Goal: Task Accomplishment & Management: Use online tool/utility

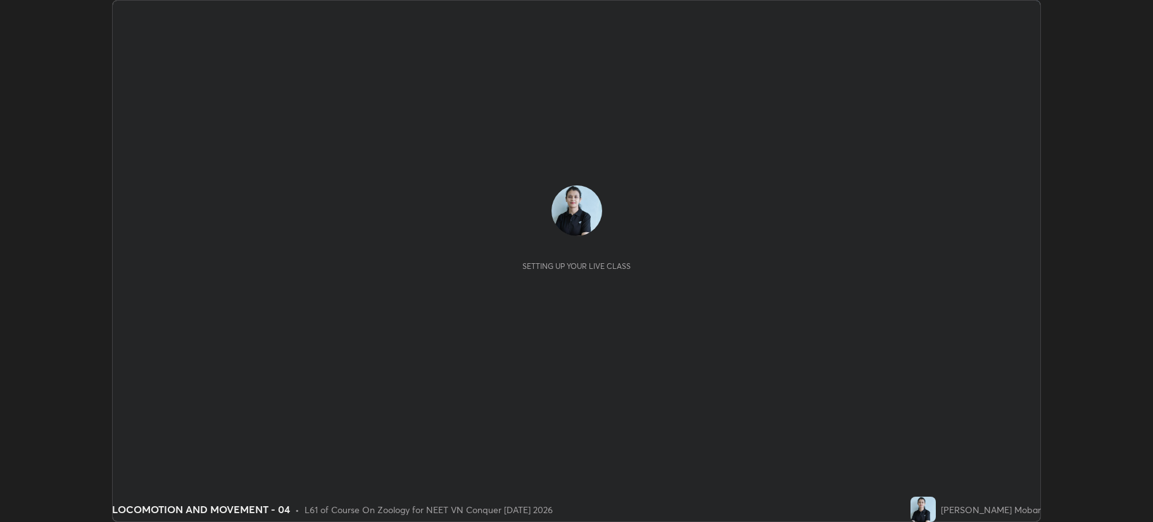
scroll to position [522, 1153]
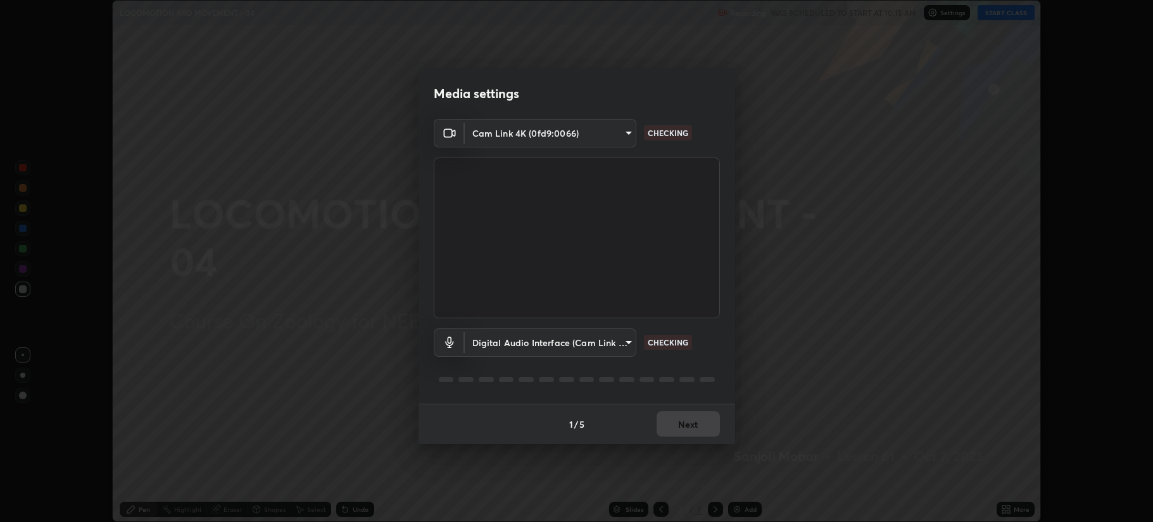
type input "b514d6723dd4d3c471526cd53b1784ca3f70d9044c5aa72a57affb8596088c16"
type input "4b0bcb73a5cd5ad7ac8f15a43def5814917f8cfc26a0fcb8ea41dee10f63b9ca"
click at [688, 424] on button "Next" at bounding box center [688, 424] width 63 height 25
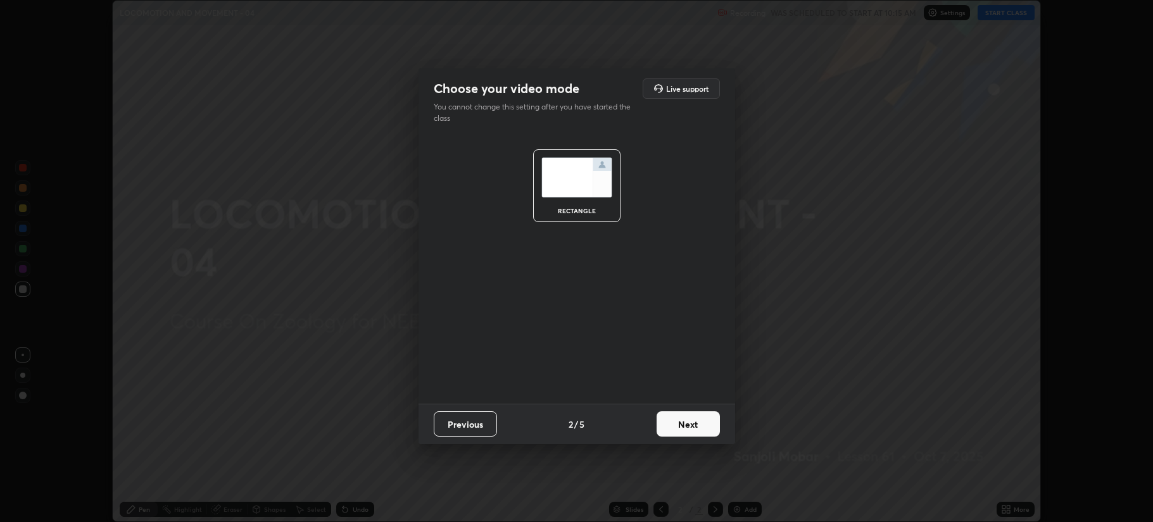
click at [689, 423] on button "Next" at bounding box center [688, 424] width 63 height 25
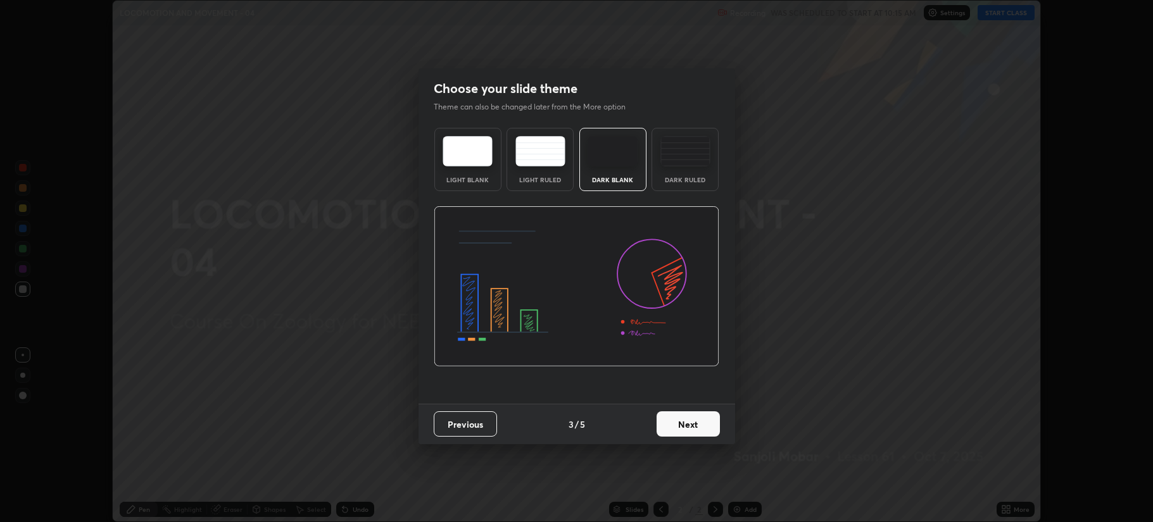
click at [692, 424] on button "Next" at bounding box center [688, 424] width 63 height 25
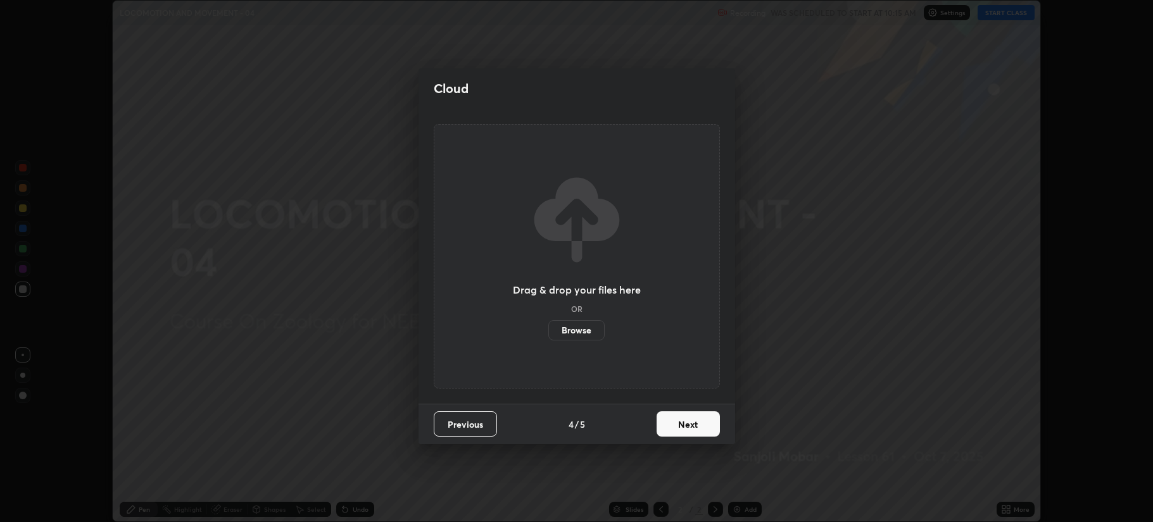
click at [591, 333] on label "Browse" at bounding box center [576, 330] width 56 height 20
click at [548, 333] on input "Browse" at bounding box center [548, 330] width 0 height 20
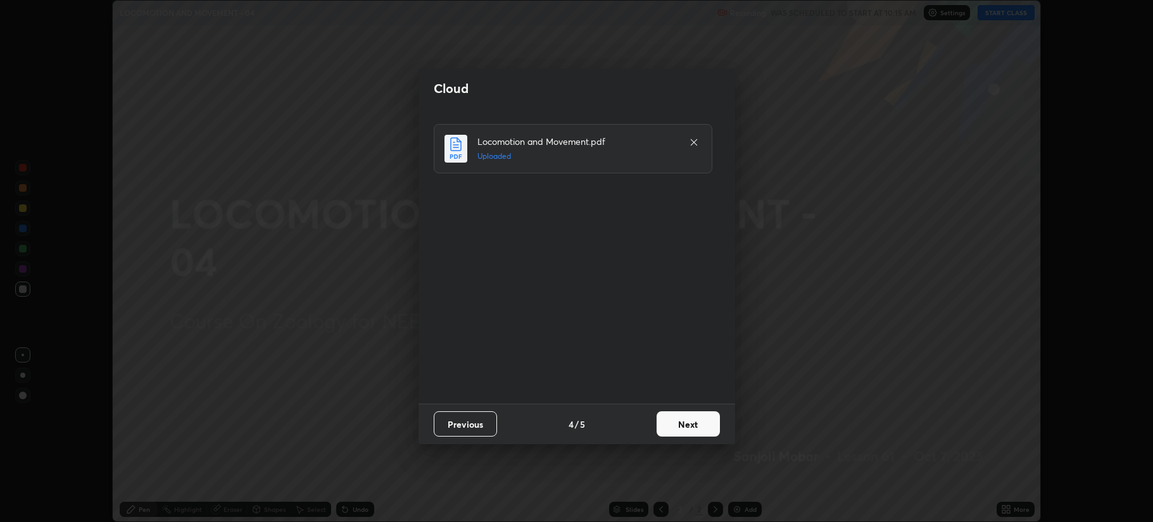
click at [676, 426] on button "Next" at bounding box center [688, 424] width 63 height 25
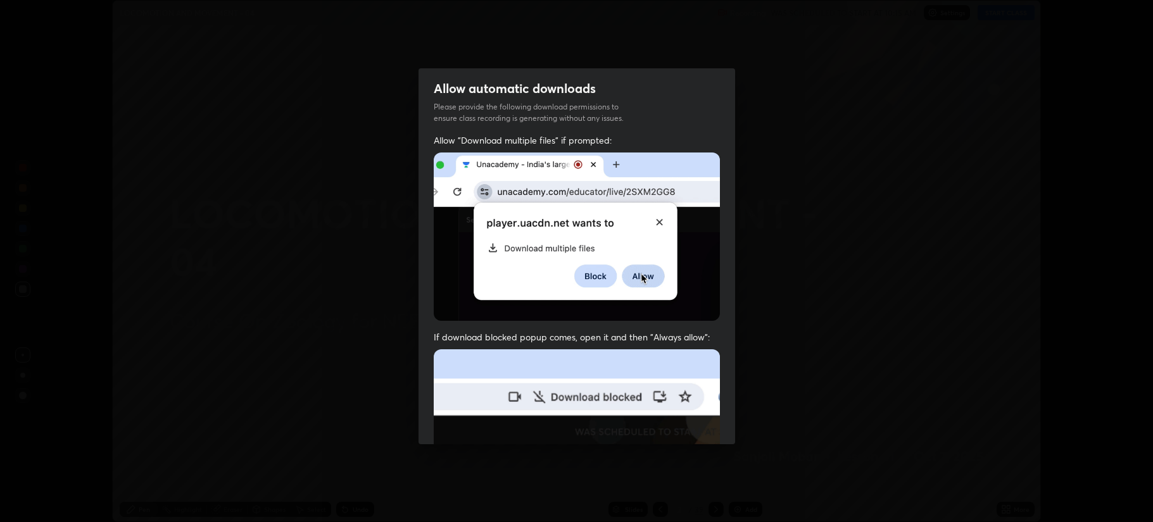
click at [674, 426] on img at bounding box center [577, 488] width 286 height 277
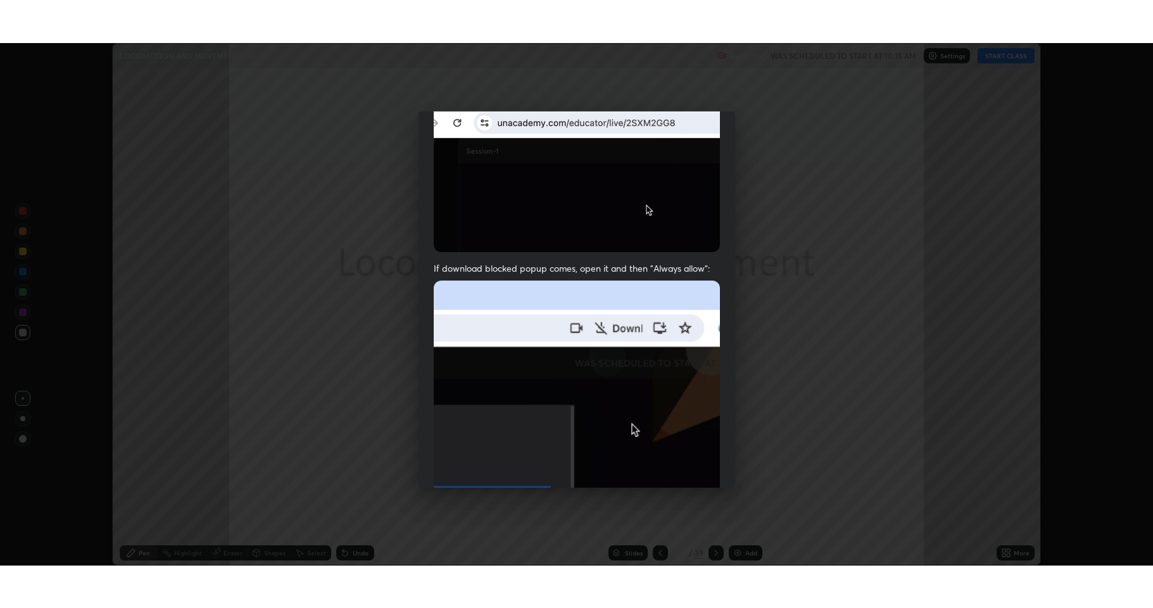
scroll to position [257, 0]
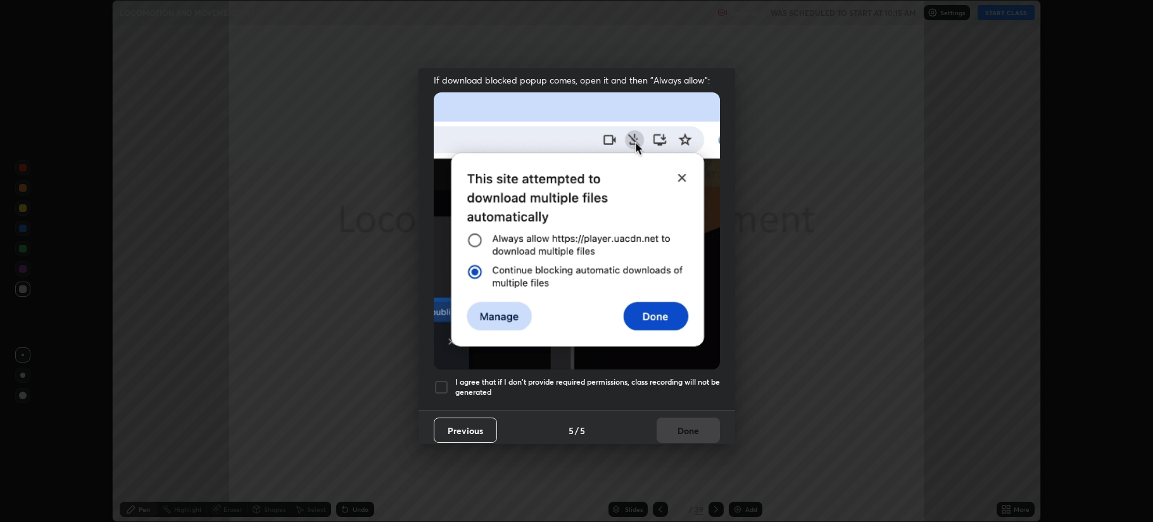
click at [436, 387] on div at bounding box center [441, 387] width 15 height 15
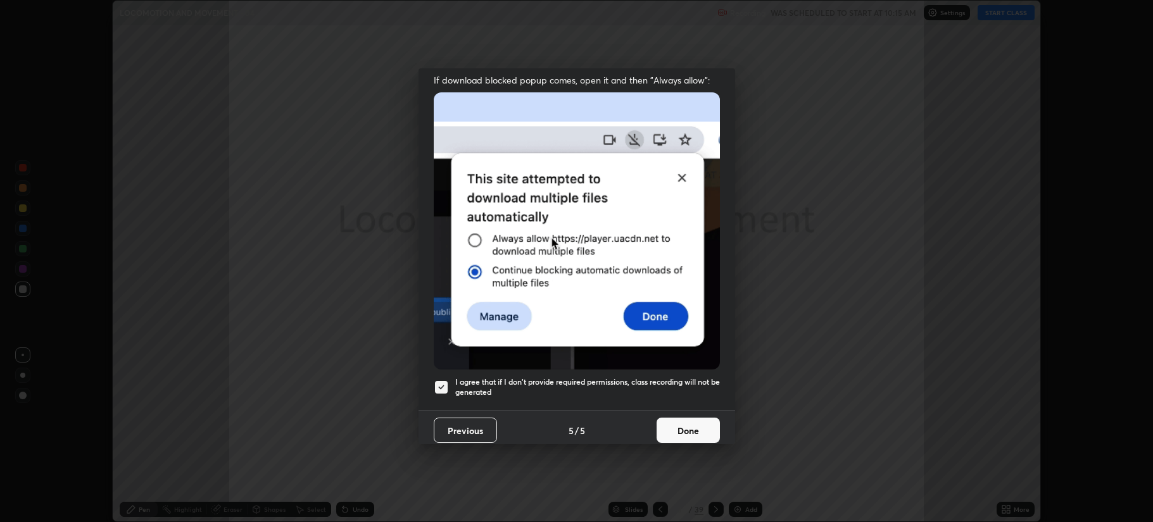
click at [672, 426] on button "Done" at bounding box center [688, 430] width 63 height 25
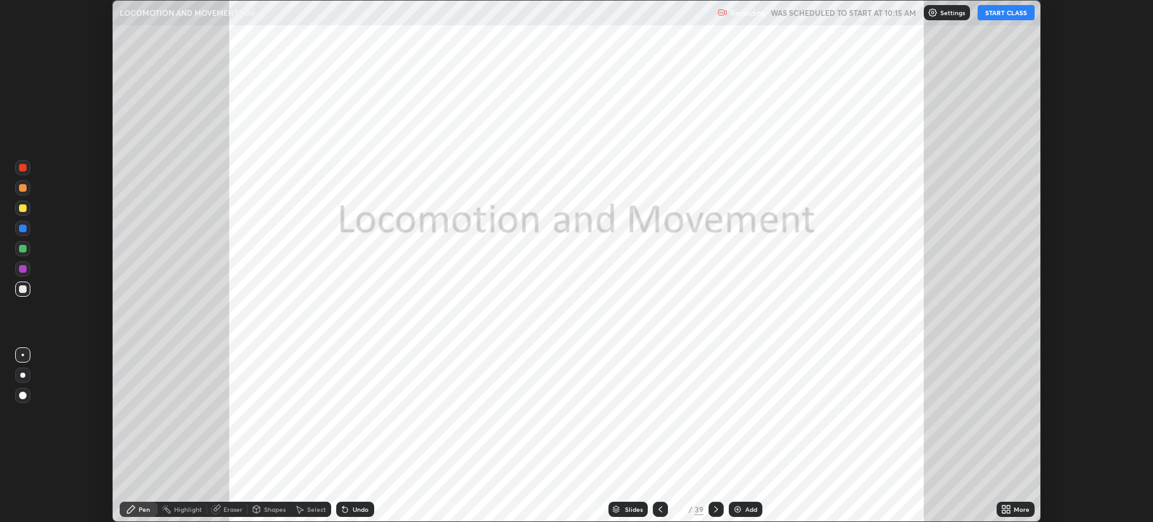
click at [1001, 14] on button "START CLASS" at bounding box center [1006, 12] width 57 height 15
click at [1016, 507] on div "More" at bounding box center [1022, 510] width 16 height 6
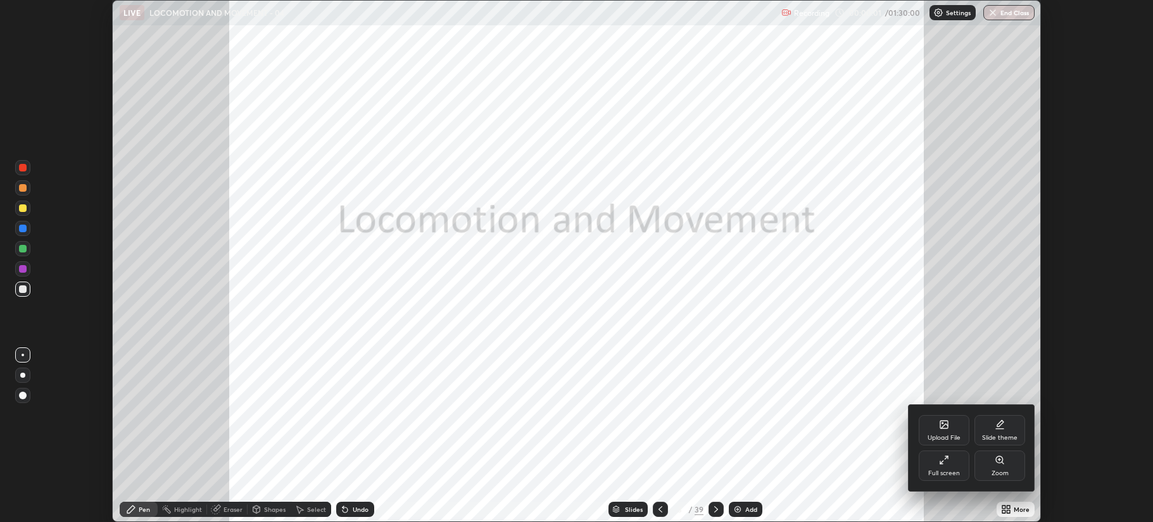
click at [945, 459] on icon at bounding box center [946, 458] width 3 height 3
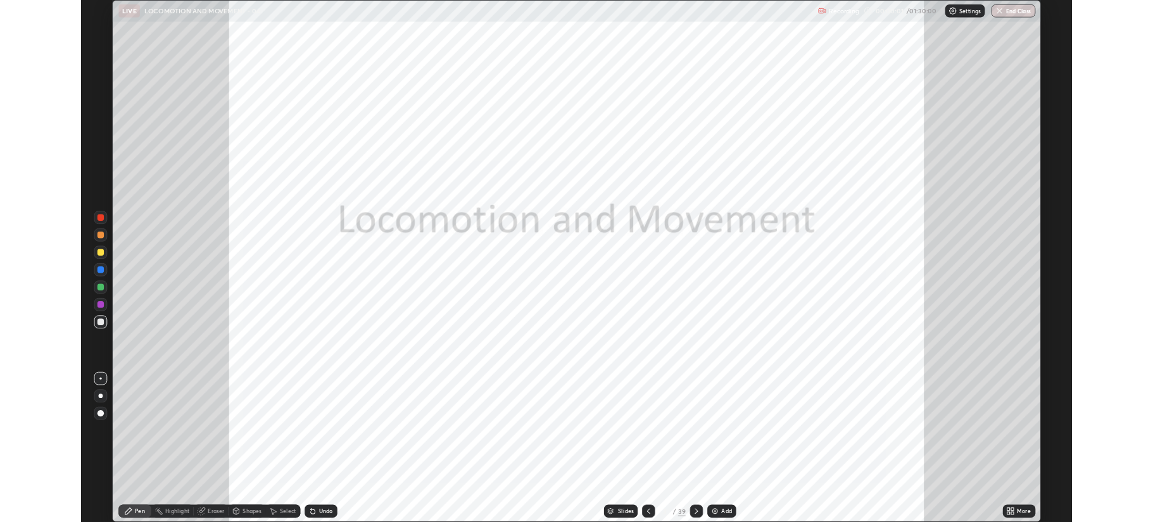
scroll to position [608, 1153]
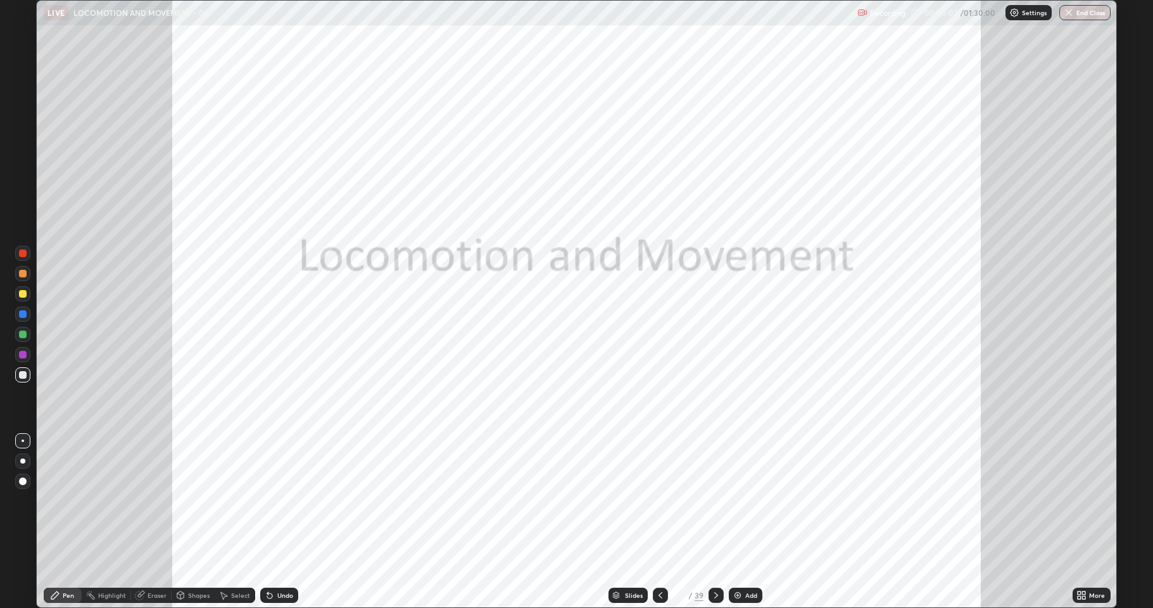
click at [716, 522] on icon at bounding box center [716, 595] width 4 height 6
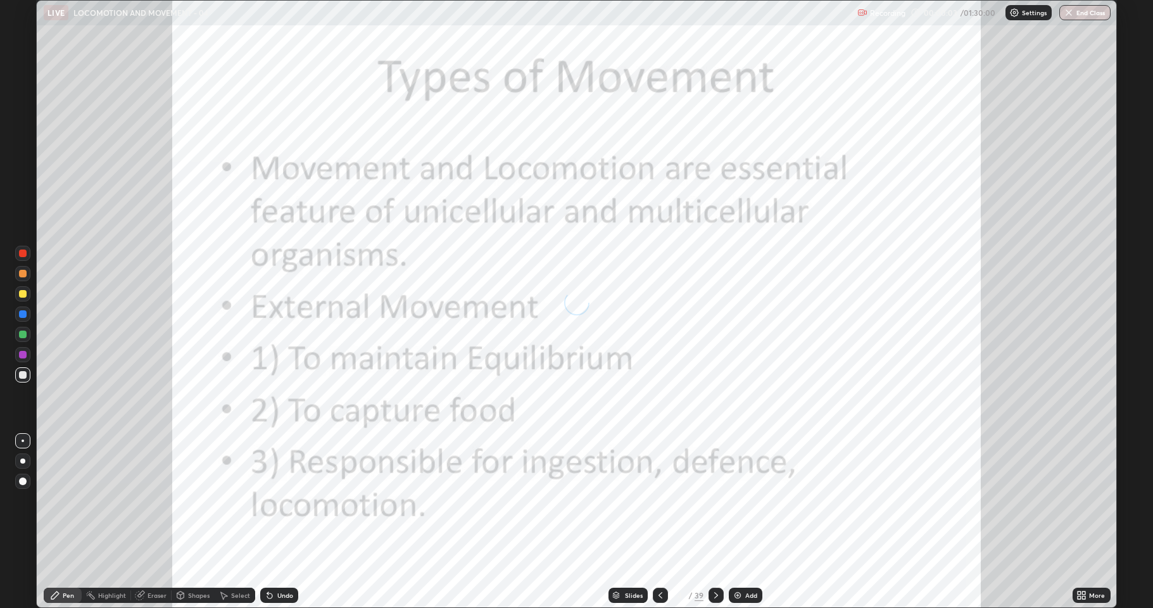
click at [714, 522] on icon at bounding box center [716, 595] width 10 height 10
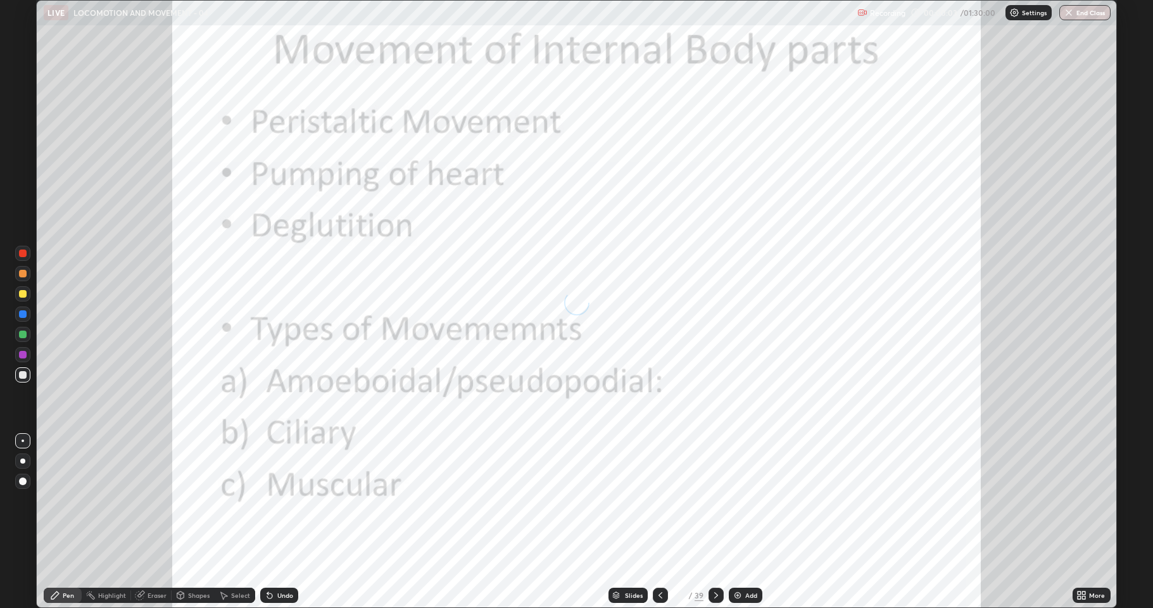
click at [714, 522] on icon at bounding box center [716, 595] width 10 height 10
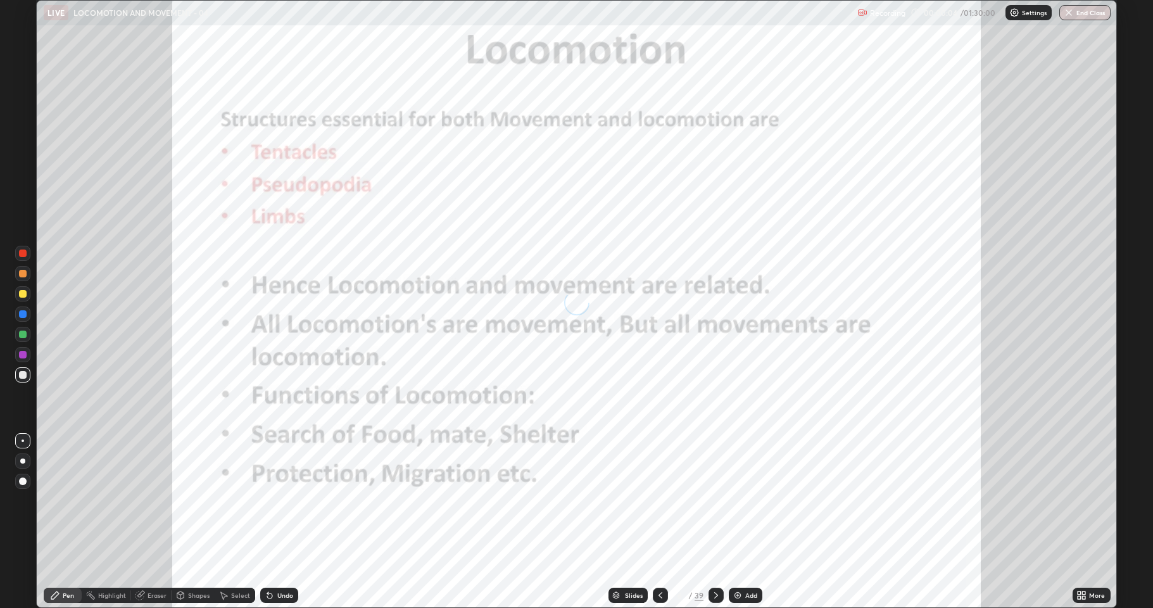
click at [714, 522] on icon at bounding box center [716, 595] width 4 height 6
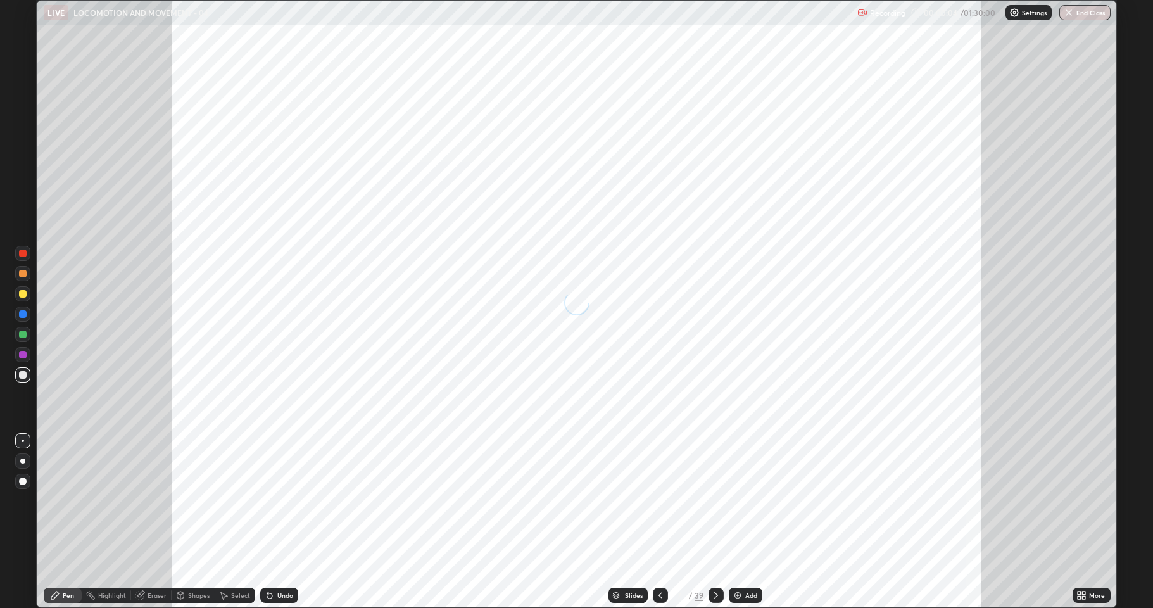
click at [717, 522] on icon at bounding box center [716, 595] width 10 height 10
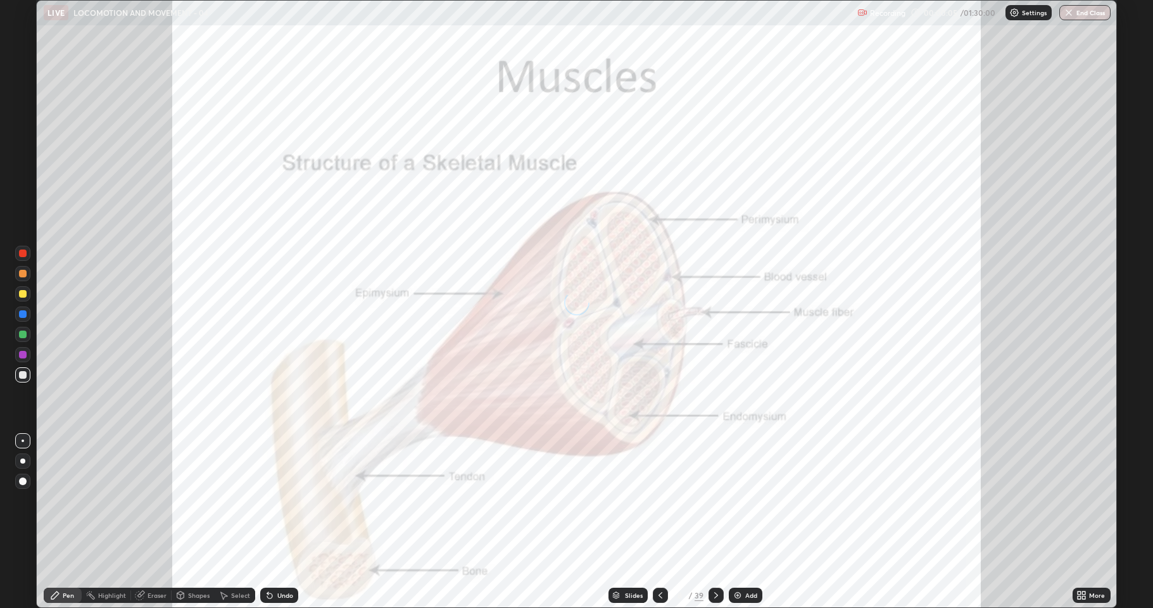
click at [719, 522] on icon at bounding box center [716, 595] width 10 height 10
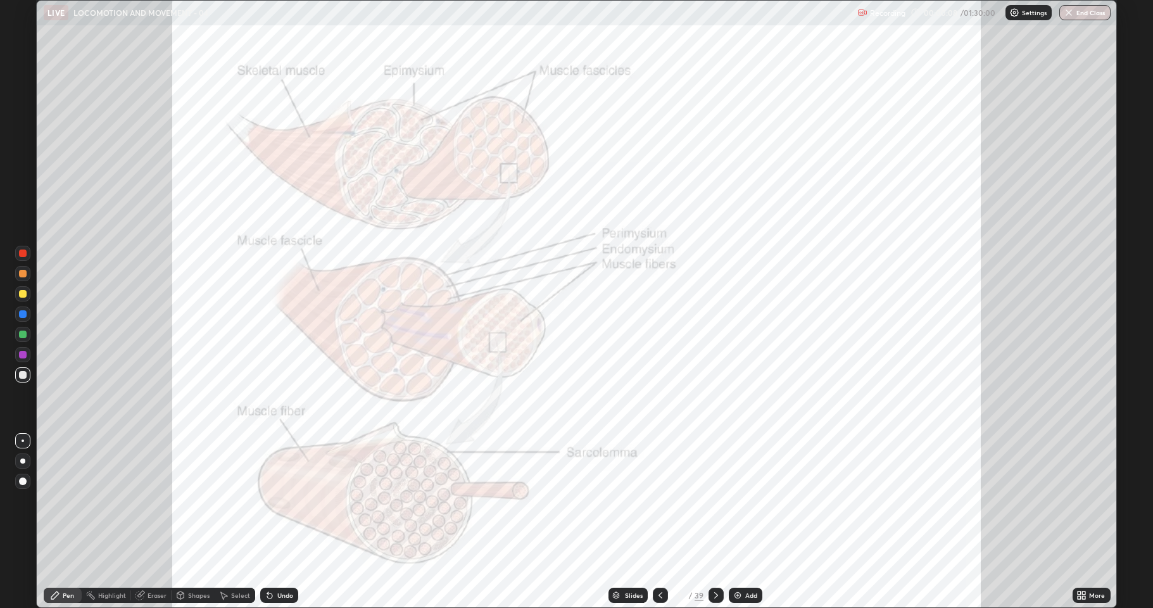
click at [715, 522] on icon at bounding box center [716, 595] width 10 height 10
click at [716, 522] on icon at bounding box center [716, 595] width 4 height 6
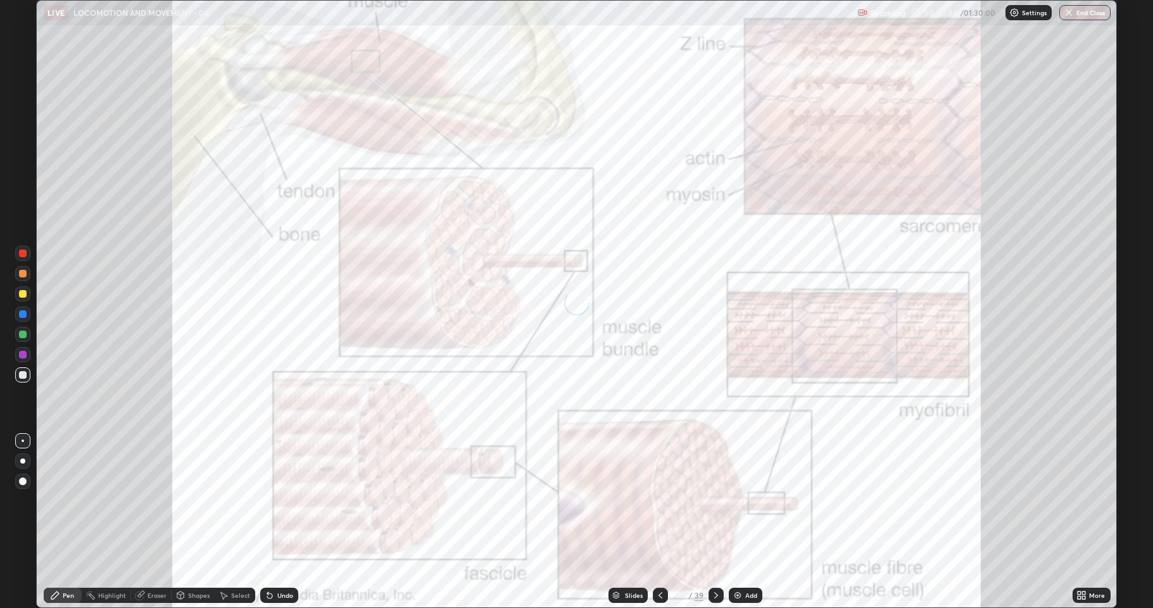
click at [715, 522] on icon at bounding box center [716, 595] width 10 height 10
click at [714, 522] on icon at bounding box center [716, 595] width 10 height 10
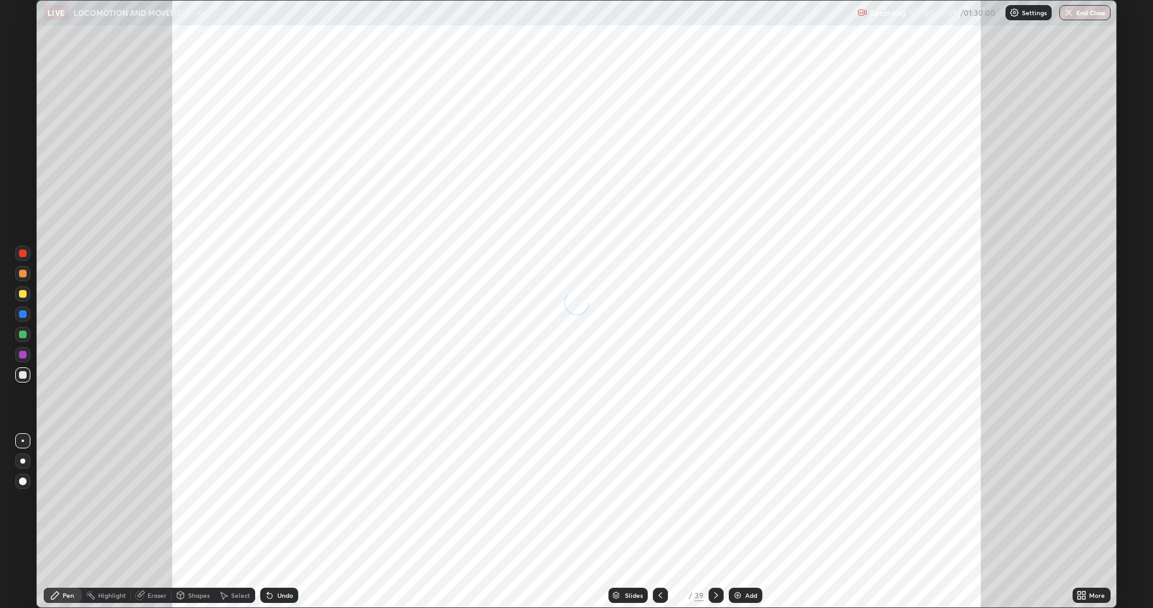
click at [714, 522] on icon at bounding box center [716, 595] width 4 height 6
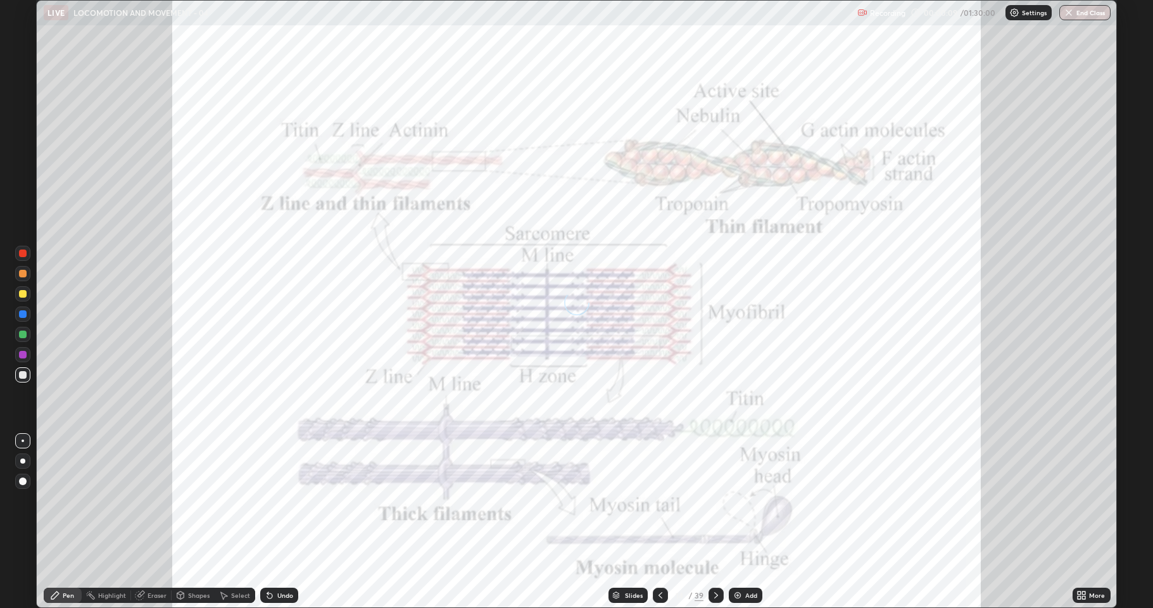
click at [714, 522] on icon at bounding box center [716, 595] width 10 height 10
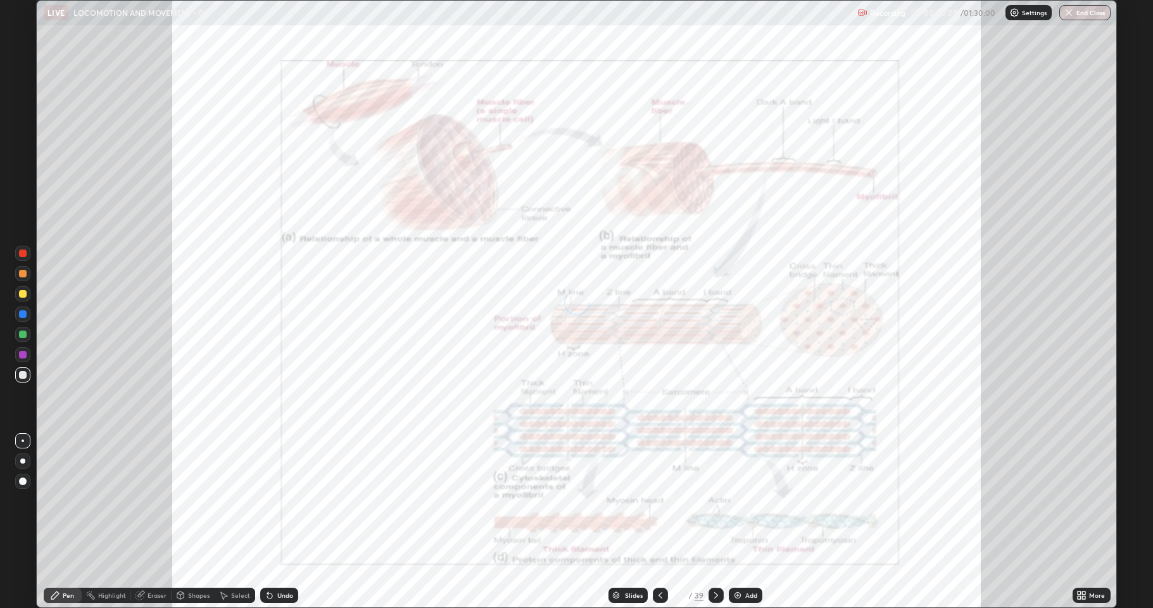
click at [714, 522] on icon at bounding box center [716, 595] width 10 height 10
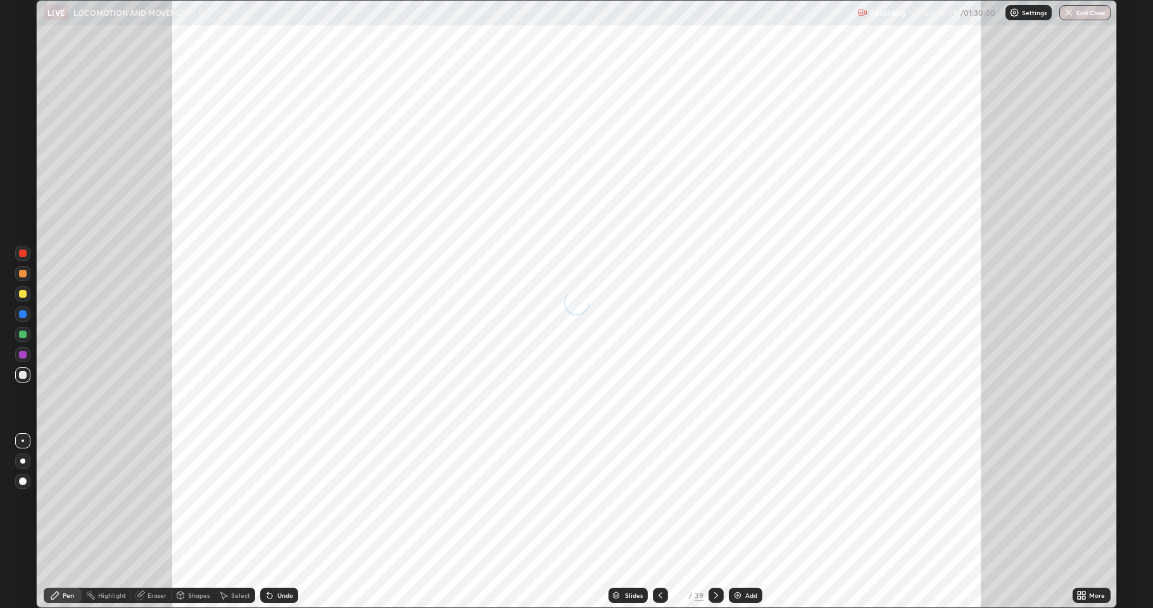
click at [716, 522] on icon at bounding box center [716, 595] width 10 height 10
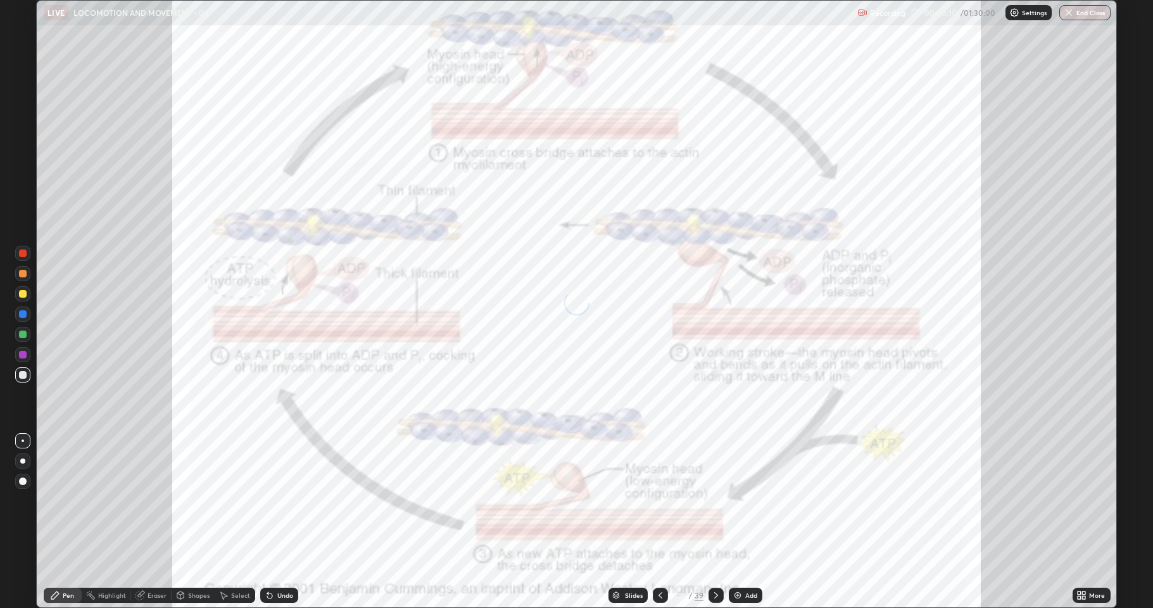
click at [716, 522] on icon at bounding box center [716, 595] width 10 height 10
click at [716, 522] on icon at bounding box center [716, 595] width 4 height 6
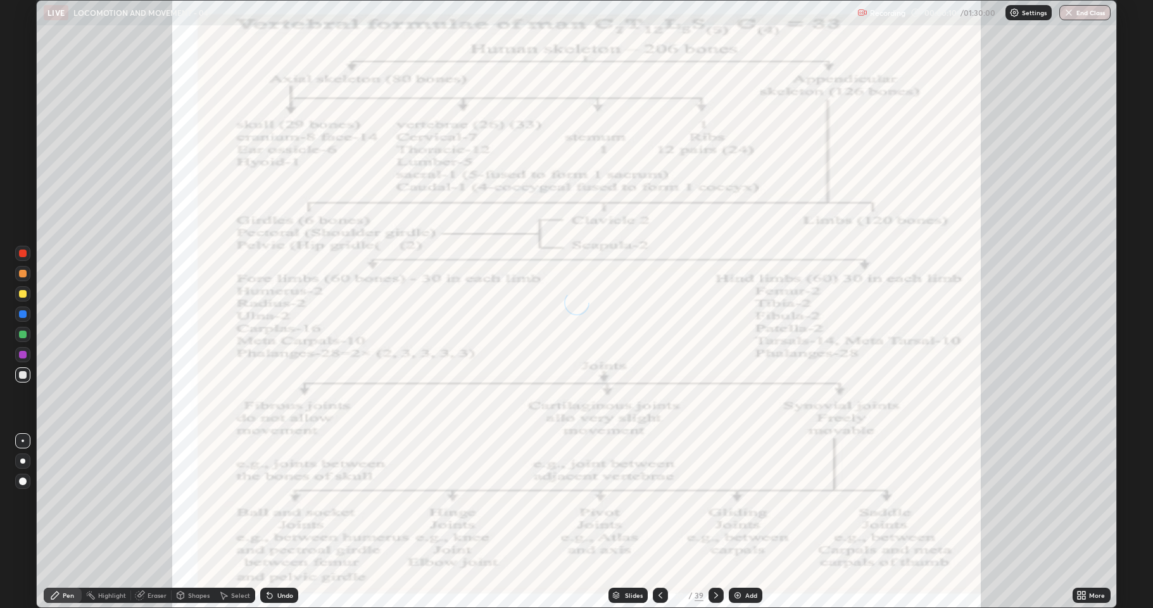
click at [716, 522] on icon at bounding box center [716, 595] width 10 height 10
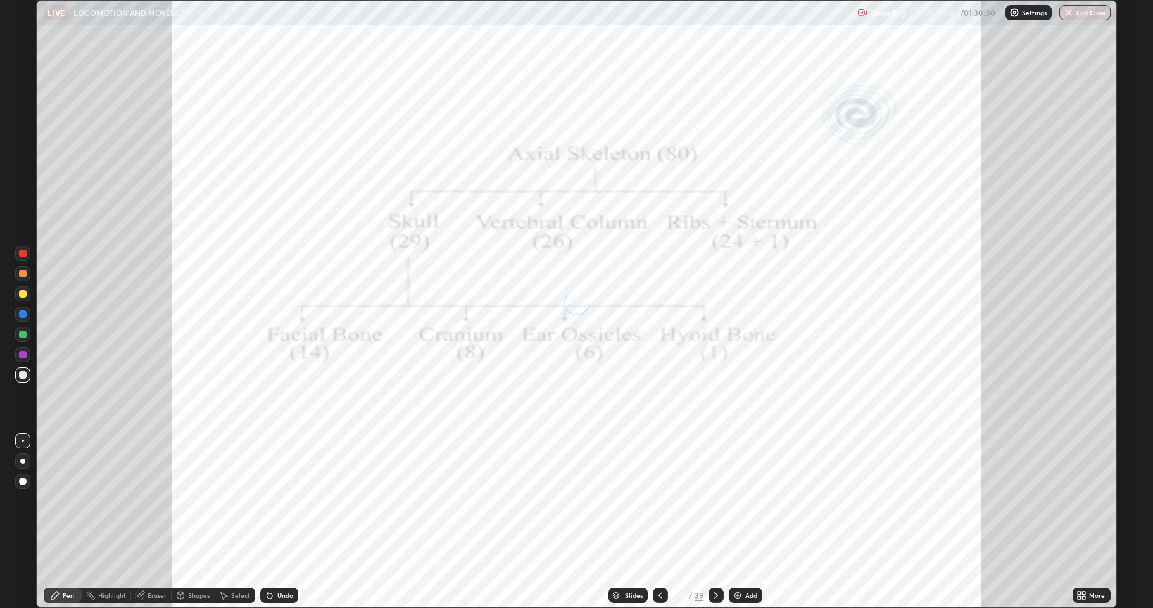
click at [714, 522] on icon at bounding box center [716, 595] width 4 height 6
click at [714, 522] on icon at bounding box center [716, 595] width 10 height 10
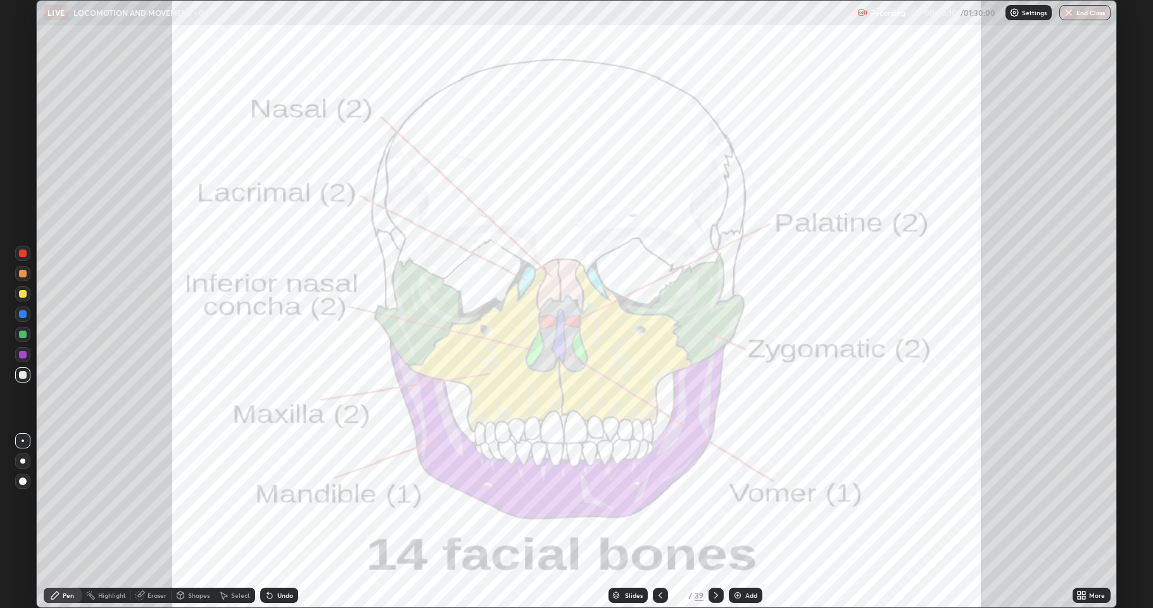
click at [715, 522] on icon at bounding box center [716, 595] width 4 height 6
click at [714, 522] on icon at bounding box center [716, 595] width 10 height 10
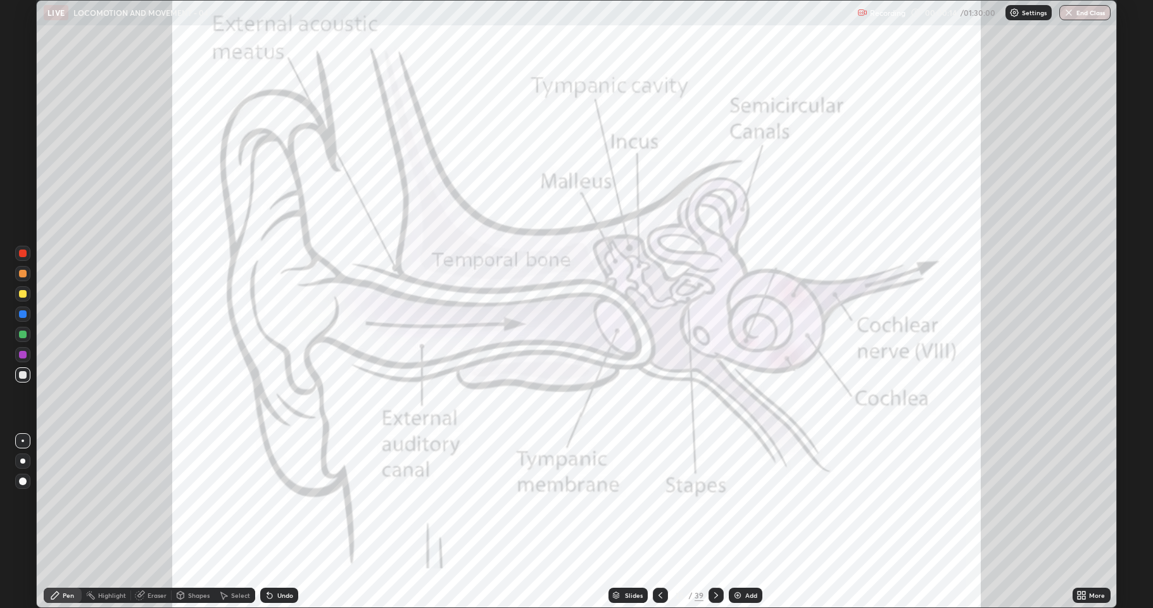
click at [716, 522] on icon at bounding box center [716, 595] width 10 height 10
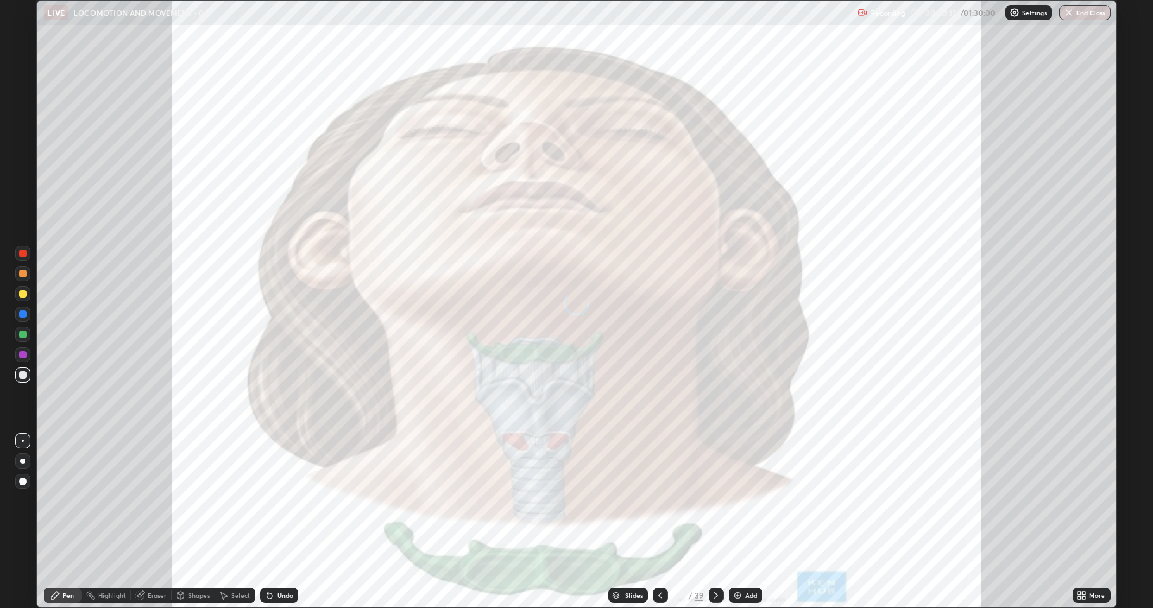
click at [716, 522] on icon at bounding box center [716, 595] width 10 height 10
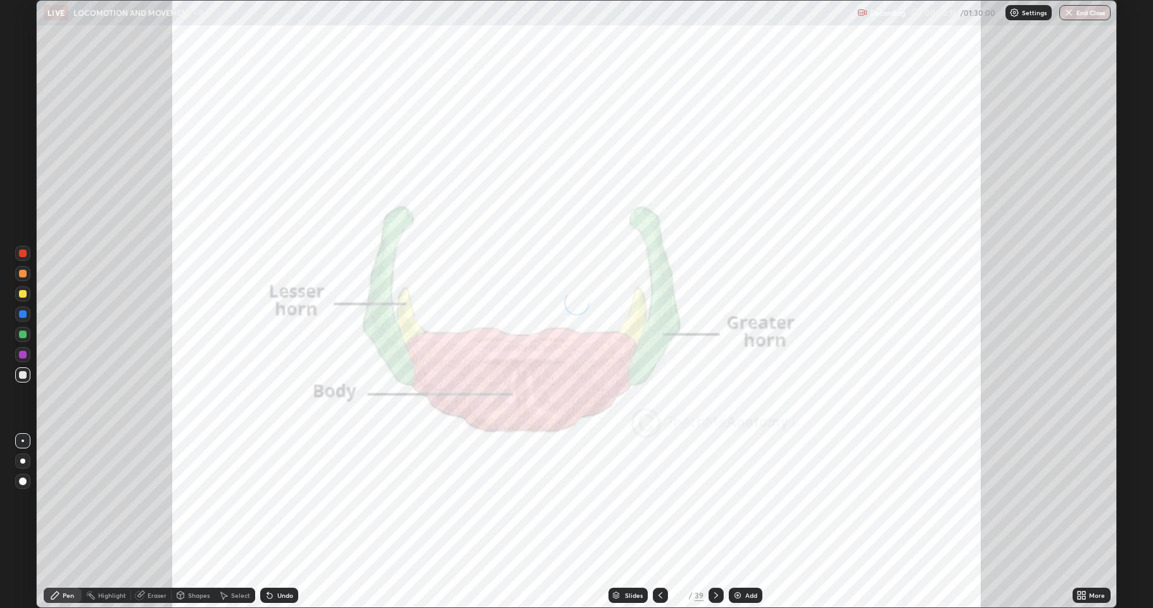
click at [714, 522] on icon at bounding box center [716, 595] width 10 height 10
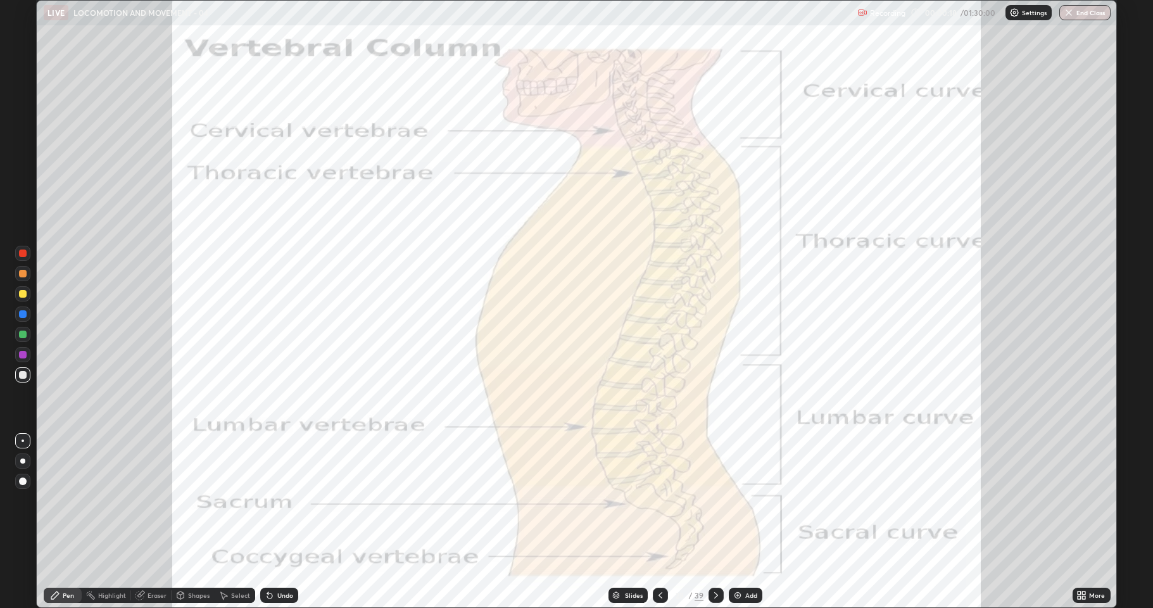
click at [715, 522] on icon at bounding box center [716, 595] width 10 height 10
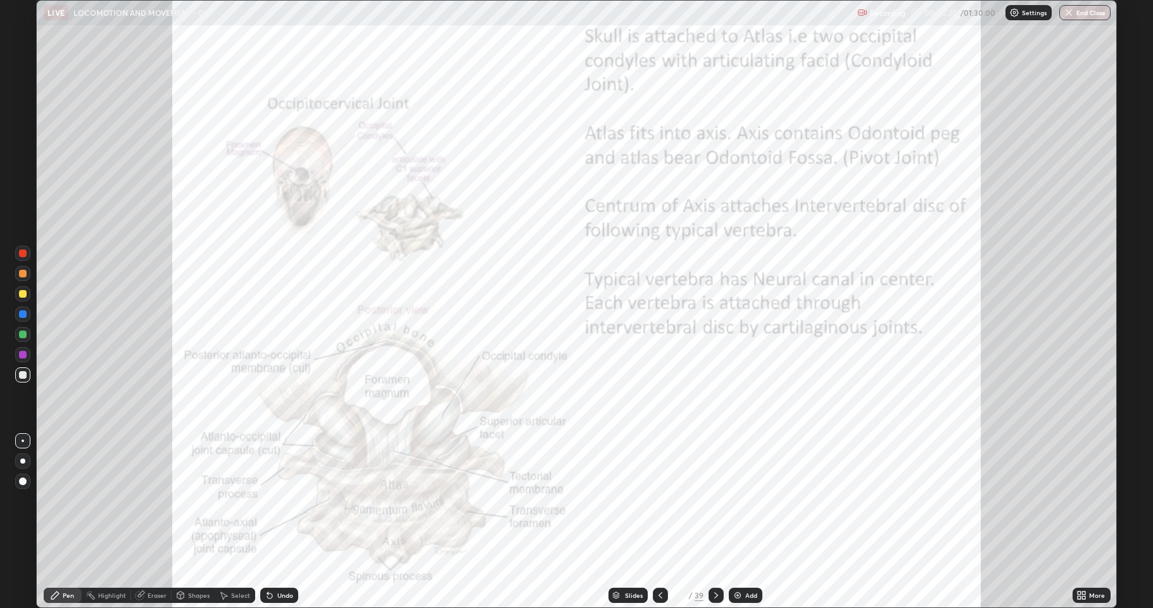
click at [714, 522] on icon at bounding box center [716, 595] width 4 height 6
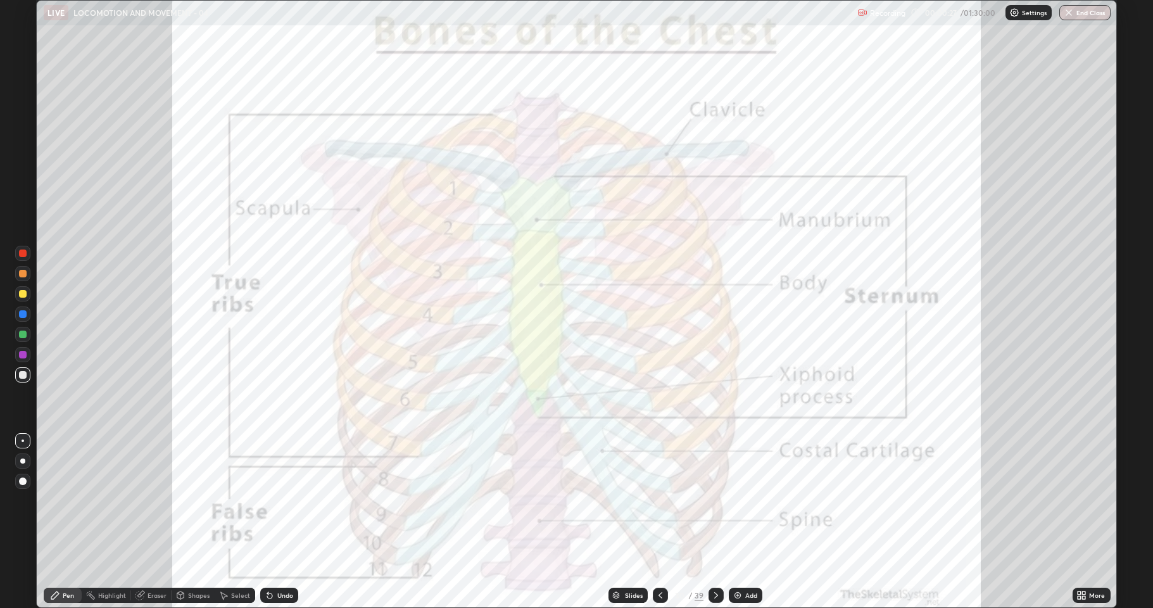
click at [717, 522] on icon at bounding box center [716, 595] width 10 height 10
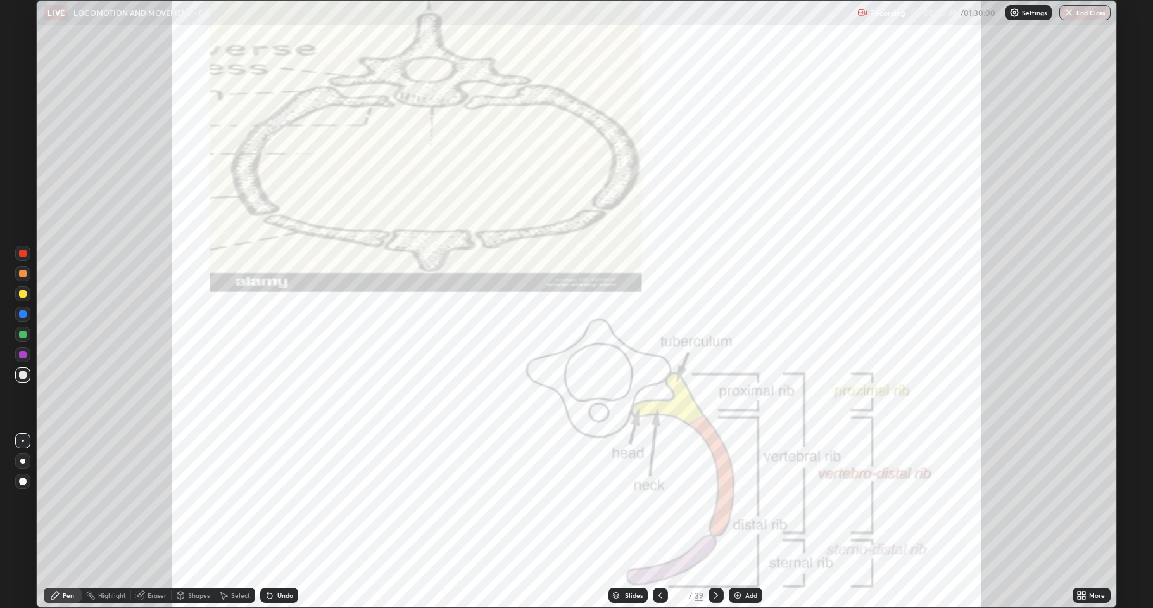
click at [713, 522] on icon at bounding box center [716, 595] width 10 height 10
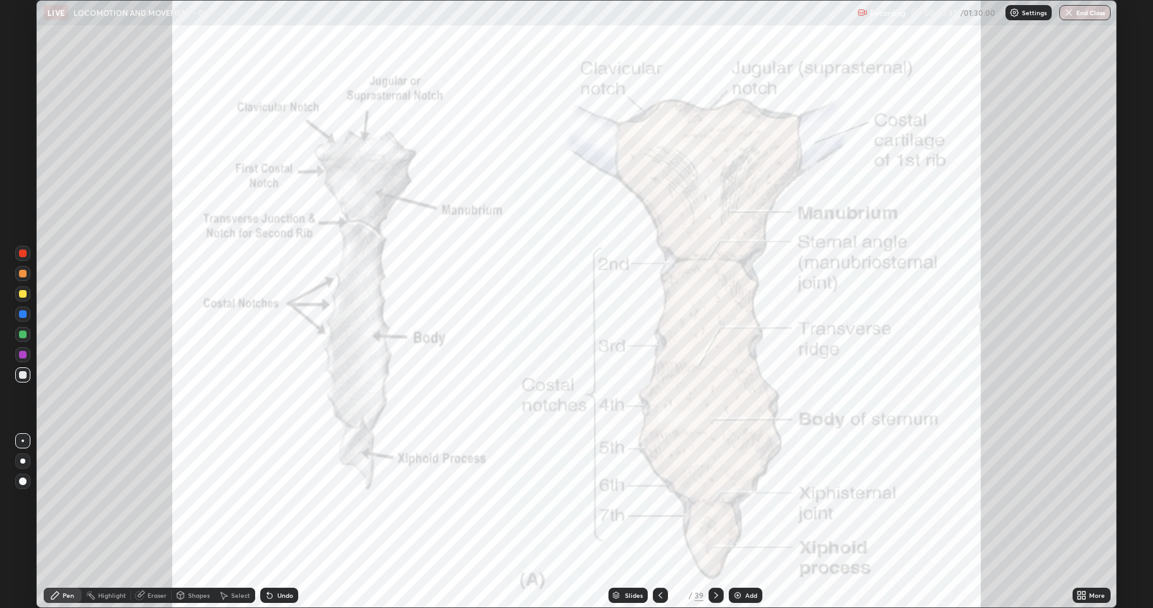
click at [717, 522] on icon at bounding box center [716, 595] width 4 height 6
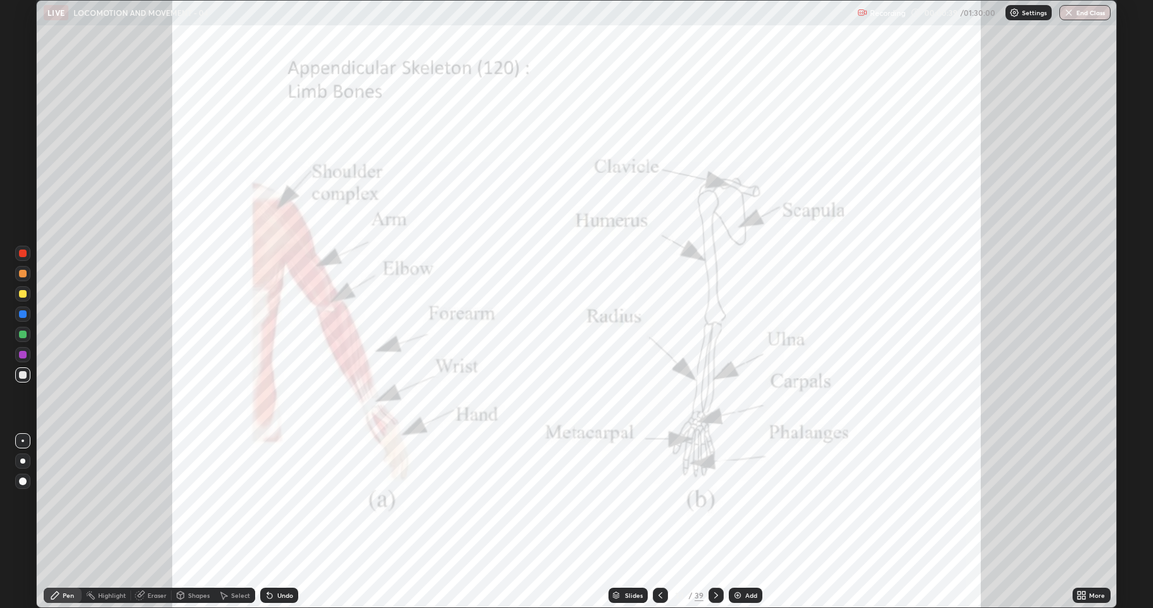
click at [18, 256] on div at bounding box center [22, 253] width 15 height 15
click at [657, 522] on icon at bounding box center [660, 595] width 10 height 10
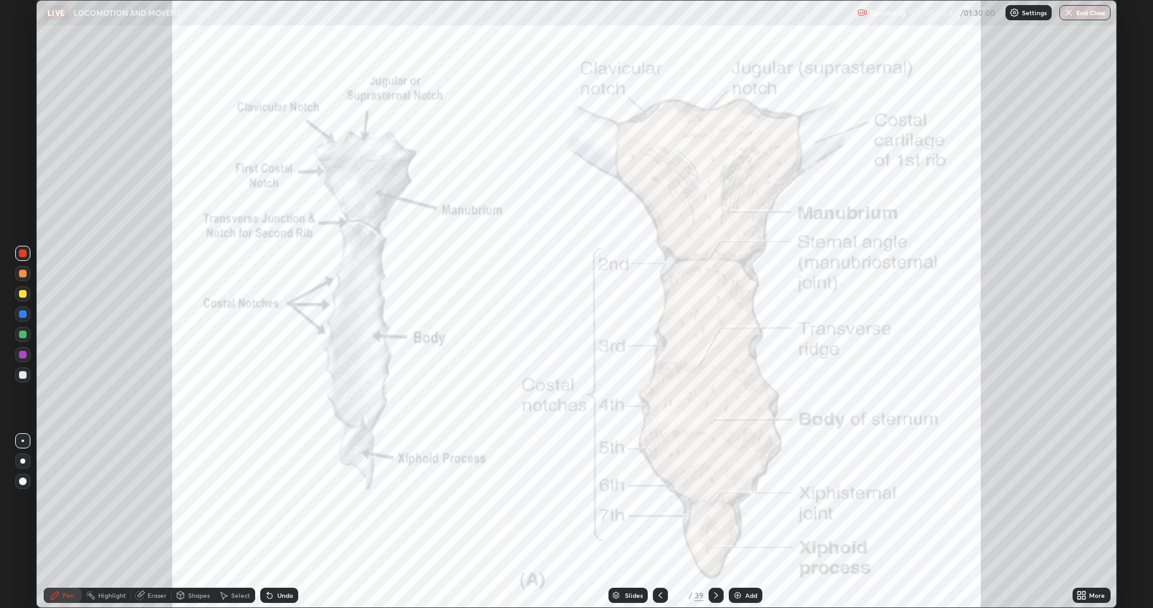
click at [745, 522] on div "Add" at bounding box center [751, 595] width 12 height 6
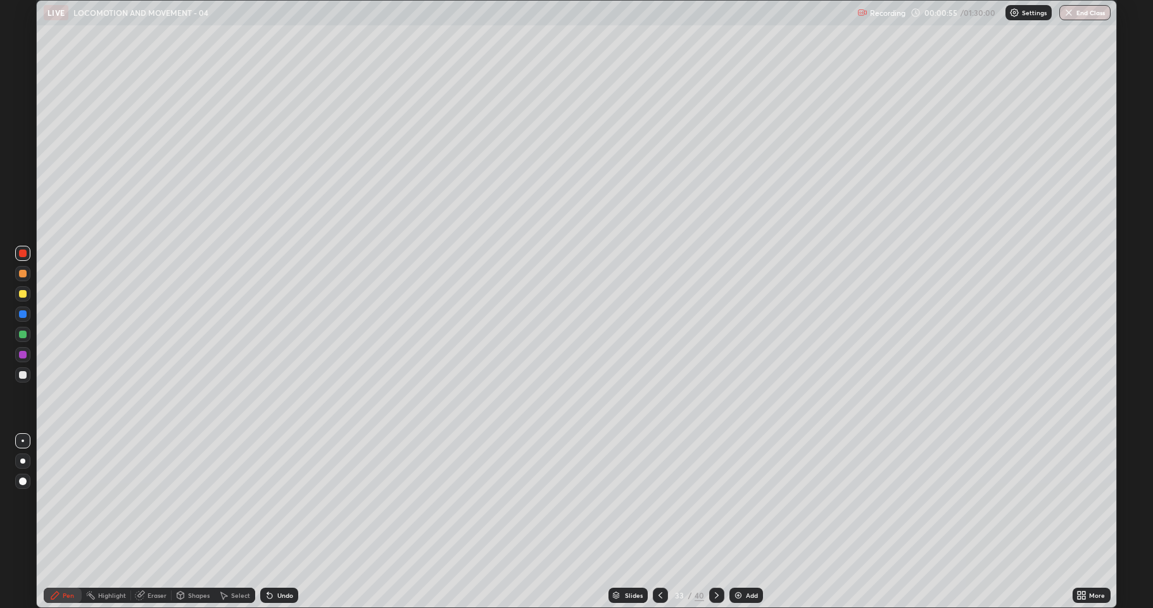
click at [24, 374] on div at bounding box center [23, 375] width 8 height 8
click at [22, 273] on div at bounding box center [23, 274] width 8 height 8
click at [20, 348] on div at bounding box center [22, 354] width 15 height 15
click at [23, 336] on div at bounding box center [23, 335] width 8 height 8
click at [21, 296] on div at bounding box center [23, 294] width 8 height 8
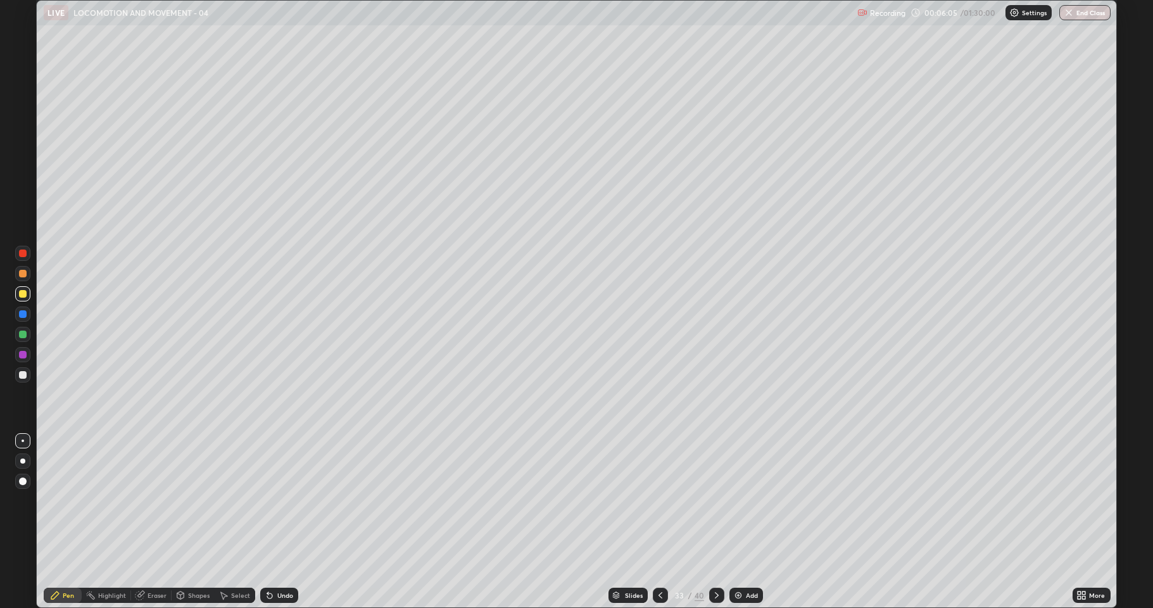
click at [715, 522] on icon at bounding box center [717, 595] width 10 height 10
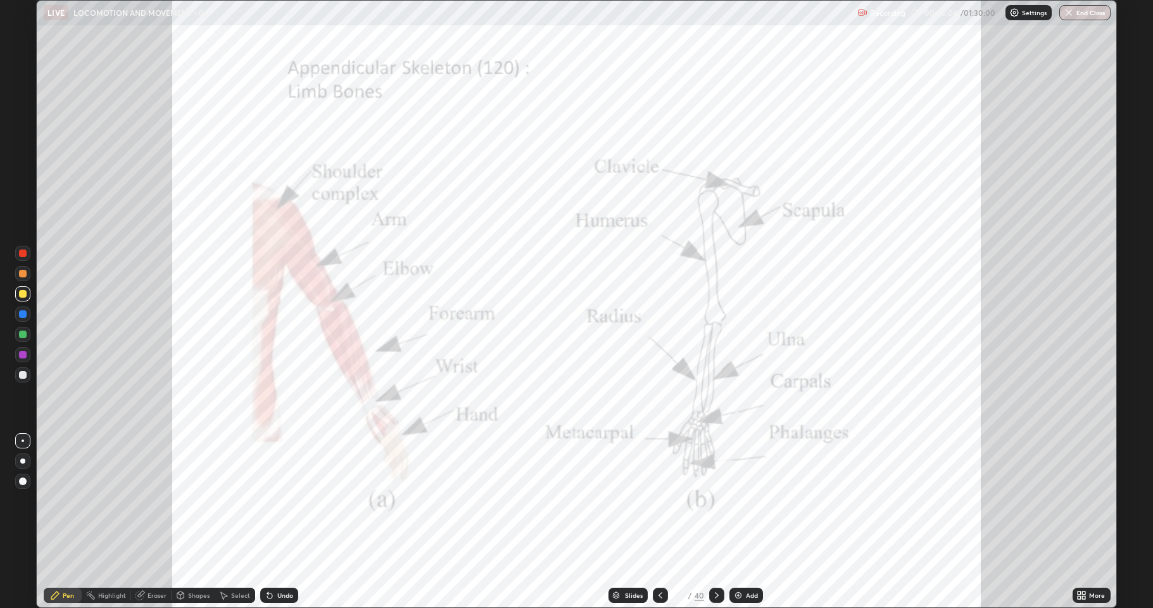
click at [715, 522] on icon at bounding box center [717, 595] width 10 height 10
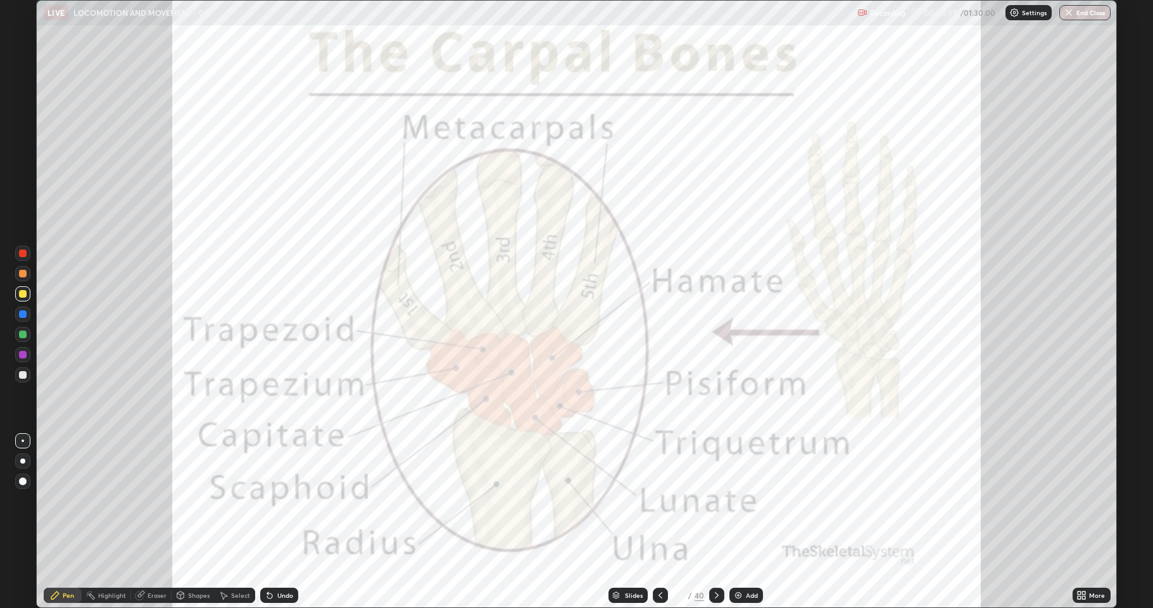
click at [712, 522] on div at bounding box center [716, 595] width 15 height 15
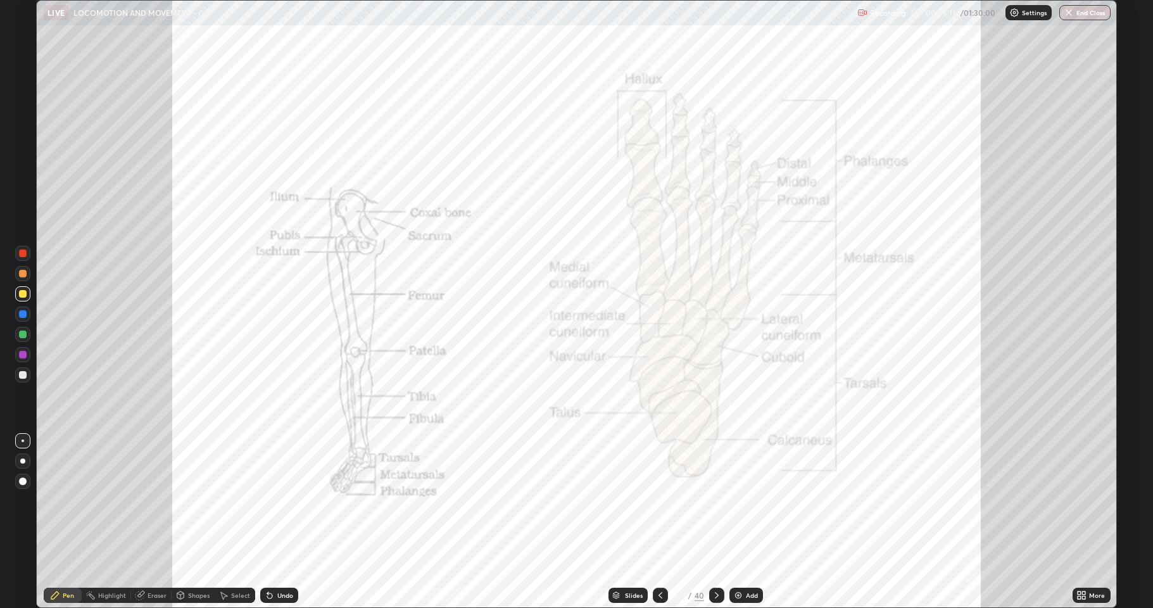
click at [712, 522] on icon at bounding box center [717, 595] width 10 height 10
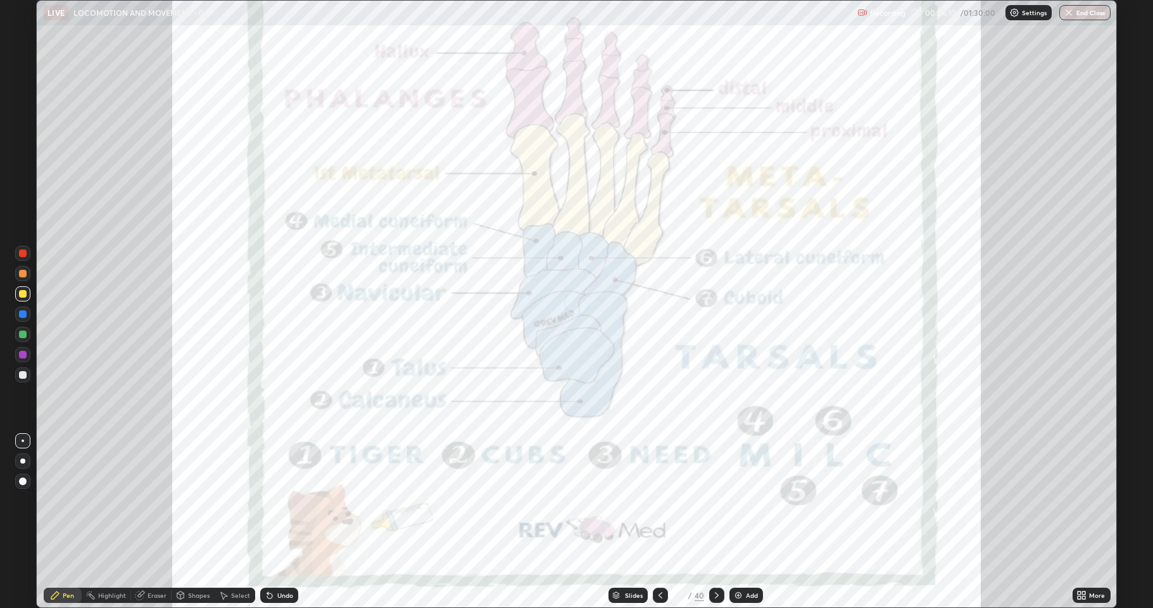
click at [715, 522] on icon at bounding box center [717, 595] width 10 height 10
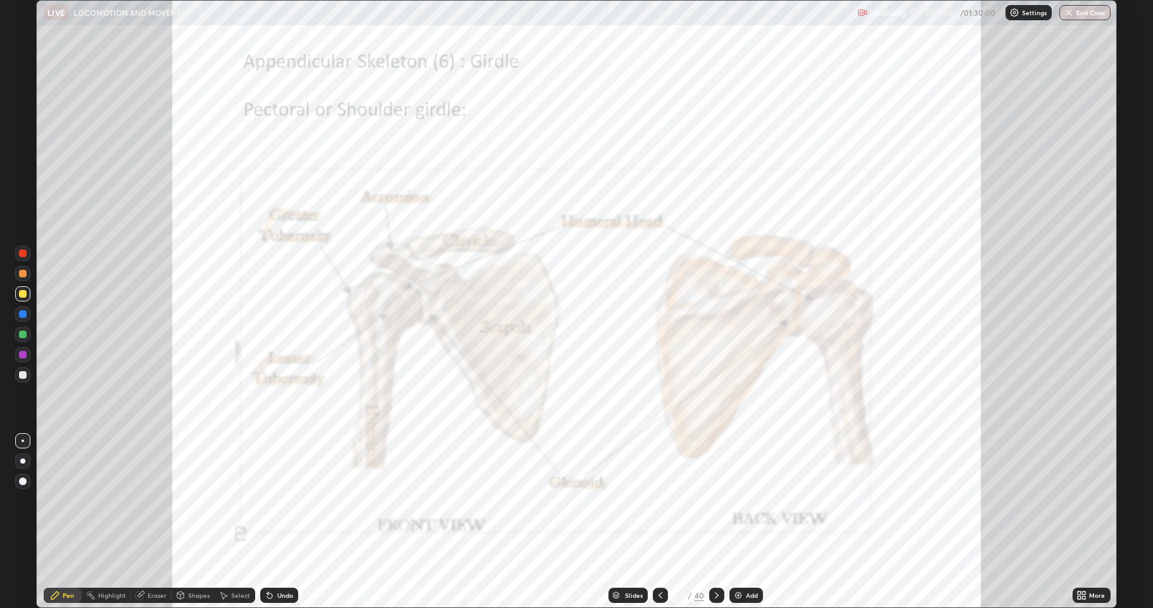
click at [21, 253] on div at bounding box center [23, 254] width 8 height 8
click at [1089, 522] on div "More" at bounding box center [1092, 595] width 38 height 15
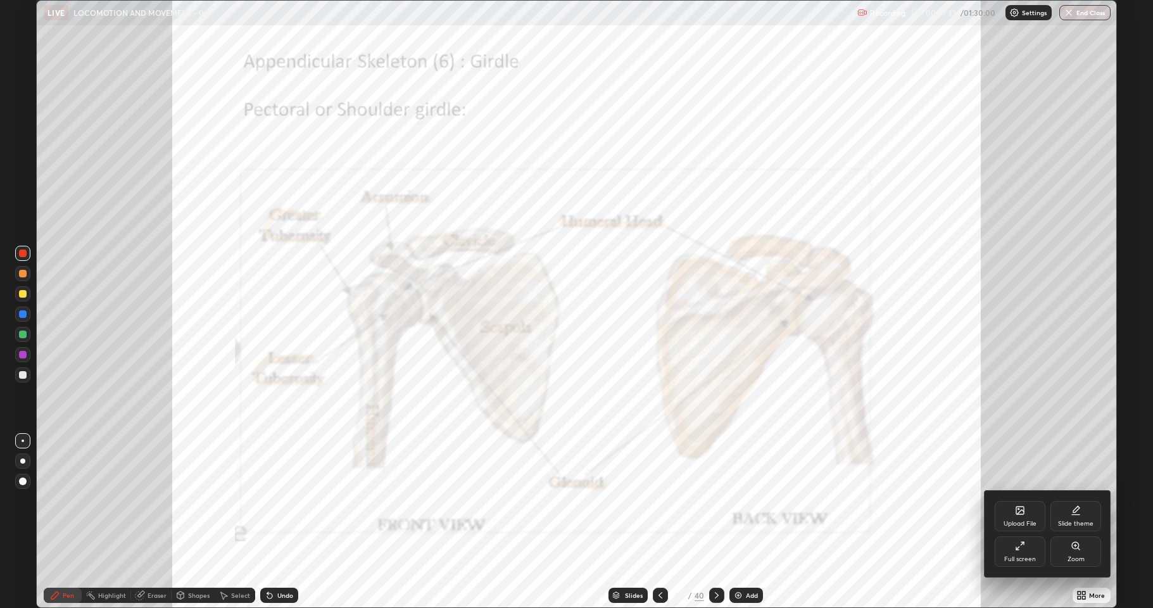
click at [1023, 522] on div "Full screen" at bounding box center [1020, 551] width 51 height 30
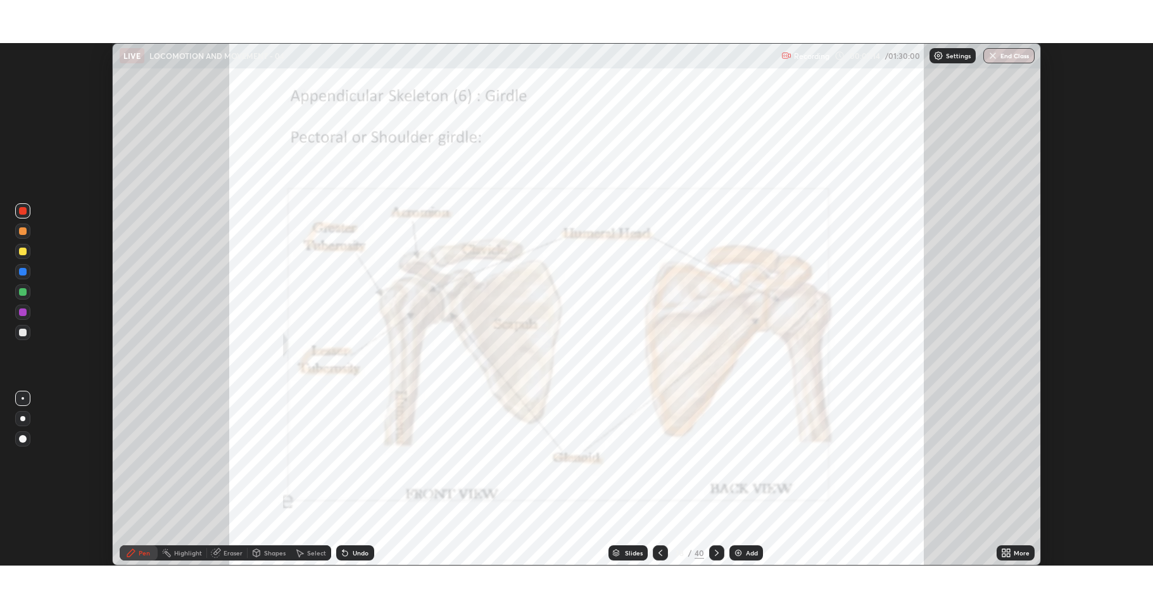
scroll to position [62806, 62175]
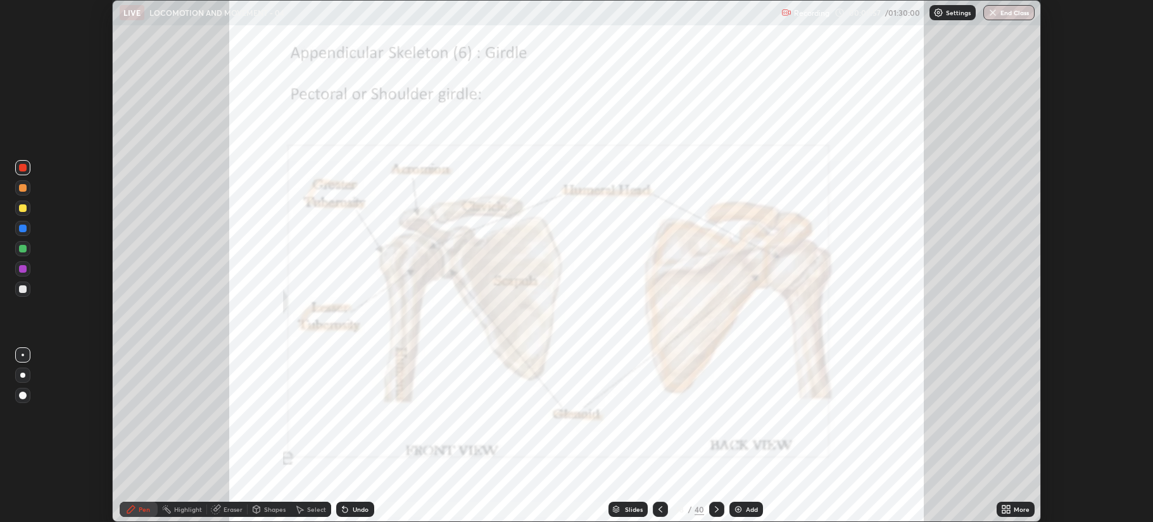
click at [1004, 507] on icon at bounding box center [1003, 507] width 3 height 3
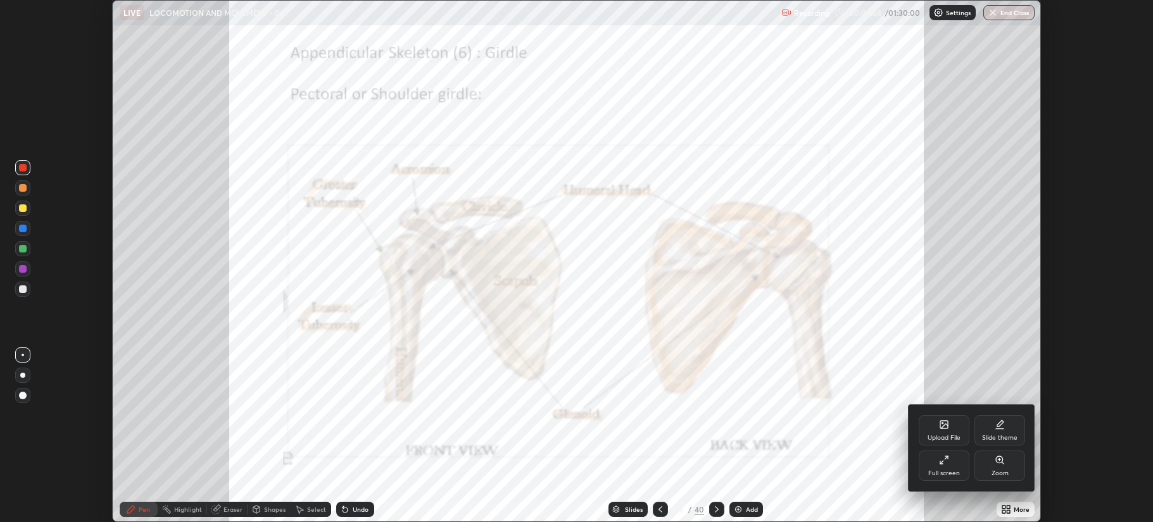
click at [940, 471] on div "Full screen" at bounding box center [944, 474] width 32 height 6
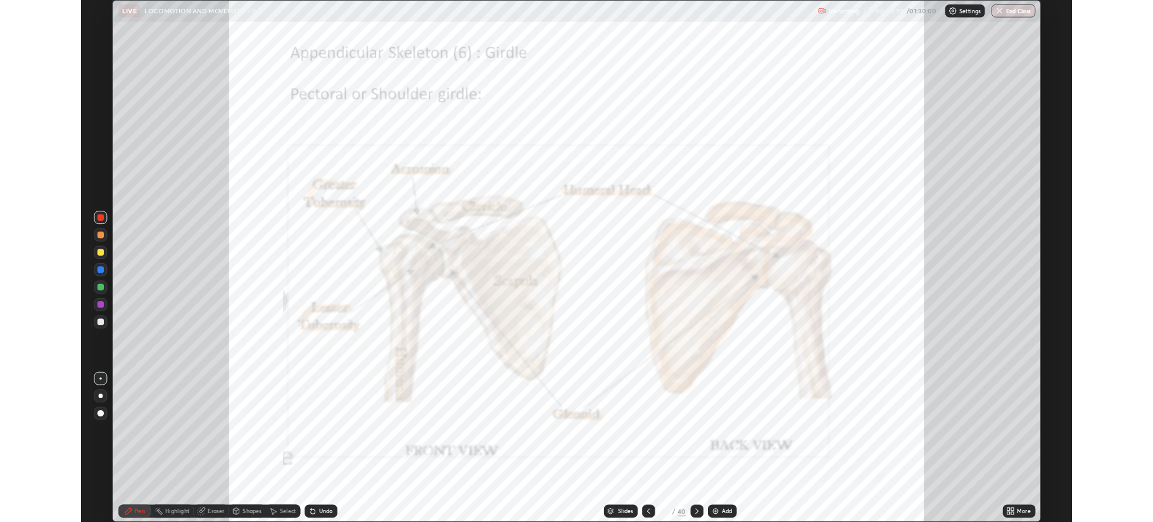
scroll to position [608, 1153]
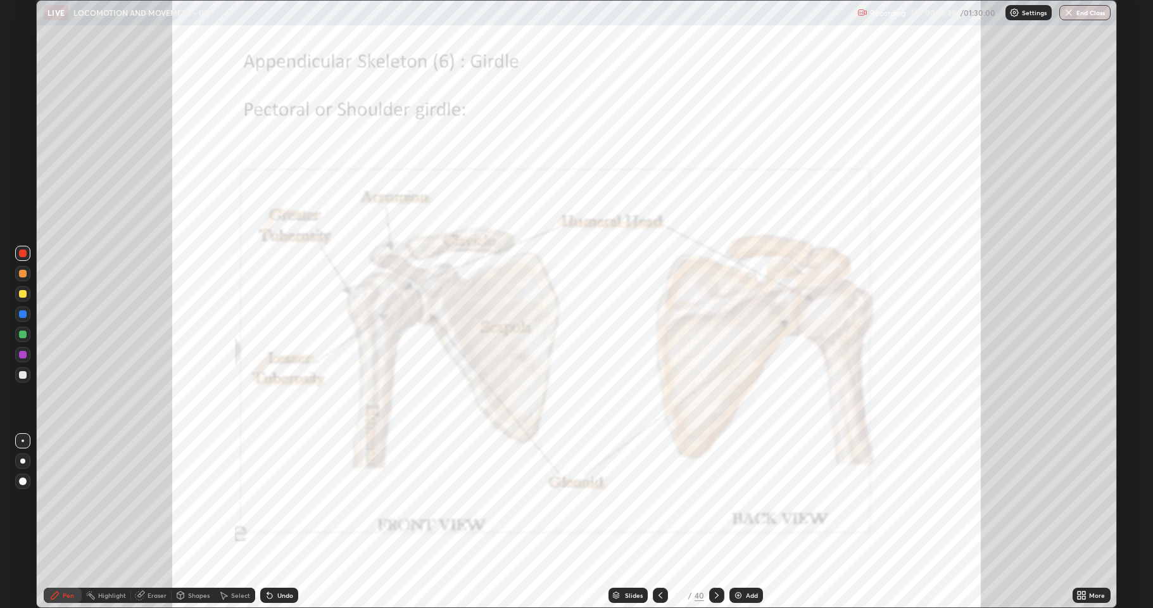
click at [717, 522] on icon at bounding box center [717, 595] width 10 height 10
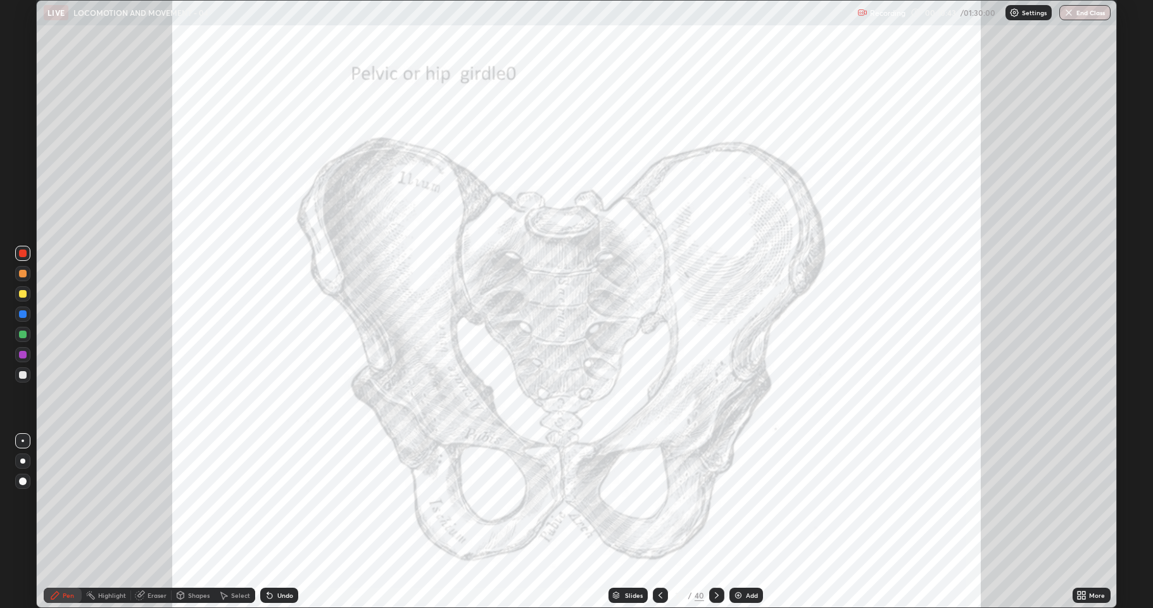
click at [655, 522] on icon at bounding box center [660, 595] width 10 height 10
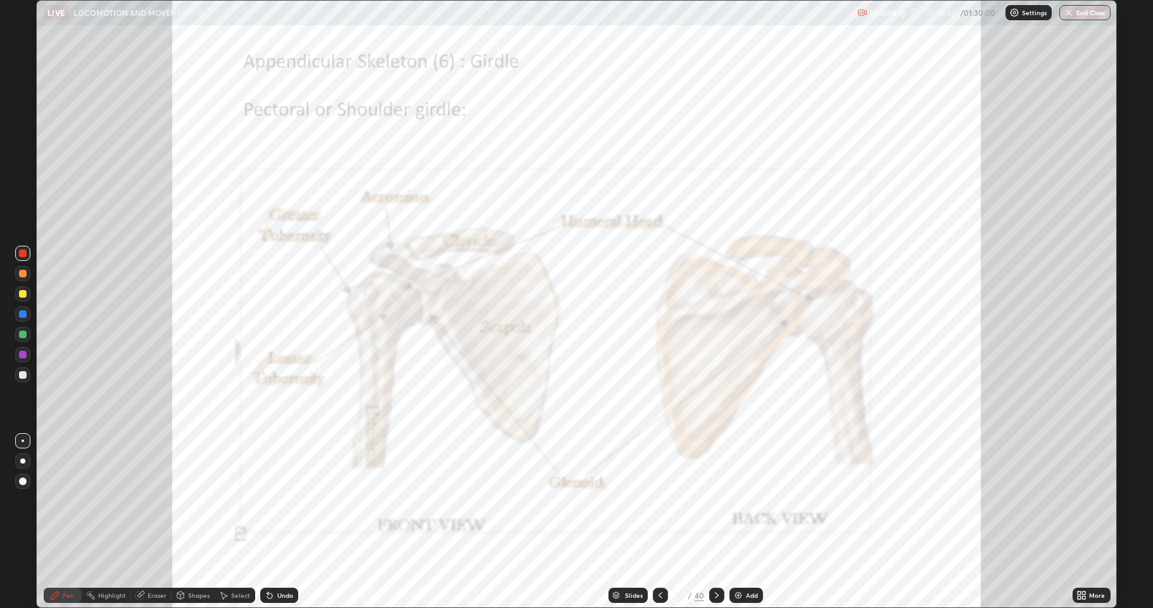
click at [17, 275] on div at bounding box center [22, 273] width 15 height 15
click at [18, 291] on div at bounding box center [22, 293] width 15 height 15
click at [737, 522] on img at bounding box center [738, 595] width 10 height 10
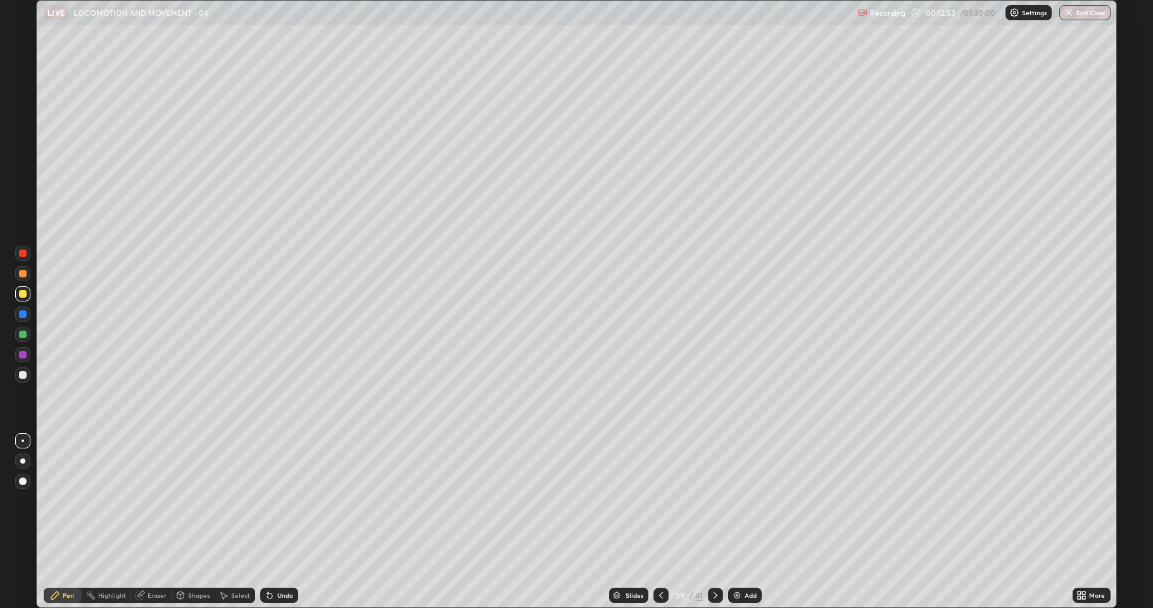
click at [20, 332] on div at bounding box center [23, 335] width 8 height 8
click at [21, 381] on div at bounding box center [22, 374] width 15 height 15
click at [20, 335] on div at bounding box center [23, 335] width 8 height 8
click at [23, 375] on div at bounding box center [23, 375] width 8 height 8
click at [20, 296] on div at bounding box center [23, 294] width 8 height 8
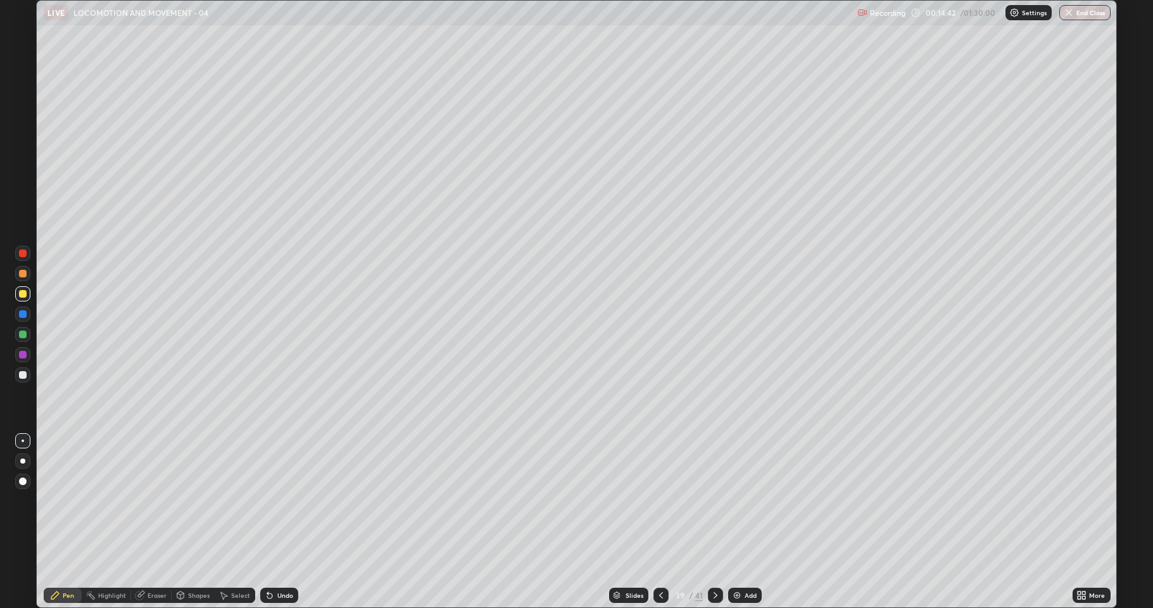
click at [20, 376] on div at bounding box center [23, 375] width 8 height 8
click at [24, 334] on div at bounding box center [23, 335] width 8 height 8
click at [23, 276] on div at bounding box center [23, 274] width 8 height 8
click at [22, 339] on div at bounding box center [22, 334] width 15 height 15
click at [21, 377] on div at bounding box center [23, 375] width 8 height 8
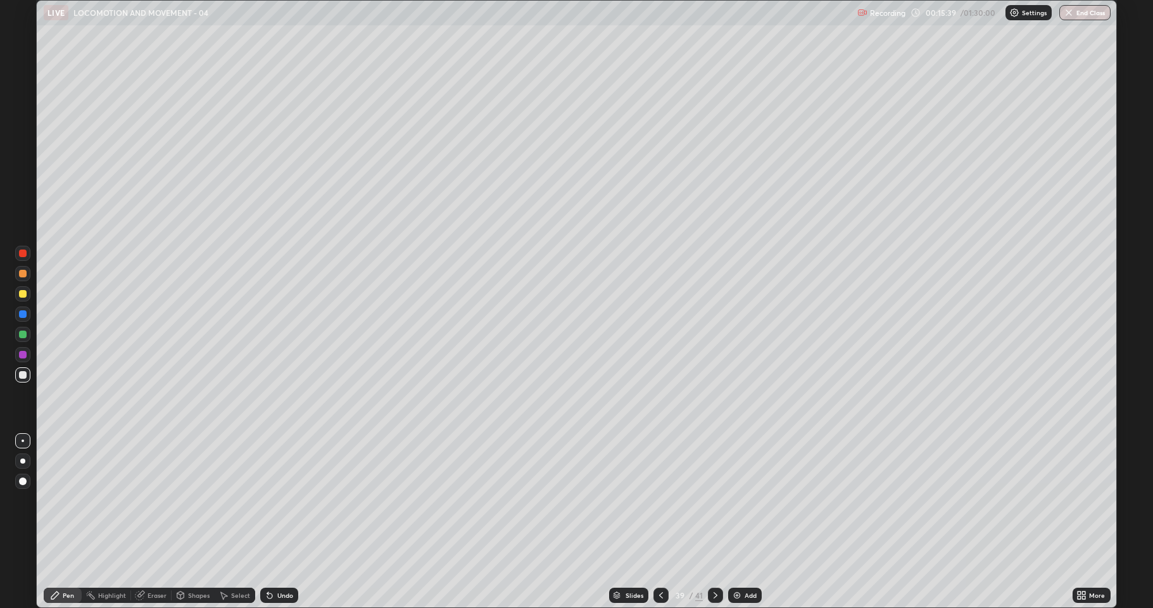
click at [286, 522] on div "Undo" at bounding box center [285, 595] width 16 height 6
click at [284, 522] on div "Undo" at bounding box center [285, 595] width 16 height 6
click at [286, 522] on div "Undo" at bounding box center [279, 595] width 38 height 15
click at [289, 522] on div "Undo" at bounding box center [285, 595] width 16 height 6
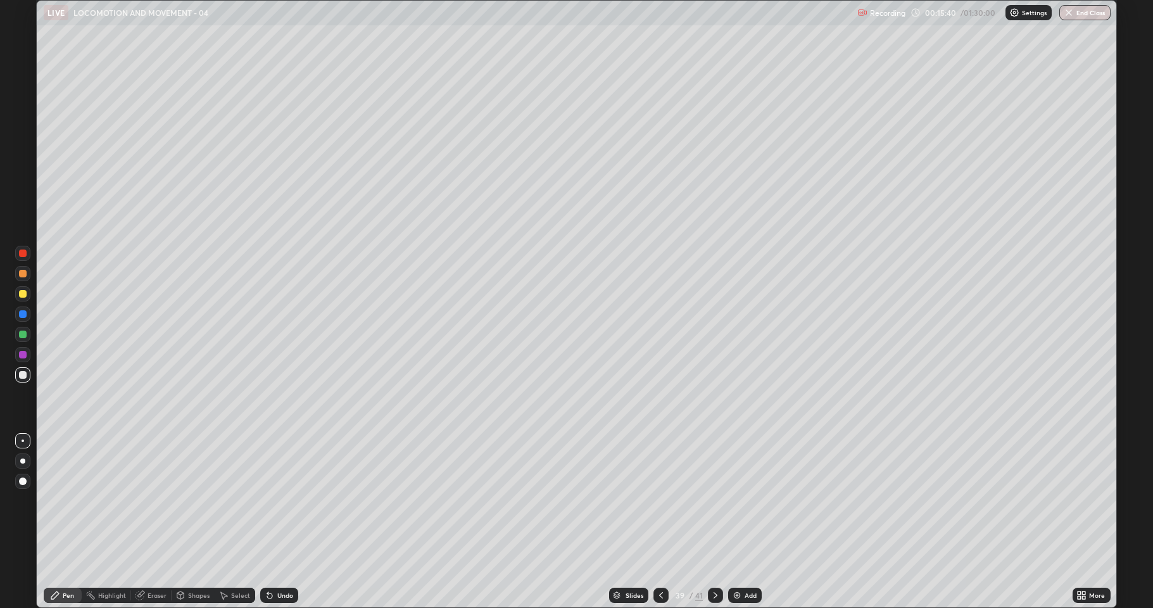
click at [289, 522] on div "Undo" at bounding box center [285, 595] width 16 height 6
click at [20, 334] on div at bounding box center [23, 335] width 8 height 8
click at [23, 255] on div at bounding box center [23, 254] width 8 height 8
click at [20, 336] on div at bounding box center [23, 335] width 8 height 8
click at [22, 376] on div at bounding box center [23, 375] width 8 height 8
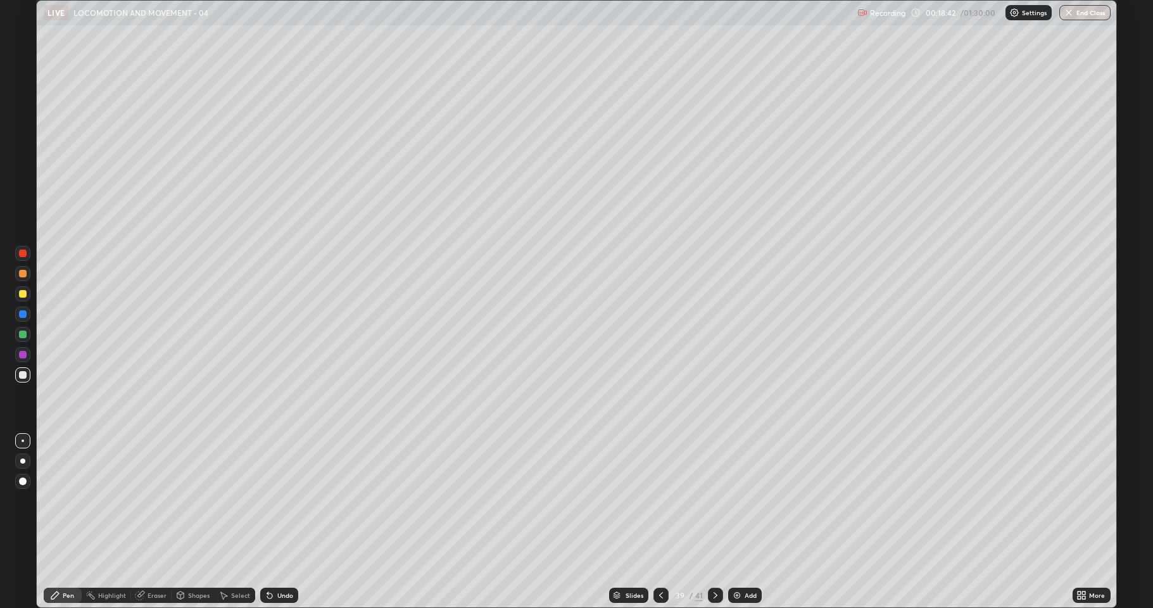
click at [281, 522] on div "Undo" at bounding box center [285, 595] width 16 height 6
click at [21, 293] on div at bounding box center [23, 294] width 8 height 8
click at [742, 522] on div "Add" at bounding box center [745, 595] width 34 height 15
click at [659, 522] on icon at bounding box center [661, 595] width 10 height 10
click at [717, 522] on div at bounding box center [716, 595] width 15 height 15
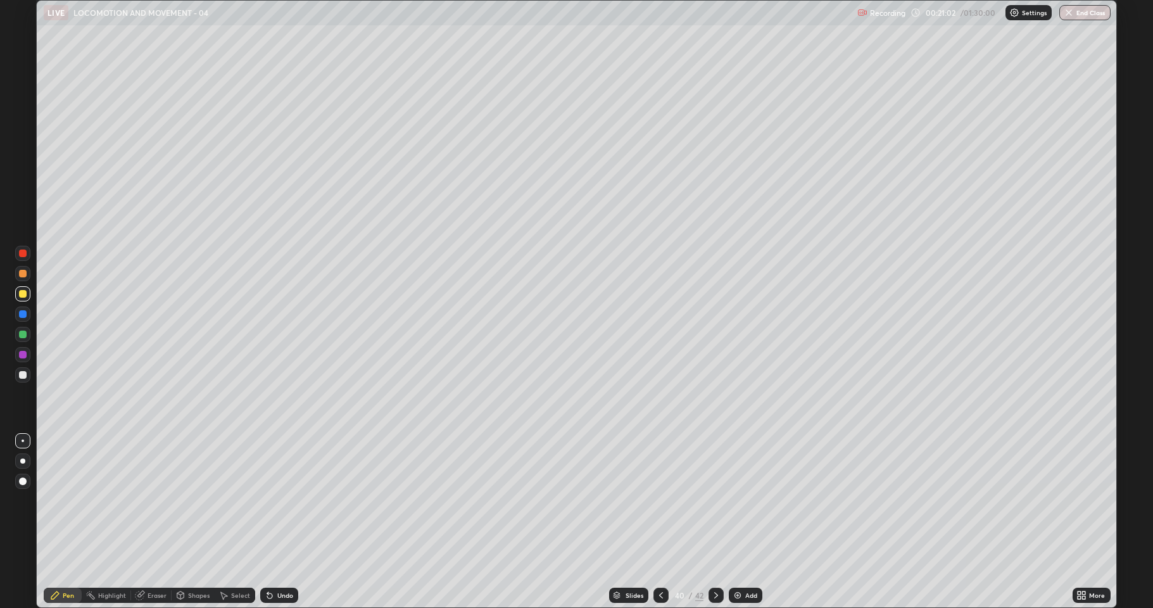
click at [714, 522] on icon at bounding box center [716, 595] width 10 height 10
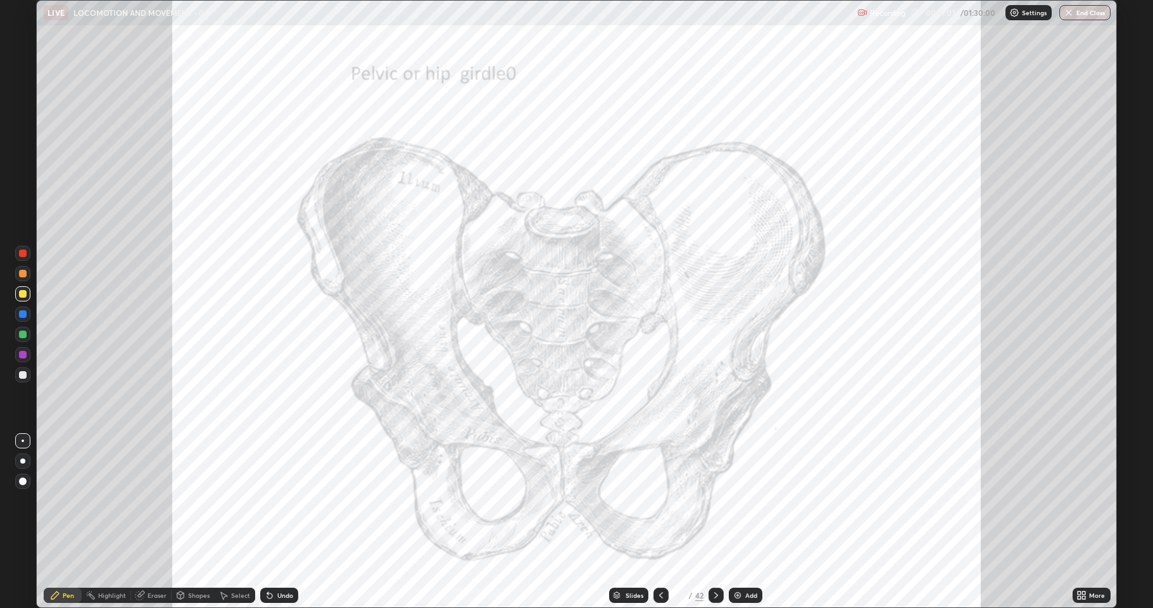
click at [660, 522] on icon at bounding box center [661, 595] width 10 height 10
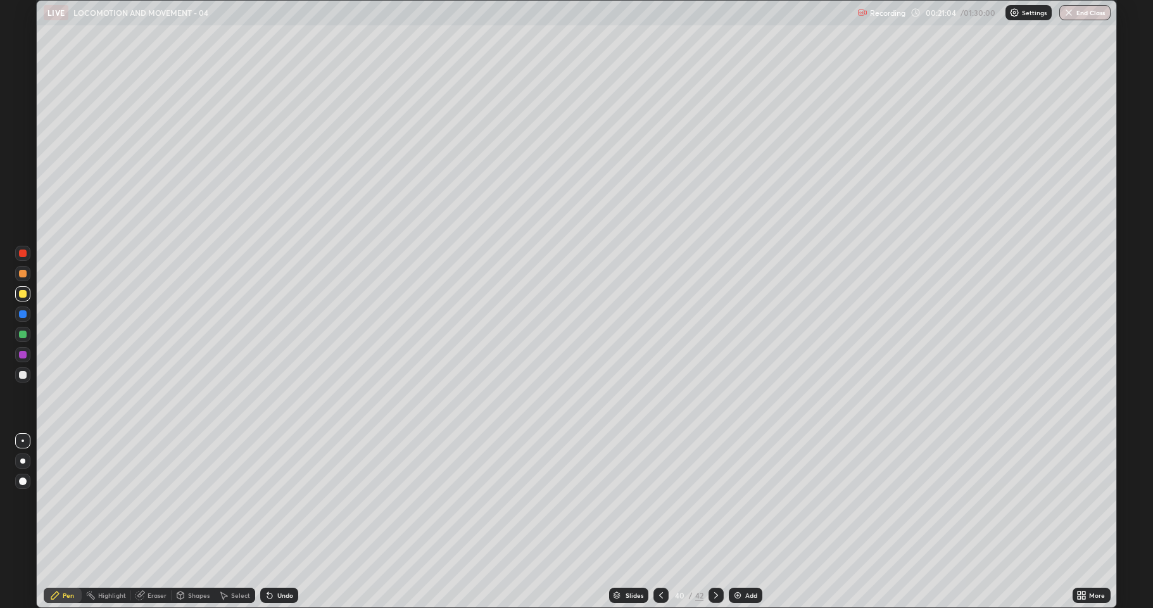
click at [659, 522] on icon at bounding box center [661, 595] width 4 height 6
click at [658, 522] on icon at bounding box center [661, 595] width 10 height 10
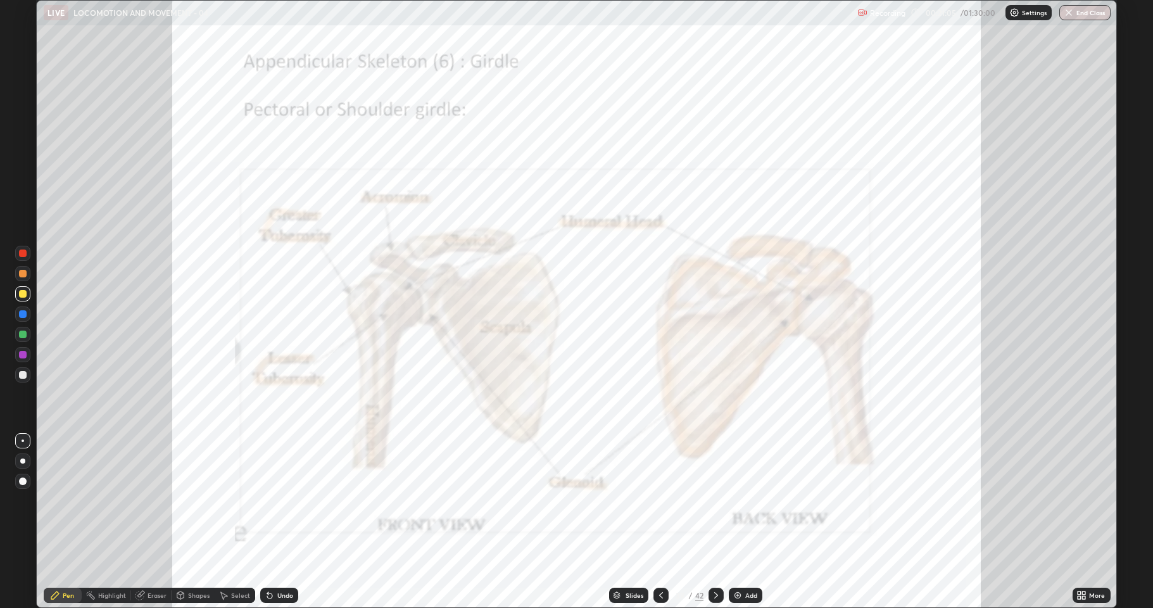
click at [659, 522] on icon at bounding box center [661, 595] width 10 height 10
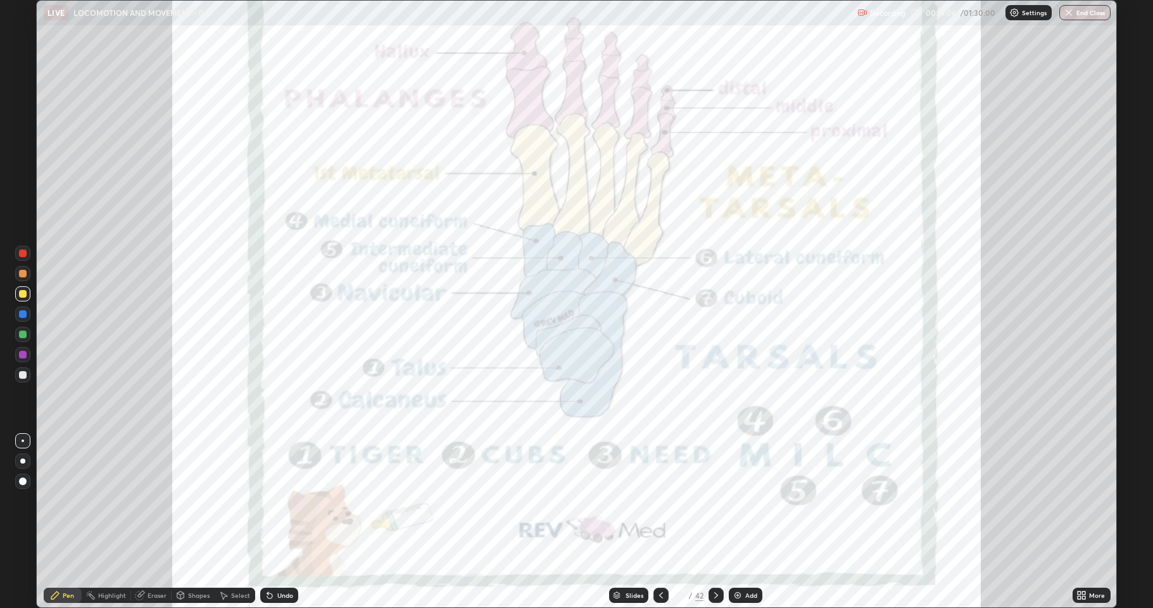
click at [659, 522] on icon at bounding box center [661, 595] width 10 height 10
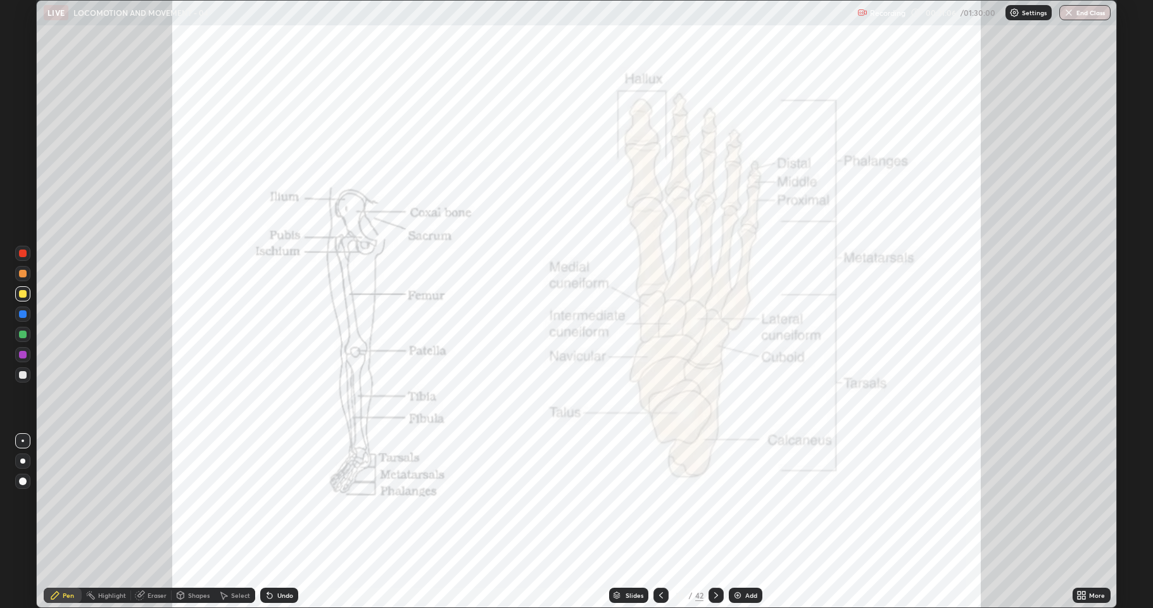
click at [661, 522] on icon at bounding box center [661, 595] width 10 height 10
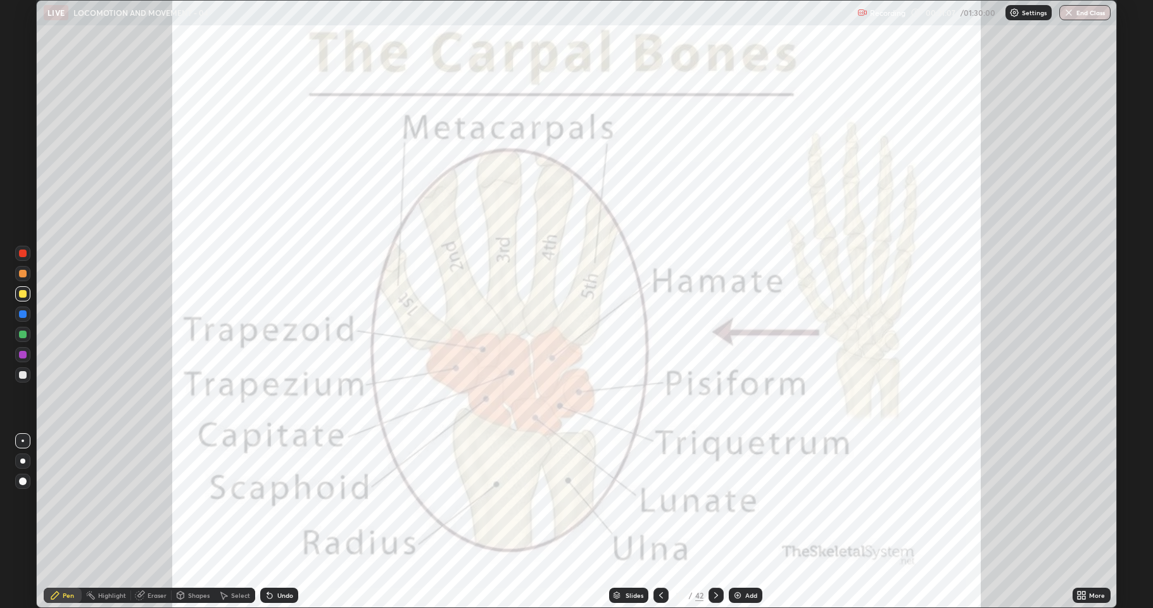
click at [659, 522] on icon at bounding box center [661, 595] width 4 height 6
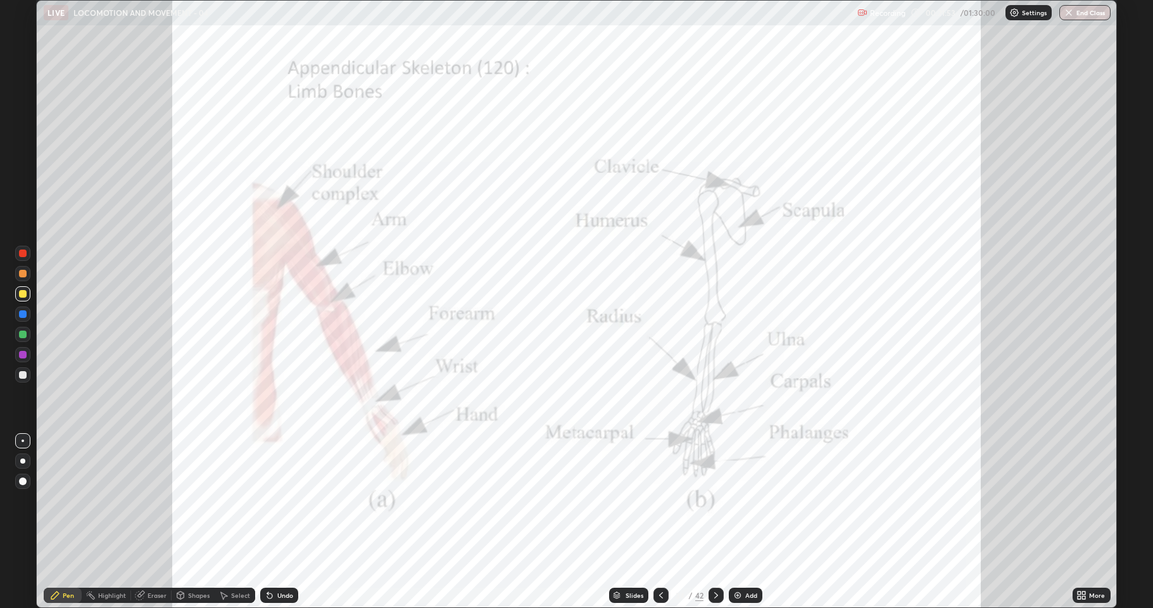
click at [23, 251] on div at bounding box center [23, 254] width 8 height 8
click at [282, 522] on div "Undo" at bounding box center [285, 595] width 16 height 6
click at [280, 522] on div "Undo" at bounding box center [285, 595] width 16 height 6
click at [281, 522] on div "Undo" at bounding box center [285, 595] width 16 height 6
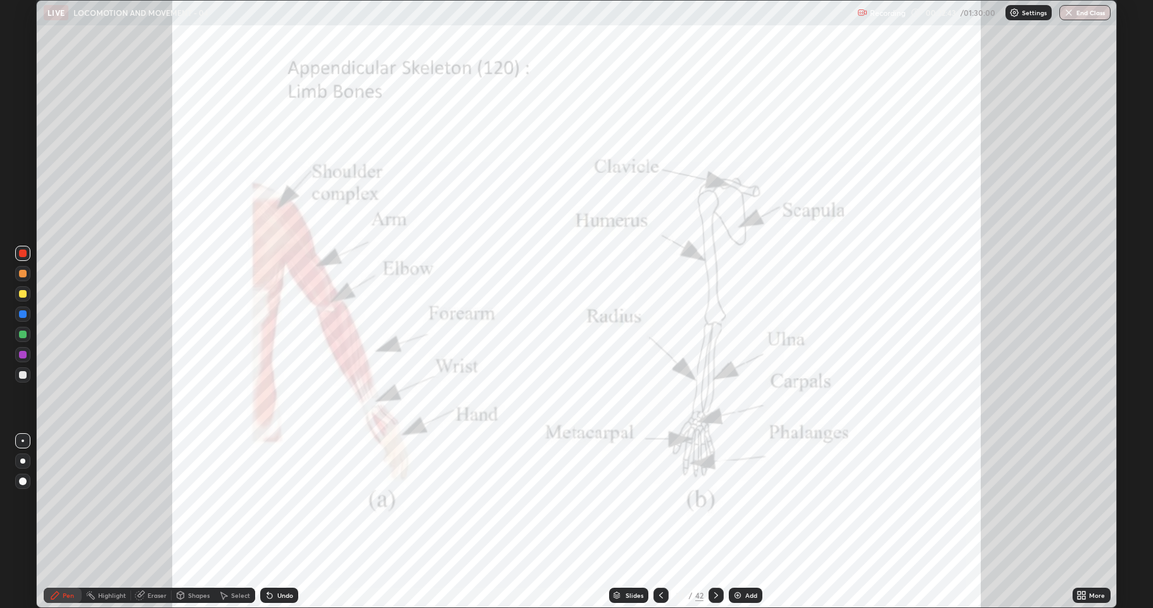
click at [21, 355] on div at bounding box center [23, 355] width 8 height 8
click at [22, 334] on div at bounding box center [23, 335] width 8 height 8
click at [21, 353] on div at bounding box center [23, 355] width 8 height 8
click at [20, 295] on div at bounding box center [23, 294] width 8 height 8
click at [20, 275] on div at bounding box center [23, 274] width 8 height 8
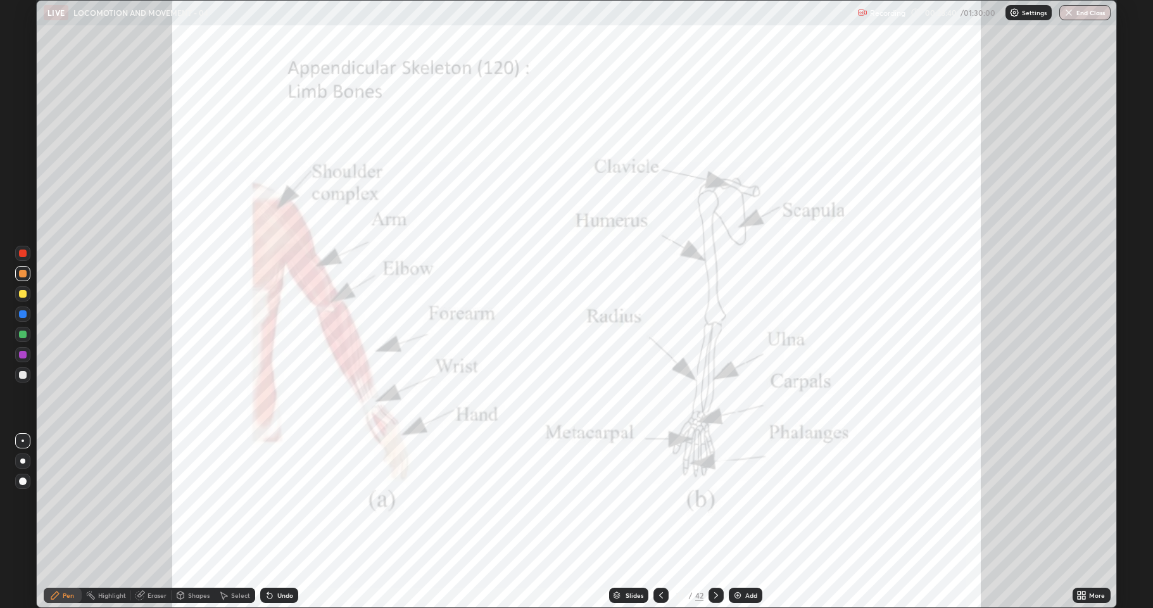
click at [23, 334] on div at bounding box center [23, 335] width 8 height 8
click at [23, 355] on div at bounding box center [23, 355] width 8 height 8
click at [23, 256] on div at bounding box center [23, 254] width 8 height 8
click at [19, 336] on div at bounding box center [23, 335] width 8 height 8
click at [737, 522] on img at bounding box center [738, 595] width 10 height 10
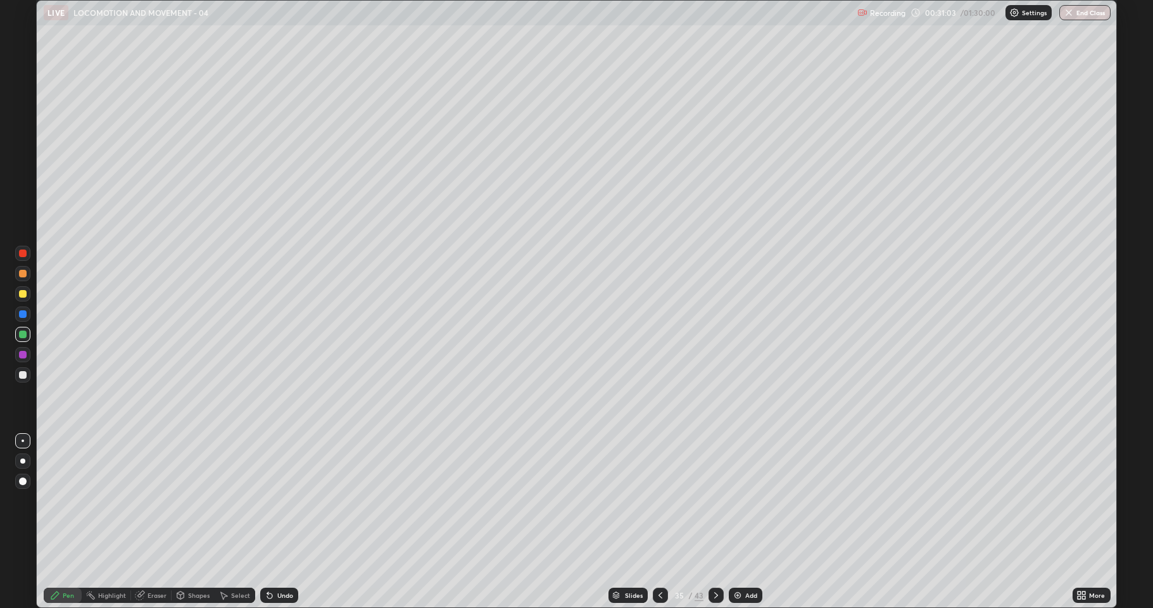
click at [23, 376] on div at bounding box center [23, 375] width 8 height 8
click at [27, 299] on div at bounding box center [22, 293] width 15 height 15
click at [18, 329] on div at bounding box center [22, 334] width 15 height 15
click at [20, 276] on div at bounding box center [23, 274] width 8 height 8
click at [25, 376] on div at bounding box center [23, 375] width 8 height 8
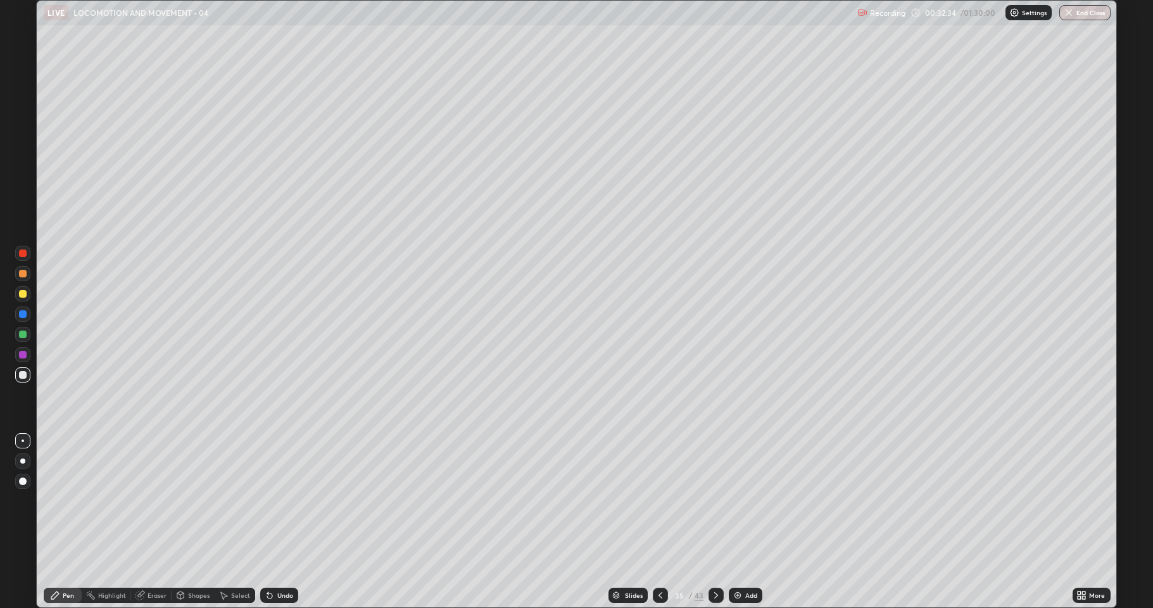
click at [28, 273] on div at bounding box center [22, 273] width 15 height 15
click at [24, 294] on div at bounding box center [23, 294] width 8 height 8
click at [28, 380] on div at bounding box center [22, 374] width 15 height 15
click at [22, 299] on div at bounding box center [22, 293] width 15 height 15
click at [23, 256] on div at bounding box center [23, 254] width 8 height 8
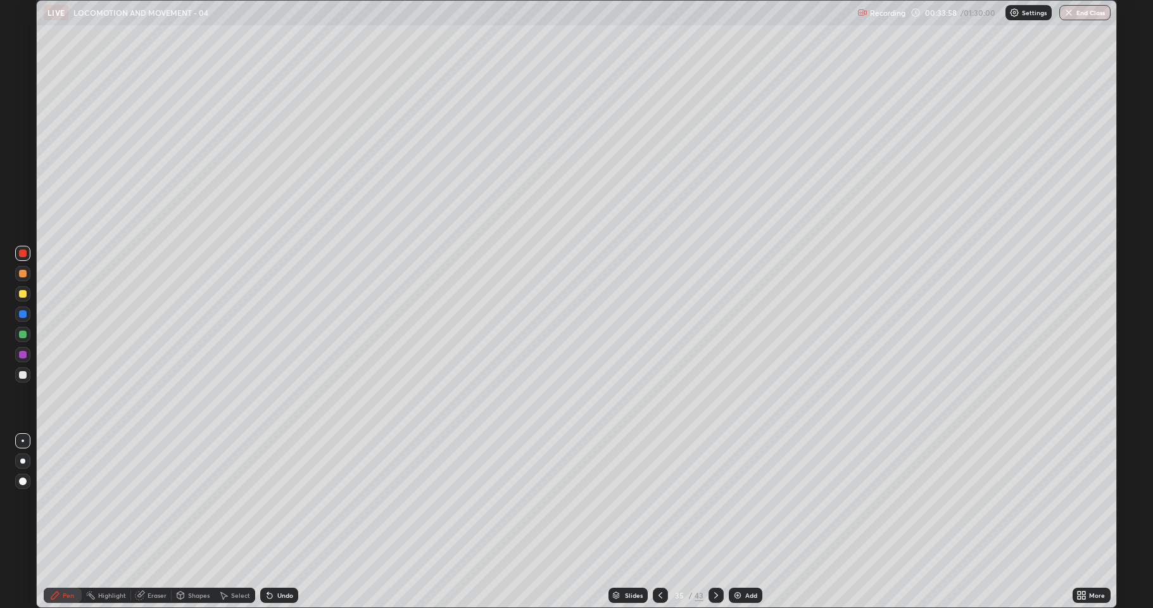
click at [20, 334] on div at bounding box center [23, 335] width 8 height 8
click at [20, 294] on div at bounding box center [23, 294] width 8 height 8
click at [22, 314] on div at bounding box center [23, 314] width 8 height 8
click at [18, 292] on div at bounding box center [22, 293] width 15 height 15
click at [19, 337] on div at bounding box center [23, 335] width 8 height 8
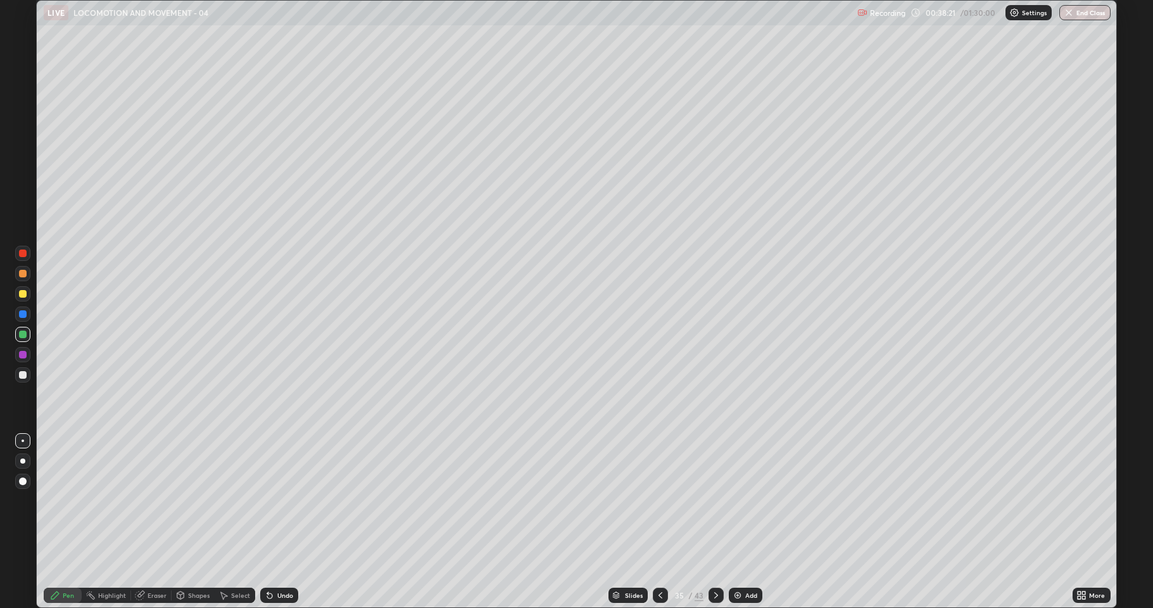
click at [719, 522] on div at bounding box center [716, 595] width 15 height 25
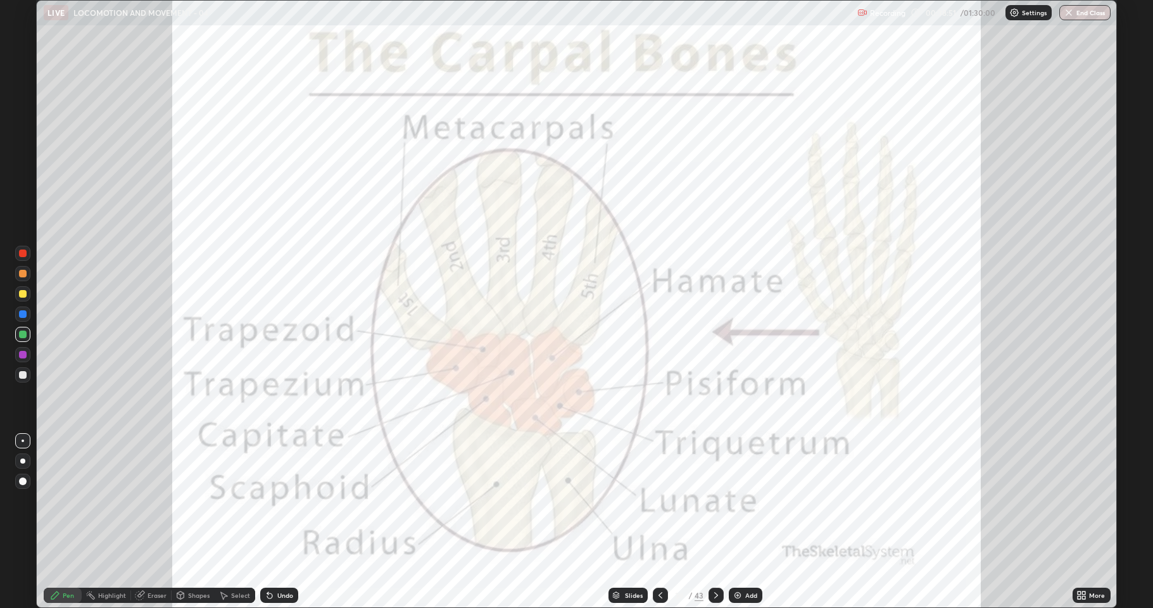
click at [17, 252] on div at bounding box center [22, 253] width 15 height 15
click at [277, 522] on div "Undo" at bounding box center [285, 595] width 16 height 6
click at [280, 522] on div "Undo" at bounding box center [285, 595] width 16 height 6
click at [281, 522] on div "Undo" at bounding box center [285, 595] width 16 height 6
click at [17, 334] on div at bounding box center [22, 334] width 15 height 15
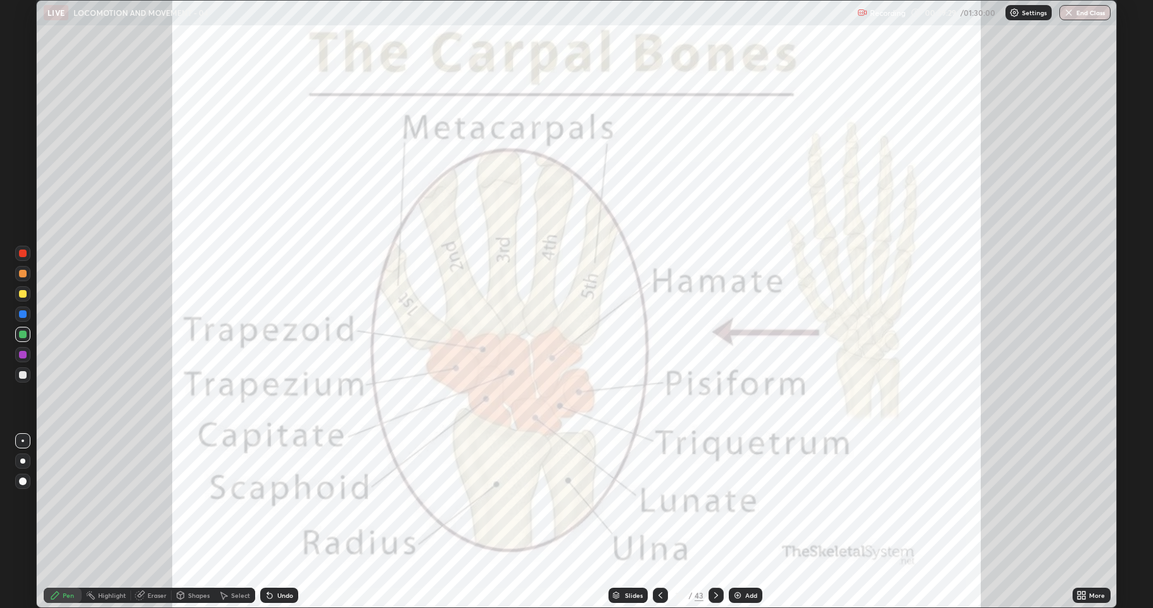
click at [275, 522] on div "Undo" at bounding box center [279, 595] width 38 height 15
click at [20, 255] on div at bounding box center [23, 254] width 8 height 8
click at [20, 327] on div at bounding box center [22, 334] width 15 height 15
click at [22, 272] on div at bounding box center [23, 274] width 8 height 8
click at [20, 377] on div at bounding box center [23, 375] width 8 height 8
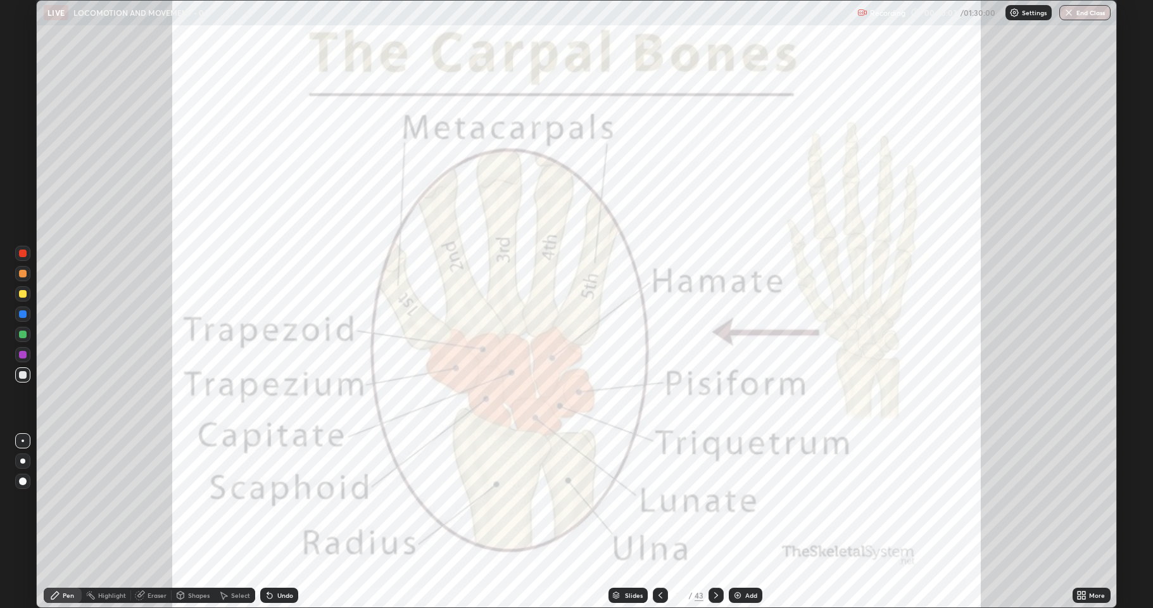
click at [22, 294] on div at bounding box center [23, 294] width 8 height 8
click at [22, 273] on div at bounding box center [23, 274] width 8 height 8
click at [20, 276] on div at bounding box center [23, 274] width 8 height 8
click at [20, 329] on div at bounding box center [22, 334] width 15 height 15
click at [23, 313] on div at bounding box center [23, 314] width 8 height 8
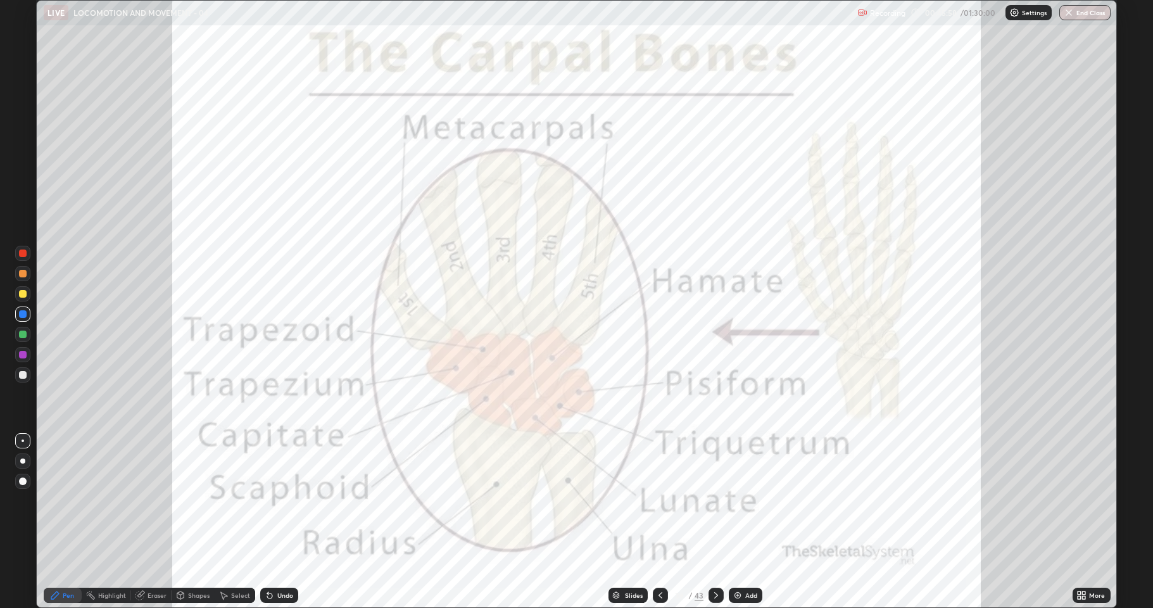
click at [712, 522] on div at bounding box center [716, 595] width 15 height 15
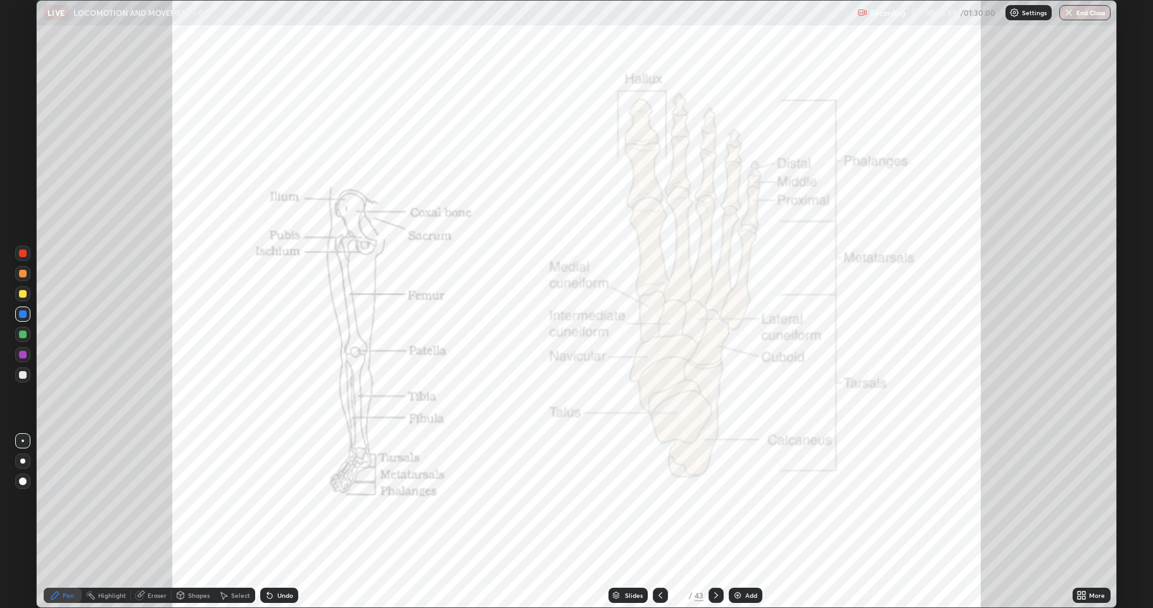
click at [715, 522] on icon at bounding box center [716, 595] width 10 height 10
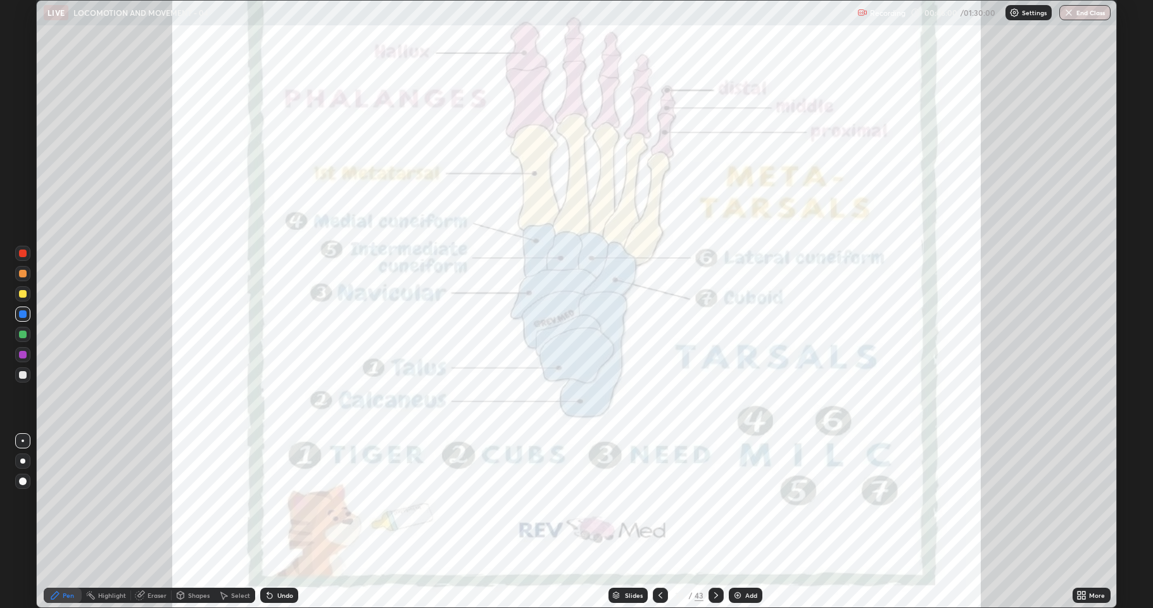
click at [716, 522] on icon at bounding box center [716, 595] width 10 height 10
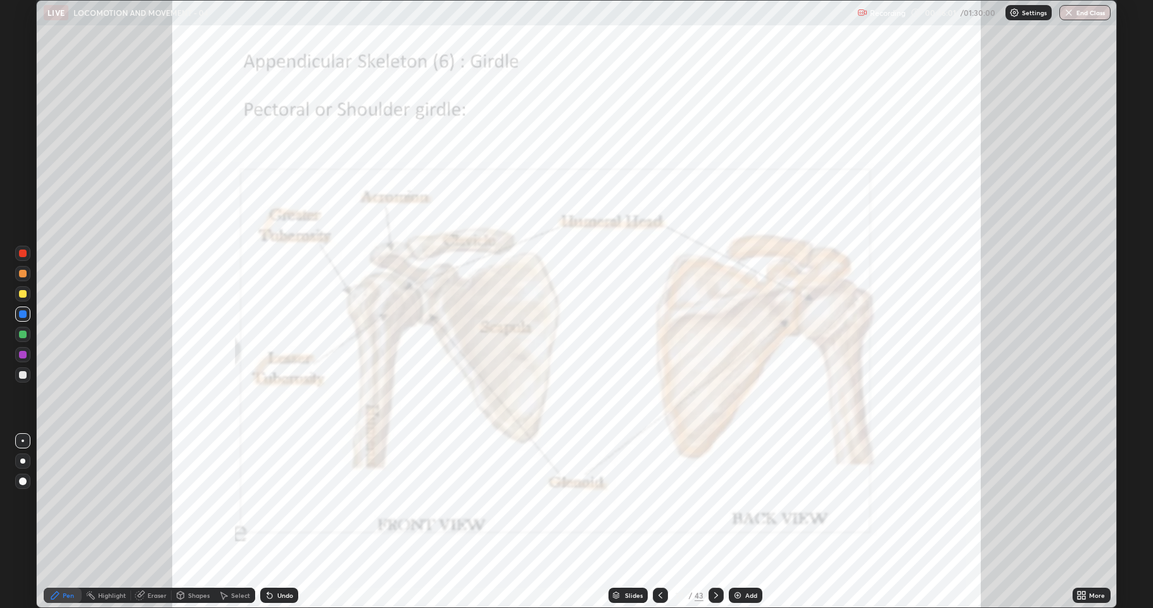
click at [716, 522] on icon at bounding box center [716, 595] width 10 height 10
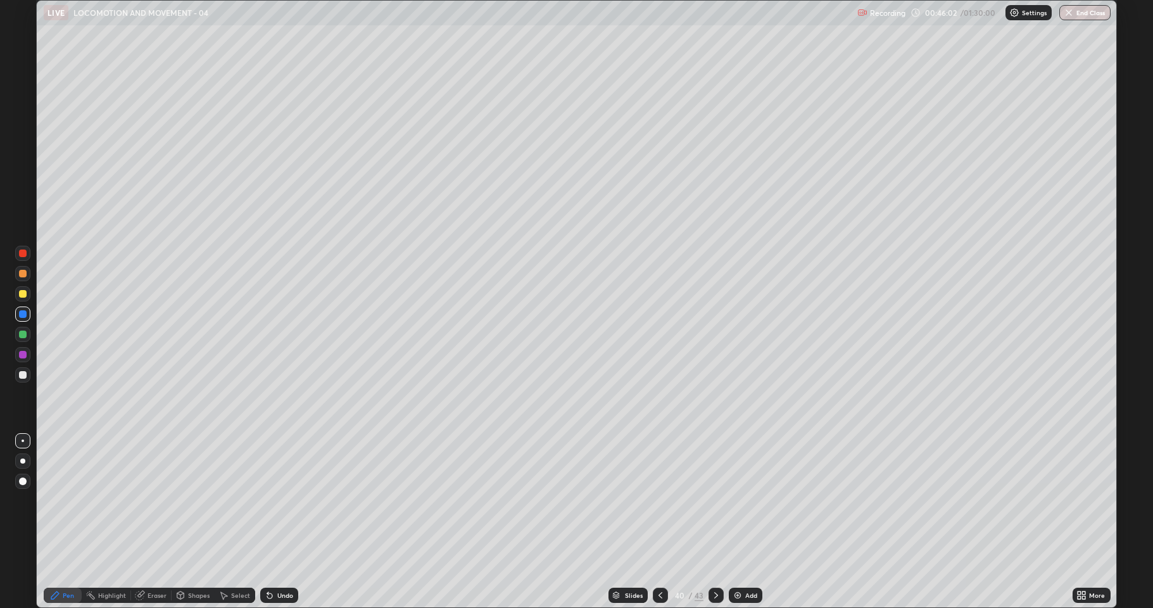
click at [720, 522] on div at bounding box center [716, 595] width 15 height 15
click at [715, 522] on icon at bounding box center [716, 595] width 10 height 10
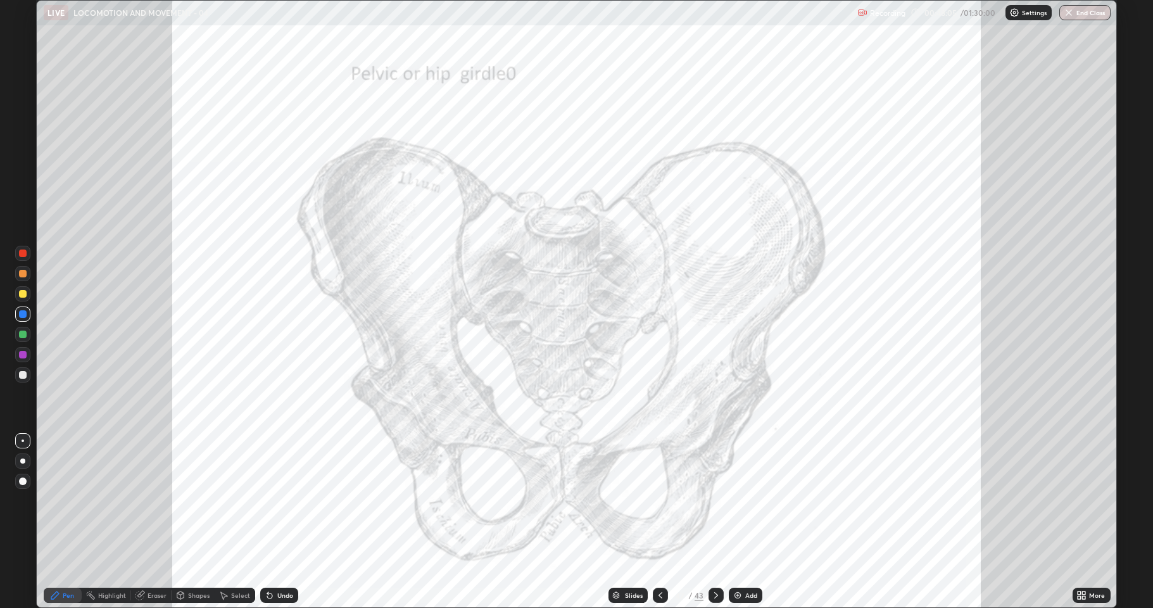
click at [1075, 522] on div "More" at bounding box center [1092, 595] width 38 height 15
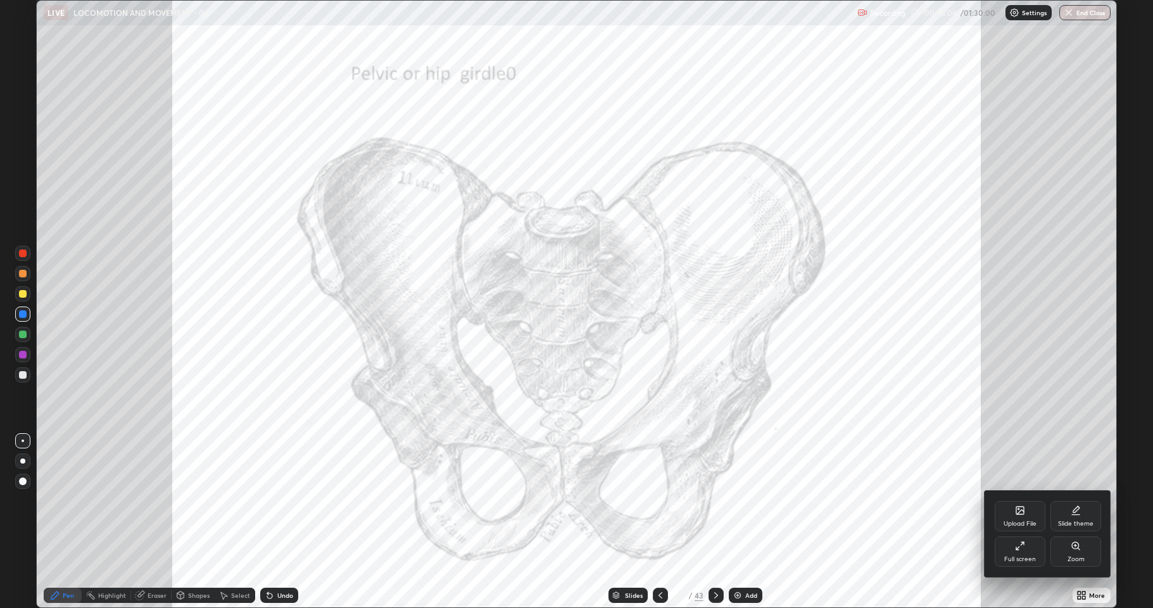
click at [1015, 522] on div "Full screen" at bounding box center [1020, 551] width 51 height 30
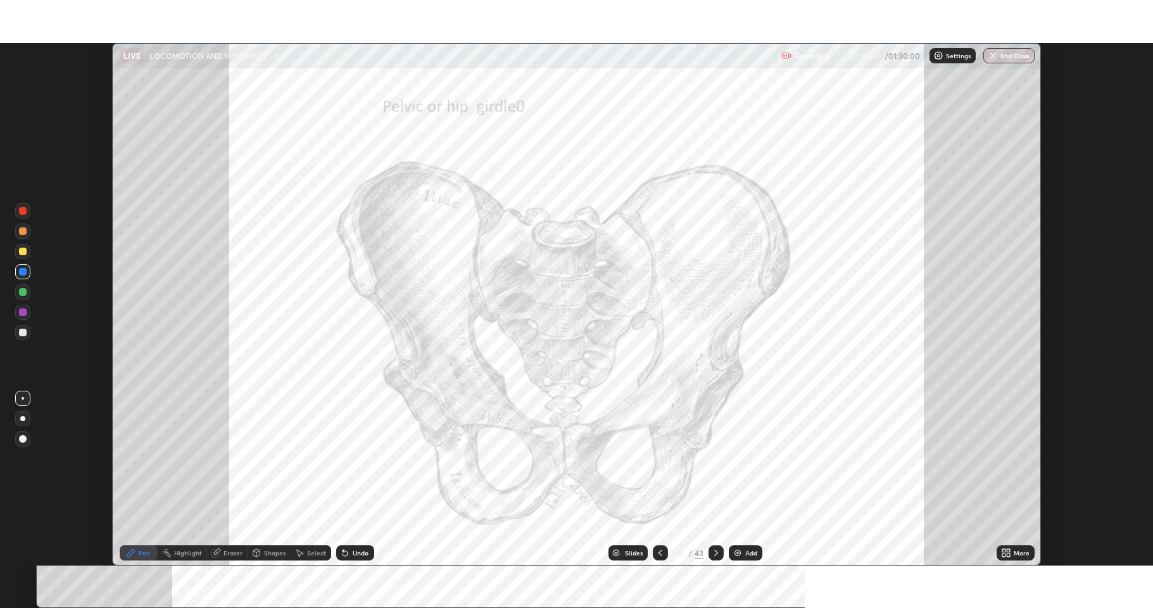
scroll to position [62806, 62175]
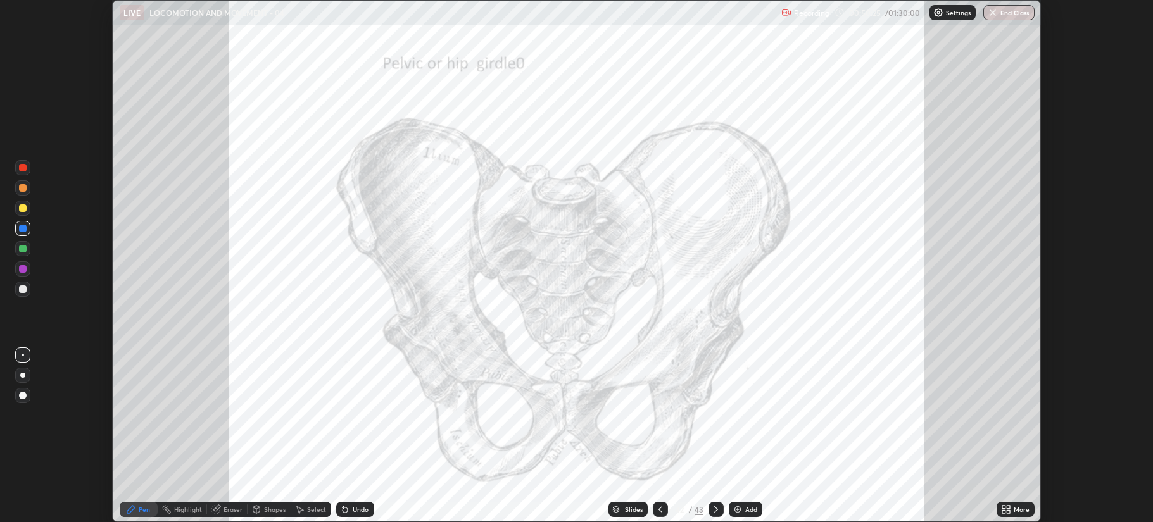
click at [1008, 503] on div "More" at bounding box center [1016, 509] width 38 height 15
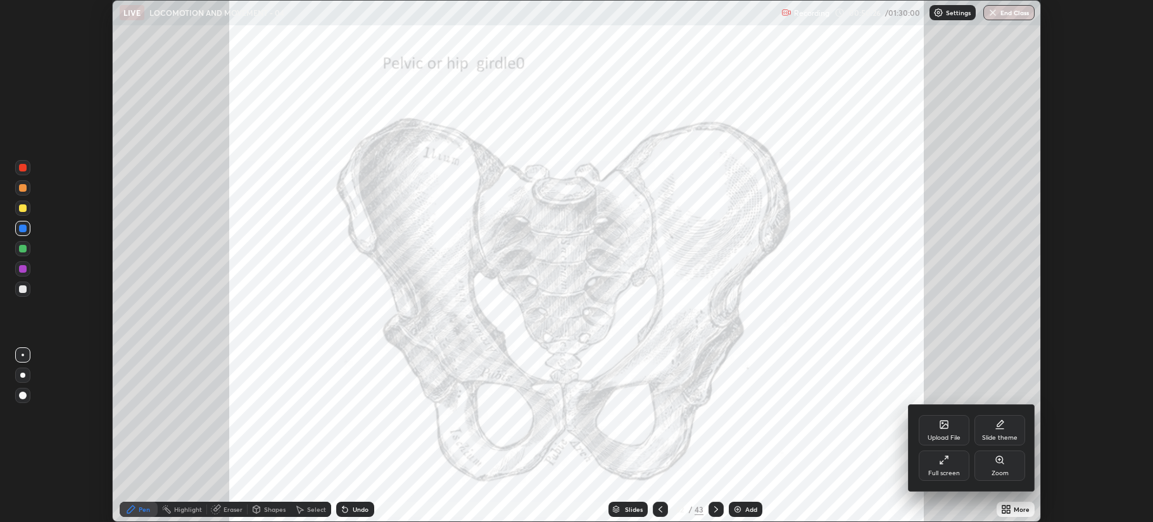
click at [946, 458] on icon at bounding box center [946, 458] width 3 height 3
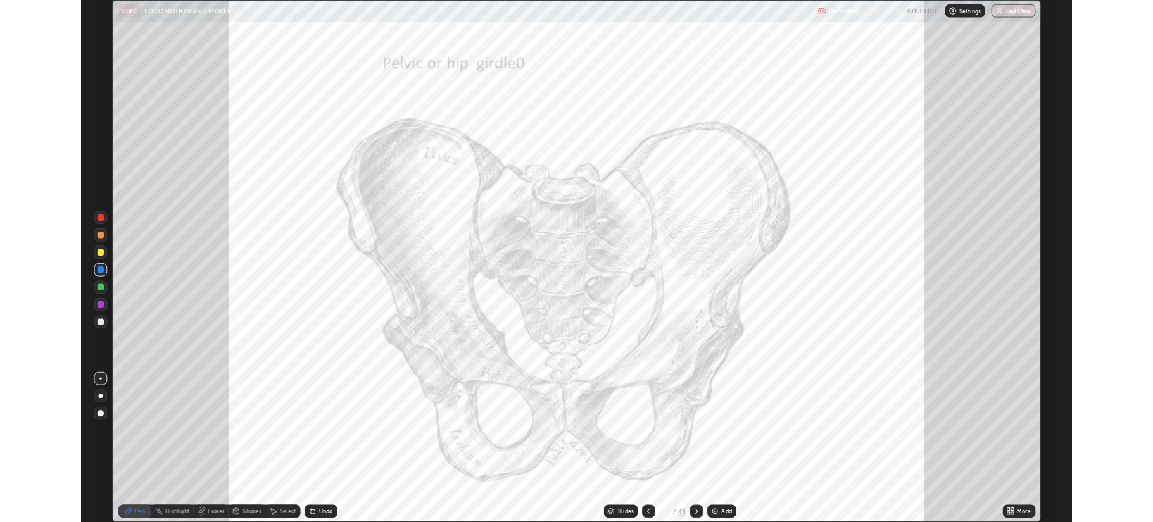
scroll to position [608, 1153]
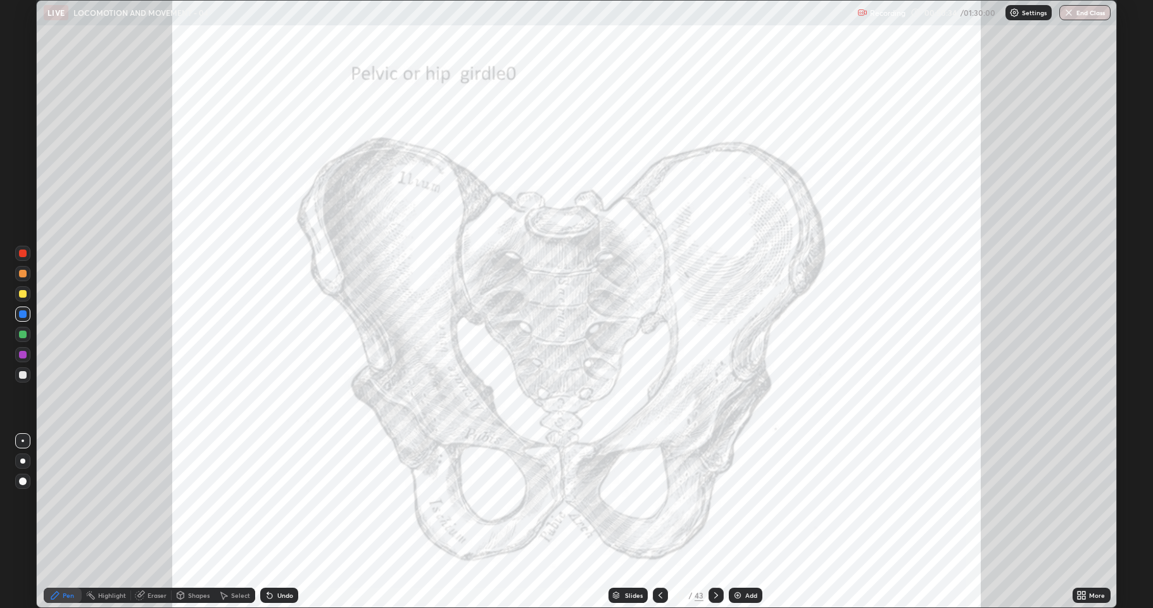
click at [25, 272] on div at bounding box center [23, 274] width 8 height 8
click at [151, 522] on div "Eraser" at bounding box center [157, 595] width 19 height 6
click at [54, 522] on icon at bounding box center [55, 595] width 8 height 8
click at [286, 522] on div "Undo" at bounding box center [285, 595] width 16 height 6
click at [154, 522] on div "Eraser" at bounding box center [157, 595] width 19 height 6
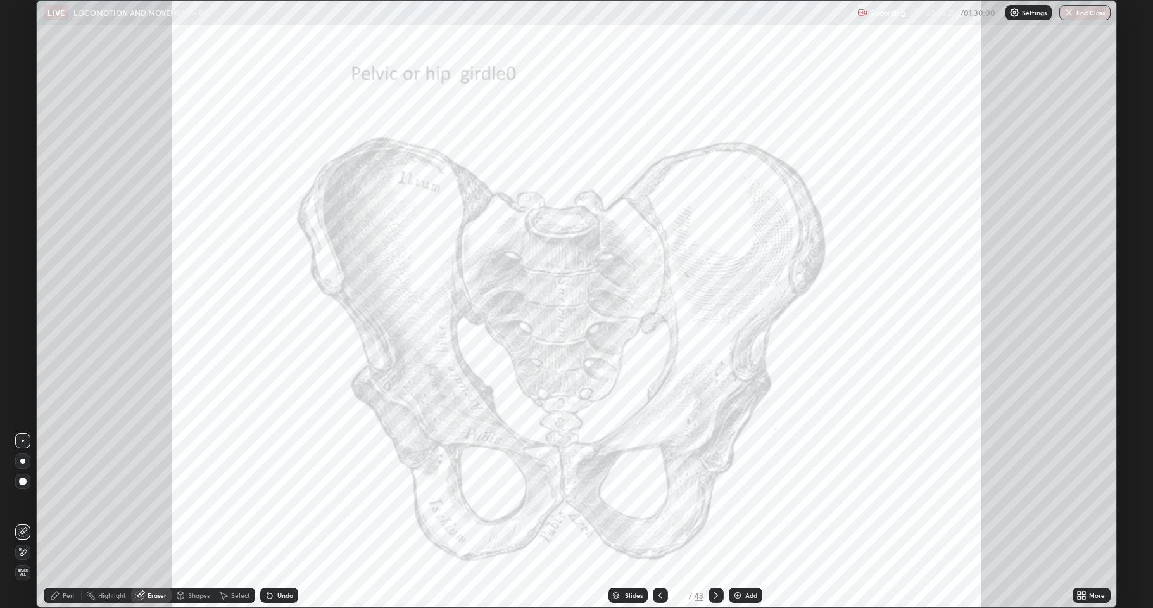
click at [59, 522] on icon at bounding box center [55, 595] width 8 height 8
click at [25, 315] on div at bounding box center [23, 314] width 8 height 8
click at [22, 275] on div at bounding box center [23, 274] width 8 height 8
click at [18, 248] on div at bounding box center [22, 253] width 15 height 15
click at [283, 522] on div "Undo" at bounding box center [285, 595] width 16 height 6
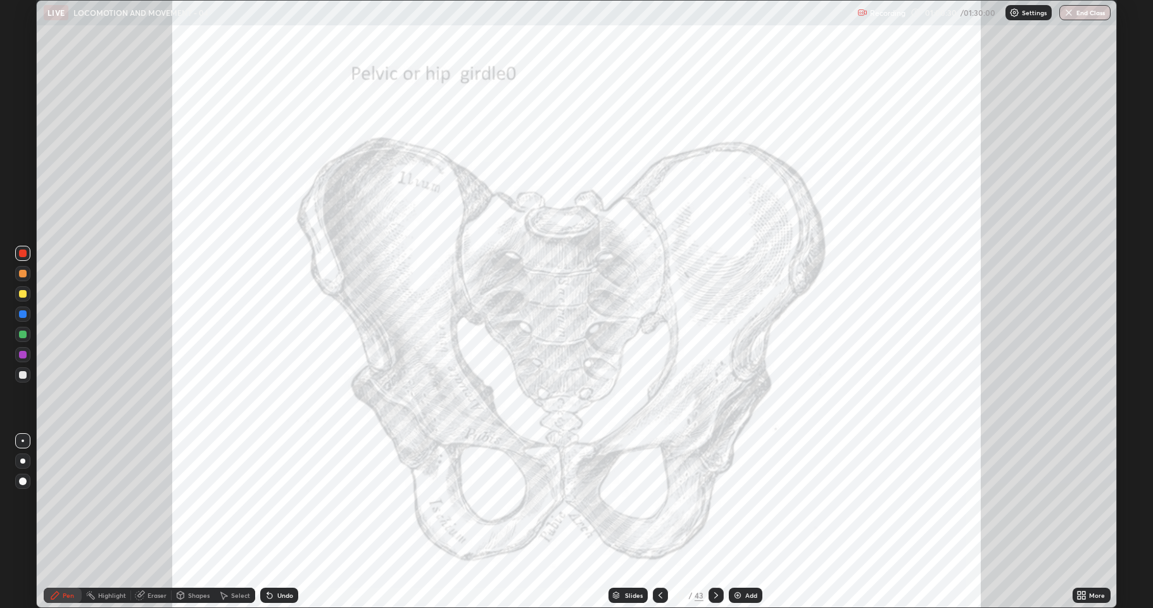
click at [661, 522] on icon at bounding box center [661, 595] width 4 height 6
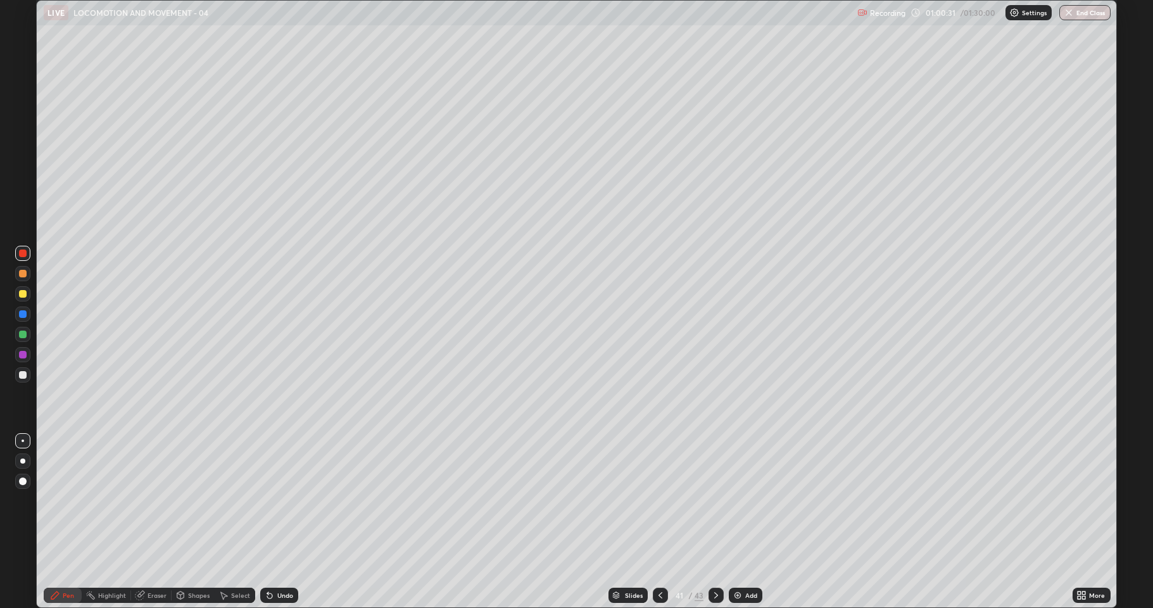
click at [661, 522] on icon at bounding box center [660, 595] width 10 height 10
click at [659, 522] on icon at bounding box center [660, 595] width 10 height 10
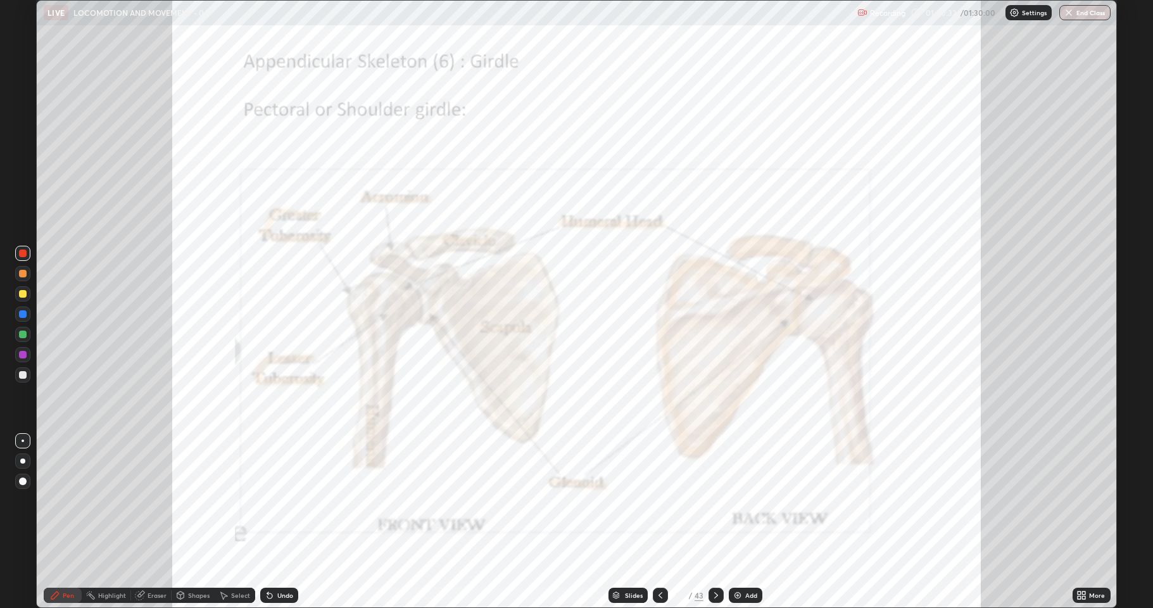
click at [659, 522] on icon at bounding box center [661, 595] width 4 height 6
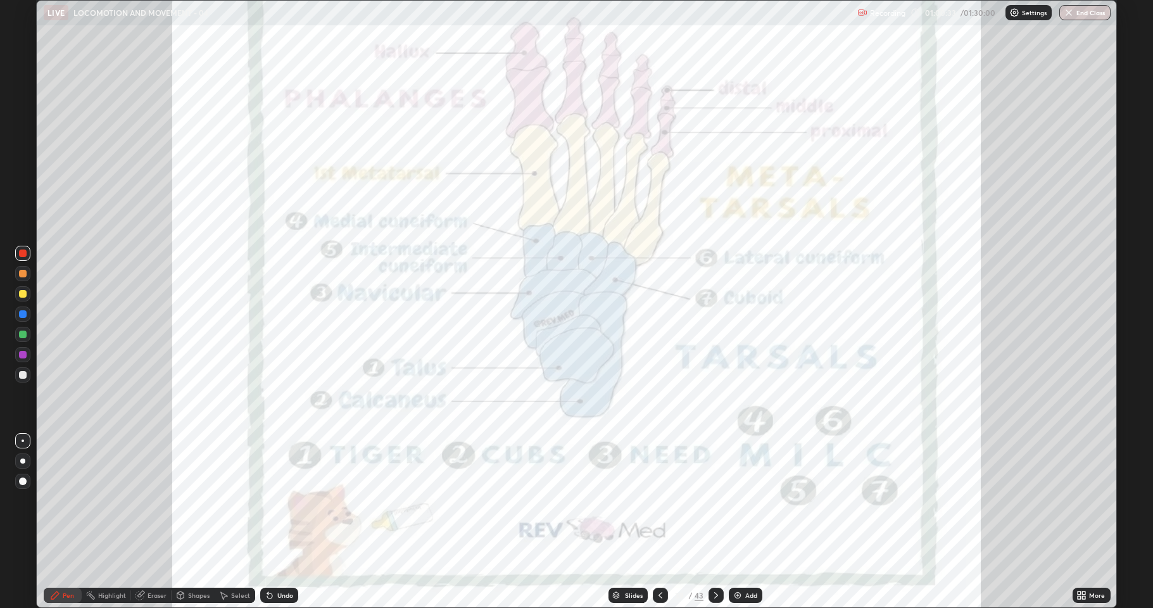
click at [659, 522] on icon at bounding box center [660, 595] width 10 height 10
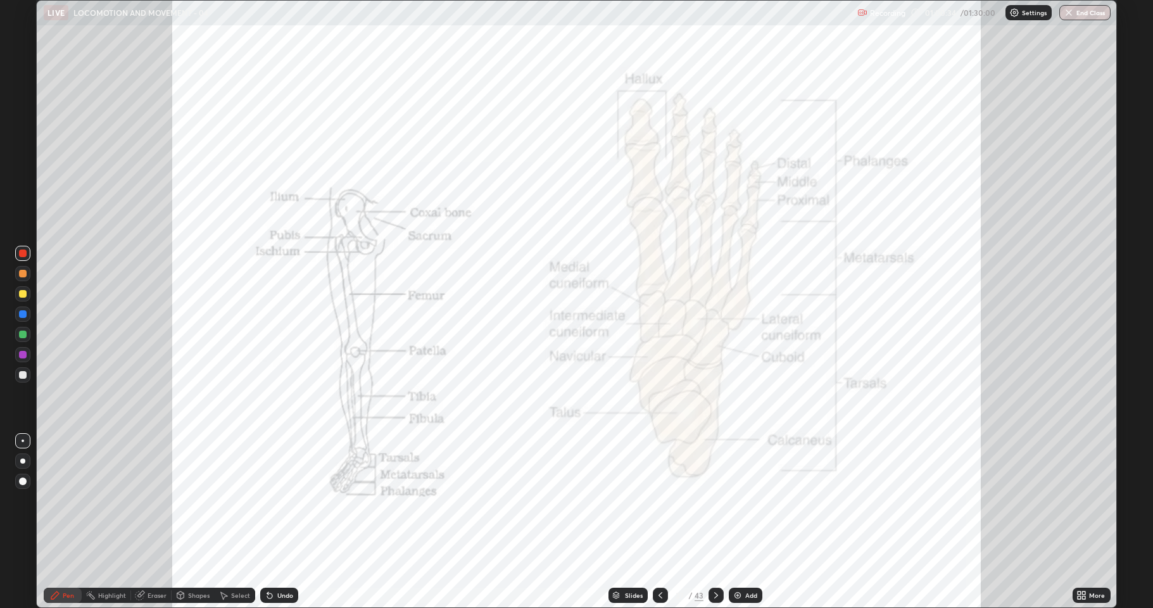
click at [660, 522] on icon at bounding box center [660, 595] width 10 height 10
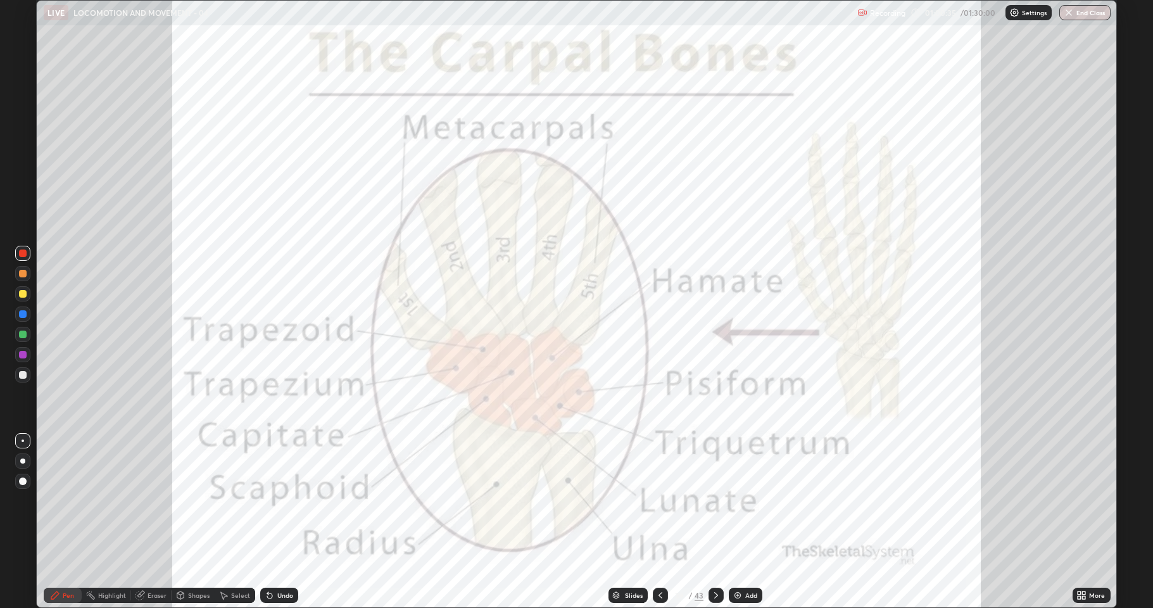
click at [713, 522] on icon at bounding box center [716, 595] width 10 height 10
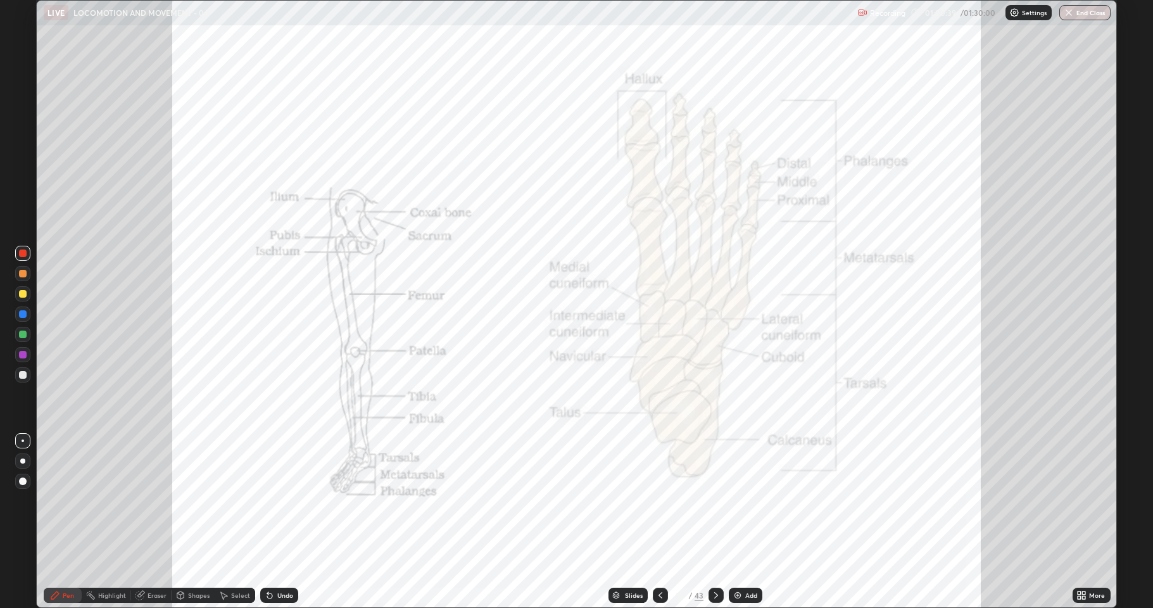
click at [22, 373] on div at bounding box center [23, 375] width 8 height 8
click at [23, 252] on div at bounding box center [23, 254] width 8 height 8
click at [23, 333] on div at bounding box center [23, 335] width 8 height 8
click at [23, 253] on div at bounding box center [23, 254] width 8 height 8
click at [22, 356] on div at bounding box center [23, 355] width 8 height 8
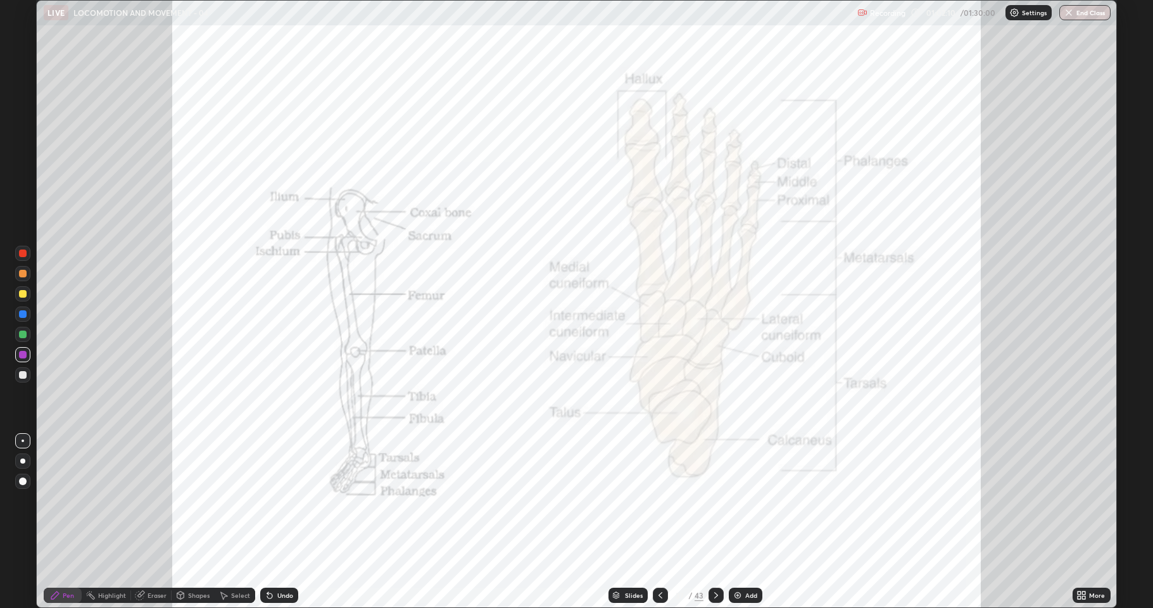
click at [277, 522] on div "Undo" at bounding box center [285, 595] width 16 height 6
click at [277, 522] on div "Undo" at bounding box center [279, 595] width 38 height 15
click at [17, 253] on div at bounding box center [22, 253] width 15 height 15
click at [21, 353] on div at bounding box center [23, 355] width 8 height 8
click at [15, 251] on div at bounding box center [22, 253] width 15 height 15
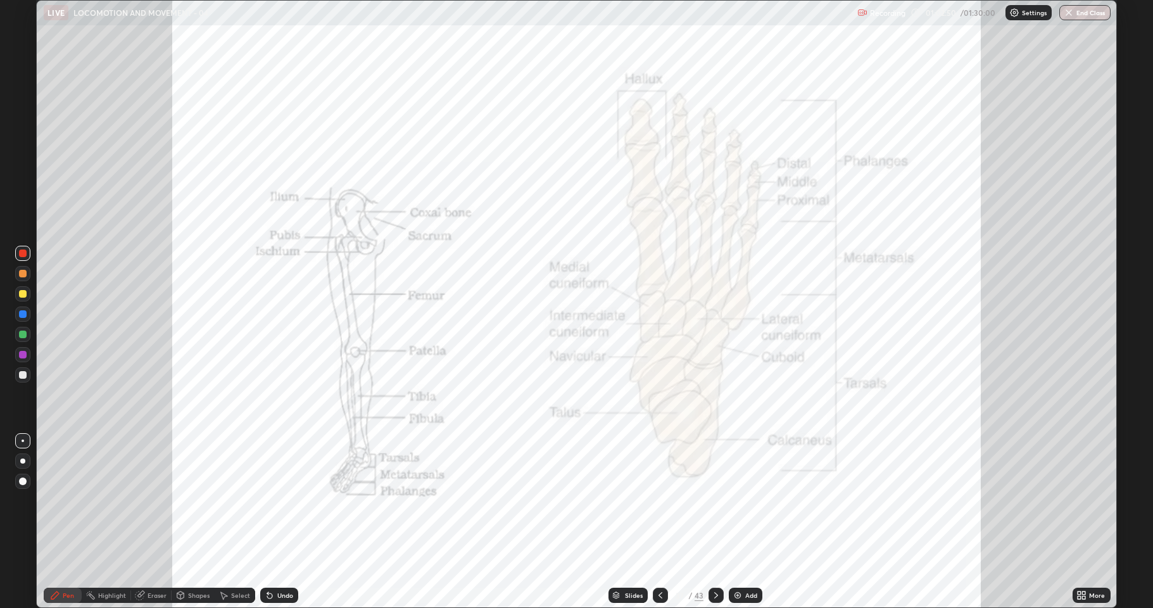
click at [23, 358] on div at bounding box center [23, 355] width 8 height 8
click at [15, 294] on div at bounding box center [22, 293] width 15 height 15
click at [20, 317] on div at bounding box center [22, 314] width 15 height 15
click at [285, 522] on div "Undo" at bounding box center [279, 595] width 38 height 15
click at [291, 522] on div "Undo" at bounding box center [285, 595] width 16 height 6
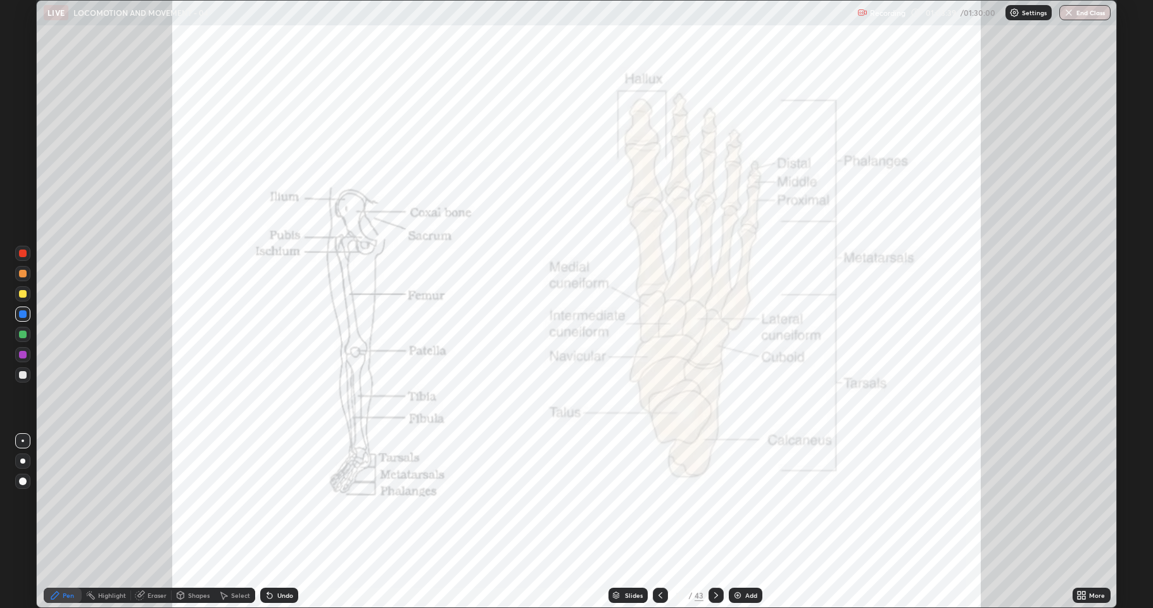
click at [289, 522] on div "Undo" at bounding box center [285, 595] width 16 height 6
click at [16, 267] on div at bounding box center [22, 273] width 15 height 15
click at [15, 256] on div at bounding box center [22, 253] width 15 height 15
click at [22, 355] on div at bounding box center [23, 355] width 8 height 8
click at [21, 258] on div at bounding box center [22, 253] width 15 height 15
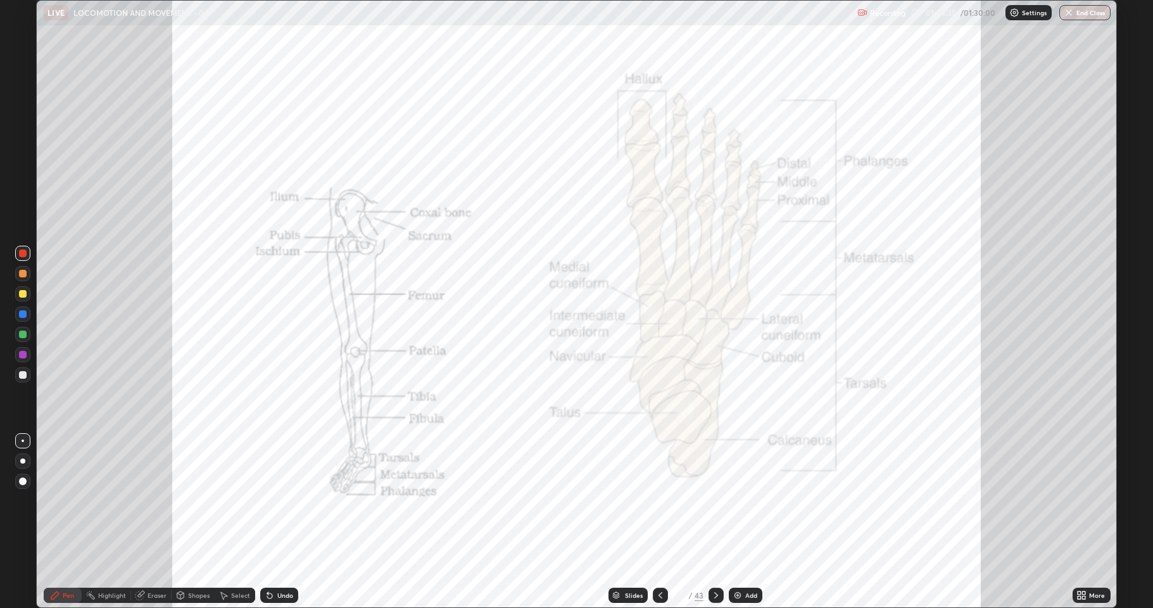
click at [16, 354] on div at bounding box center [22, 354] width 15 height 15
click at [20, 251] on div at bounding box center [23, 254] width 8 height 8
click at [20, 357] on div at bounding box center [23, 355] width 8 height 8
click at [16, 334] on div at bounding box center [22, 334] width 15 height 15
click at [741, 522] on img at bounding box center [738, 595] width 10 height 10
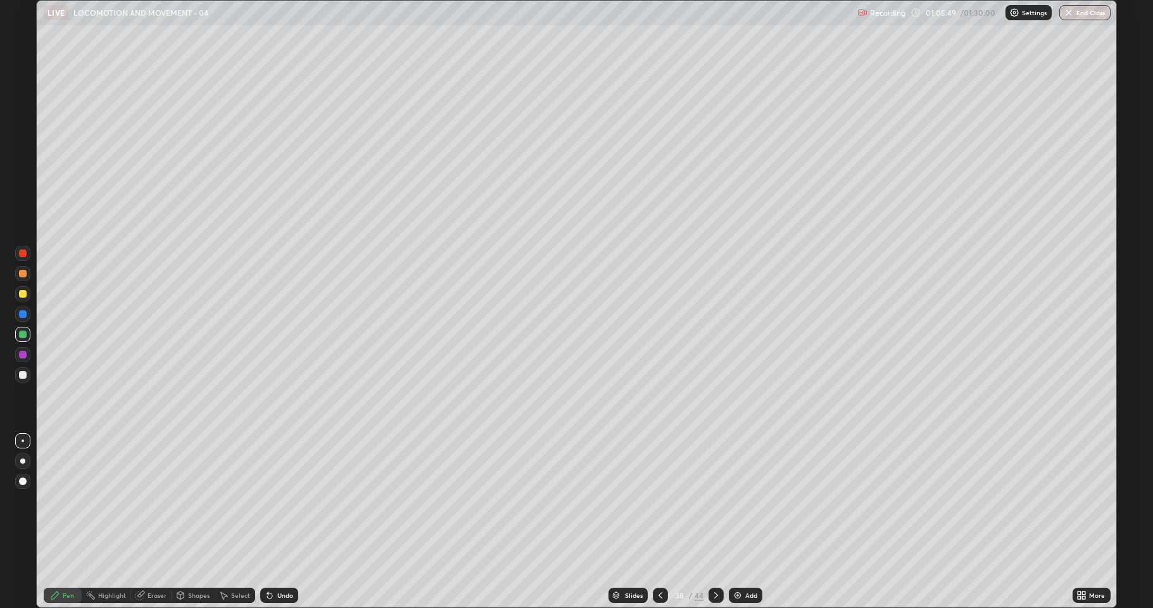
click at [28, 275] on div at bounding box center [22, 273] width 15 height 15
click at [16, 333] on div at bounding box center [22, 334] width 15 height 15
click at [22, 361] on div at bounding box center [22, 354] width 15 height 15
click at [22, 334] on div at bounding box center [23, 335] width 8 height 8
click at [22, 274] on div at bounding box center [23, 274] width 8 height 8
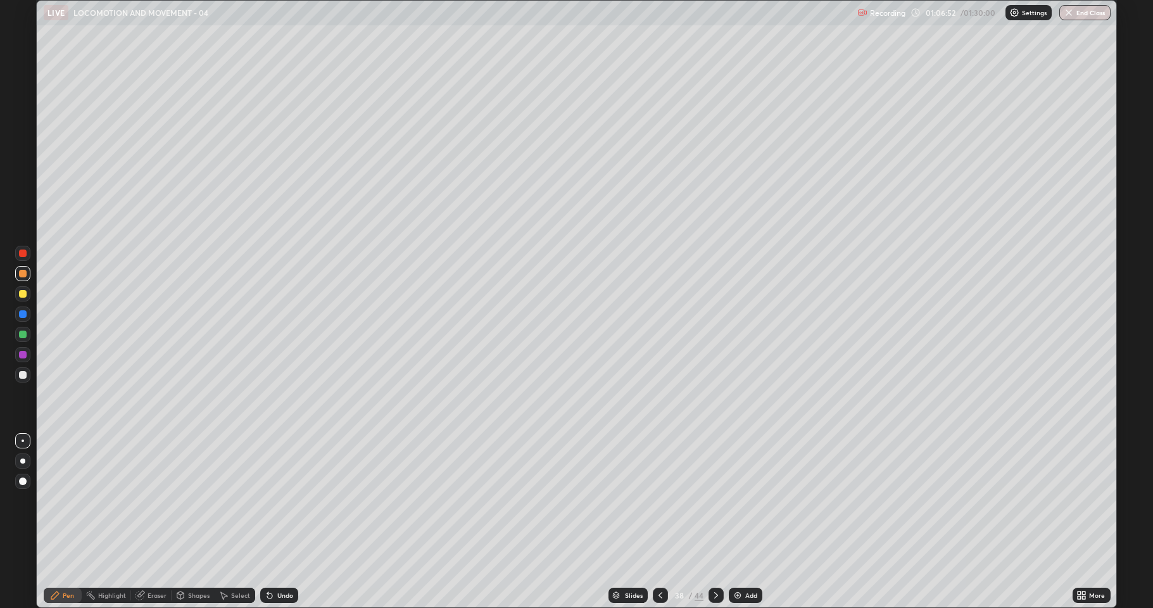
click at [20, 335] on div at bounding box center [23, 335] width 8 height 8
click at [279, 522] on div "Undo" at bounding box center [285, 595] width 16 height 6
click at [279, 522] on div "Undo" at bounding box center [279, 595] width 38 height 15
click at [277, 522] on div "Undo" at bounding box center [279, 595] width 38 height 15
click at [275, 522] on div "Undo" at bounding box center [279, 595] width 38 height 15
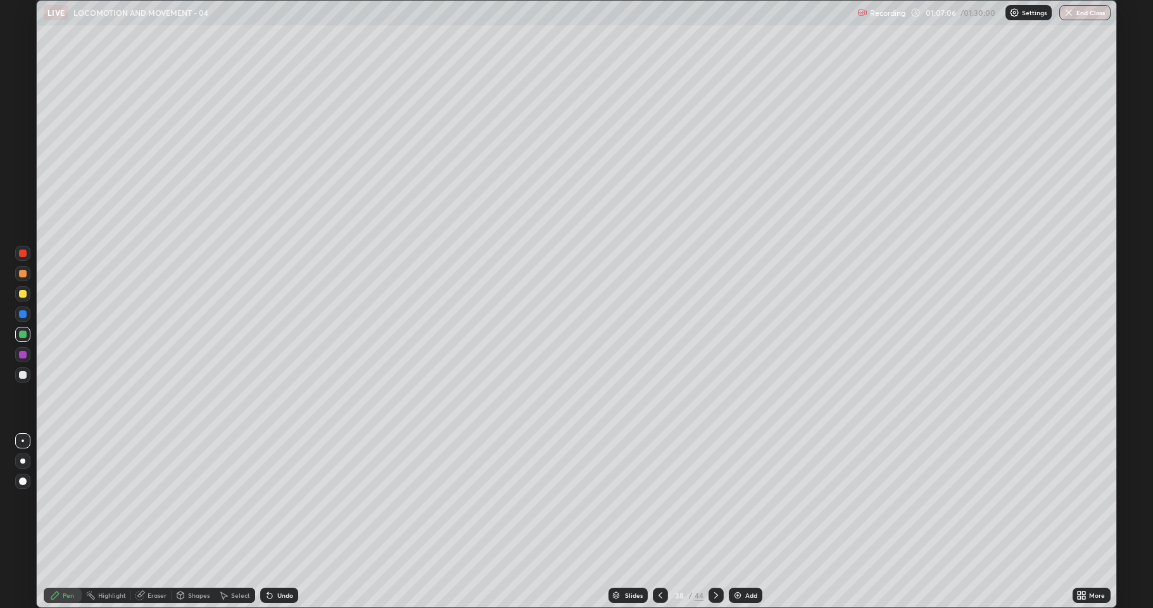
click at [275, 522] on div "Undo" at bounding box center [279, 595] width 38 height 15
click at [274, 522] on div "Undo" at bounding box center [279, 595] width 38 height 15
click at [275, 522] on div "Undo" at bounding box center [279, 595] width 38 height 15
click at [272, 522] on div "Undo" at bounding box center [279, 595] width 38 height 15
click at [272, 522] on icon at bounding box center [270, 595] width 10 height 10
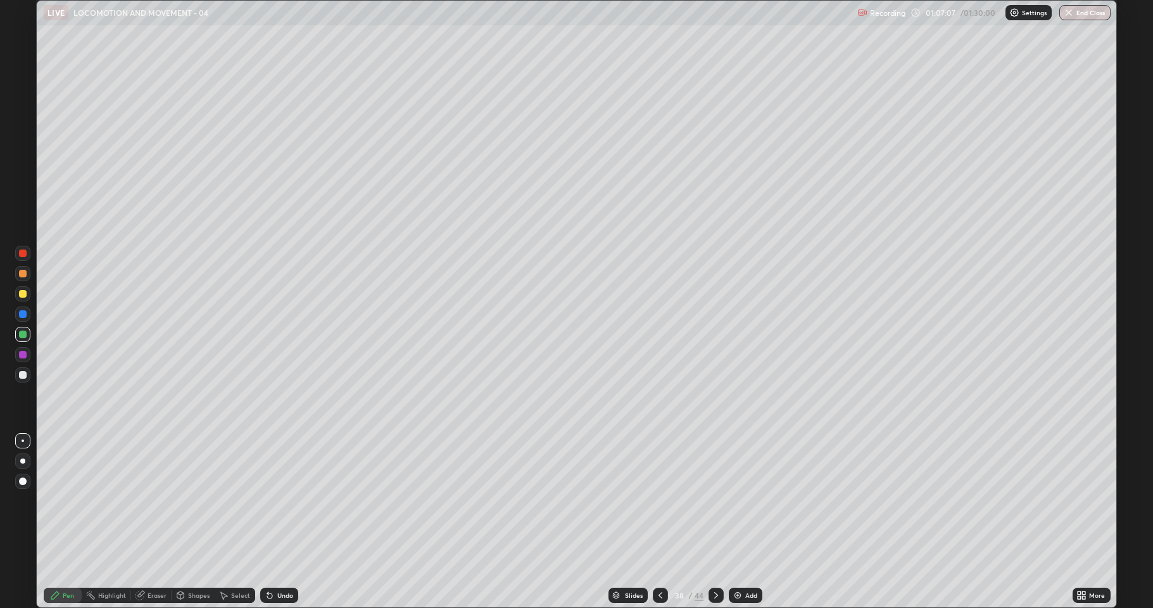
click at [272, 522] on div "Undo" at bounding box center [279, 595] width 38 height 15
click at [19, 355] on div at bounding box center [23, 355] width 8 height 8
click at [22, 336] on div at bounding box center [23, 335] width 8 height 8
click at [28, 374] on div at bounding box center [22, 374] width 15 height 15
click at [277, 522] on div "Undo" at bounding box center [279, 595] width 38 height 15
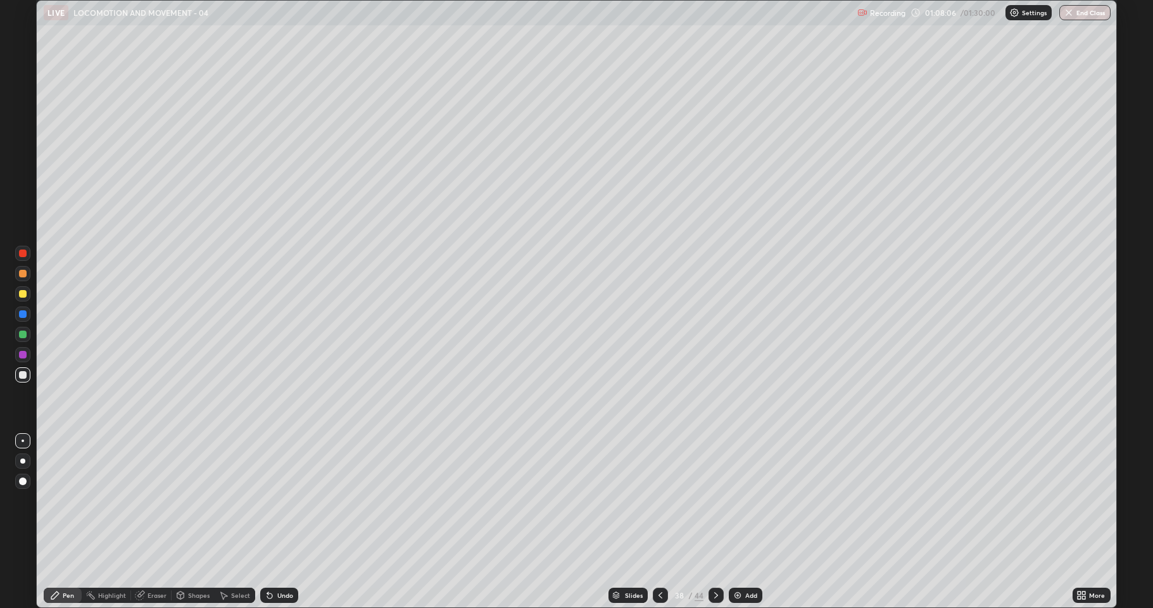
click at [279, 522] on div "Undo" at bounding box center [285, 595] width 16 height 6
click at [282, 522] on div "Undo" at bounding box center [285, 595] width 16 height 6
click at [283, 522] on div "Undo" at bounding box center [279, 595] width 38 height 15
click at [284, 522] on div "Undo" at bounding box center [279, 595] width 38 height 15
click at [23, 274] on div at bounding box center [23, 274] width 8 height 8
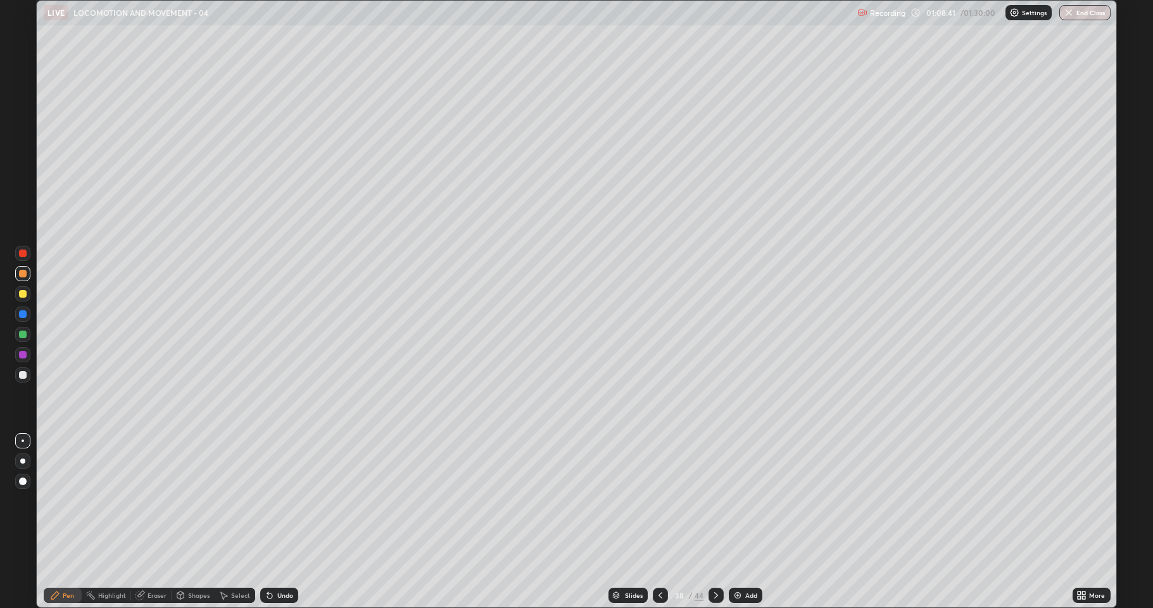
click at [21, 355] on div at bounding box center [23, 355] width 8 height 8
click at [22, 375] on div at bounding box center [23, 375] width 8 height 8
click at [15, 251] on div at bounding box center [22, 253] width 15 height 15
click at [16, 484] on div at bounding box center [22, 481] width 15 height 15
click at [715, 522] on icon at bounding box center [716, 595] width 10 height 10
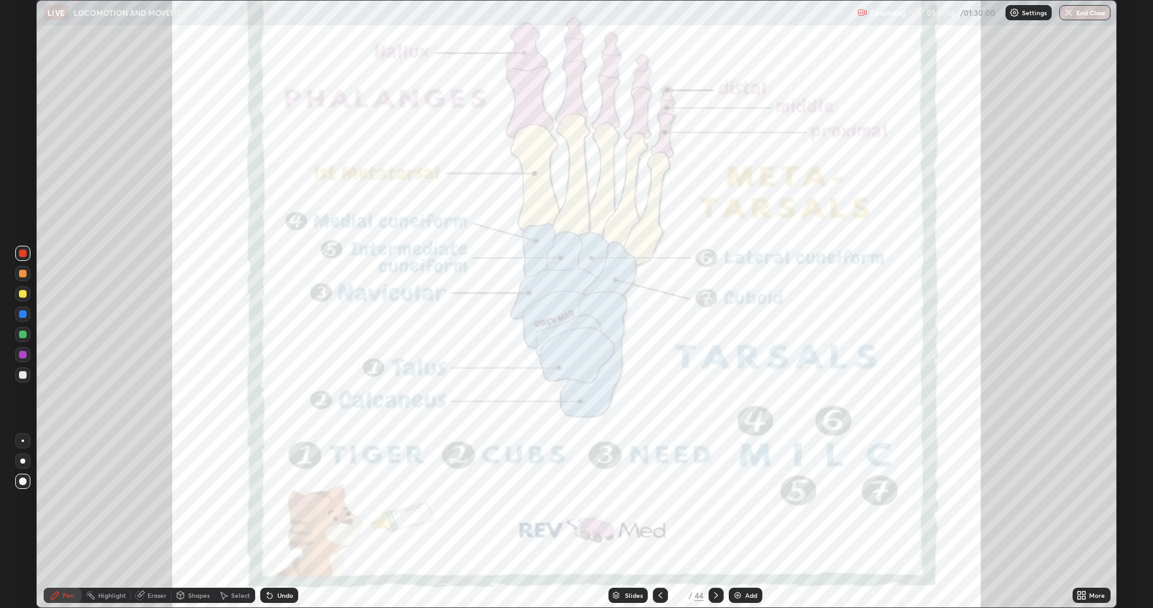
click at [22, 370] on div at bounding box center [22, 374] width 15 height 15
click at [22, 255] on div at bounding box center [23, 254] width 8 height 8
click at [25, 329] on div at bounding box center [22, 334] width 15 height 15
click at [23, 254] on div at bounding box center [23, 254] width 8 height 8
click at [147, 522] on div "Eraser" at bounding box center [151, 595] width 41 height 15
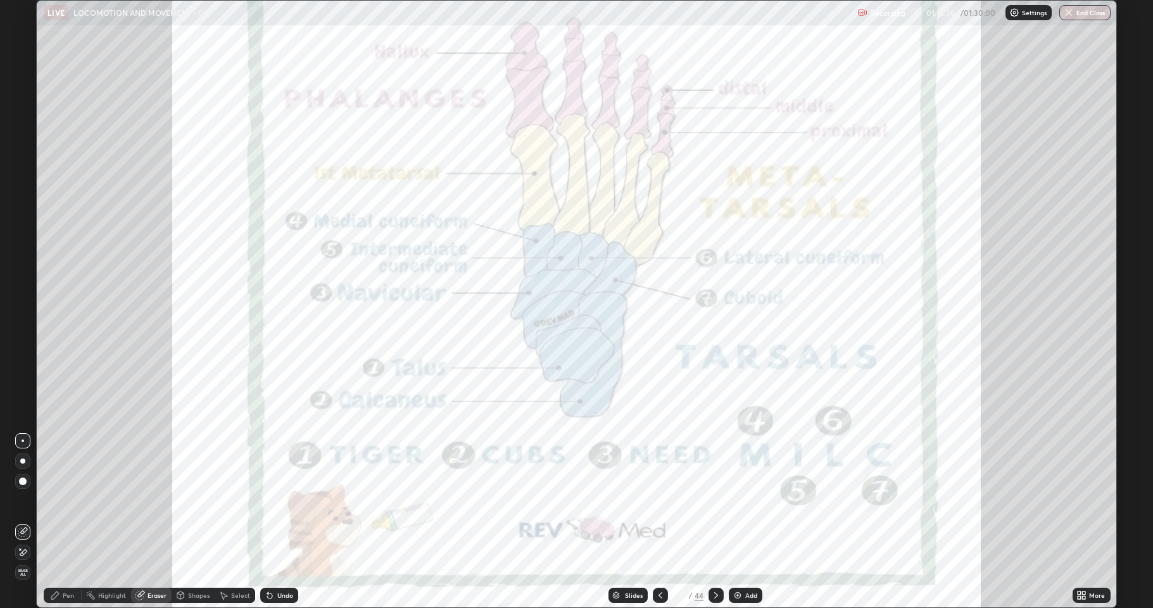
click at [56, 522] on icon at bounding box center [55, 595] width 10 height 10
click at [659, 522] on icon at bounding box center [660, 595] width 10 height 10
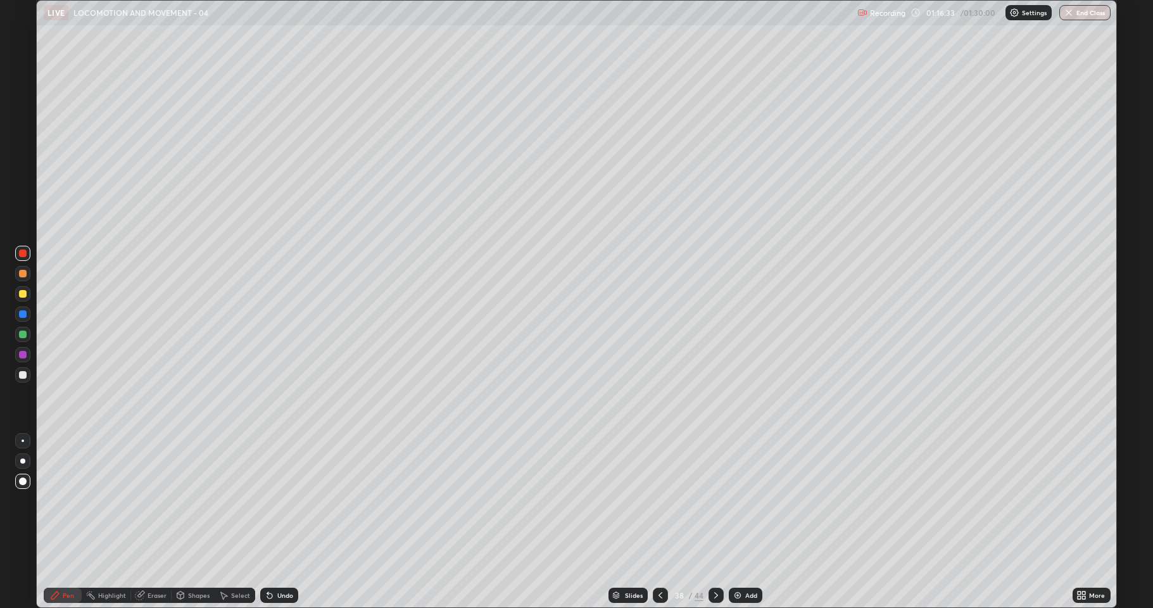
click at [659, 522] on icon at bounding box center [660, 595] width 10 height 10
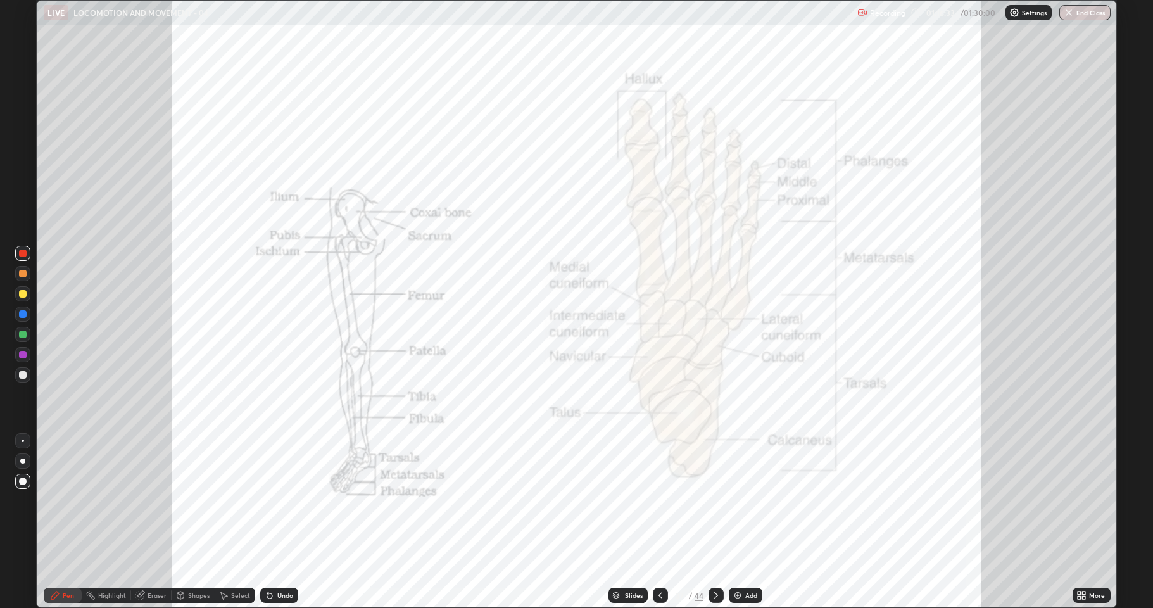
click at [659, 522] on icon at bounding box center [660, 595] width 10 height 10
click at [661, 522] on icon at bounding box center [660, 595] width 10 height 10
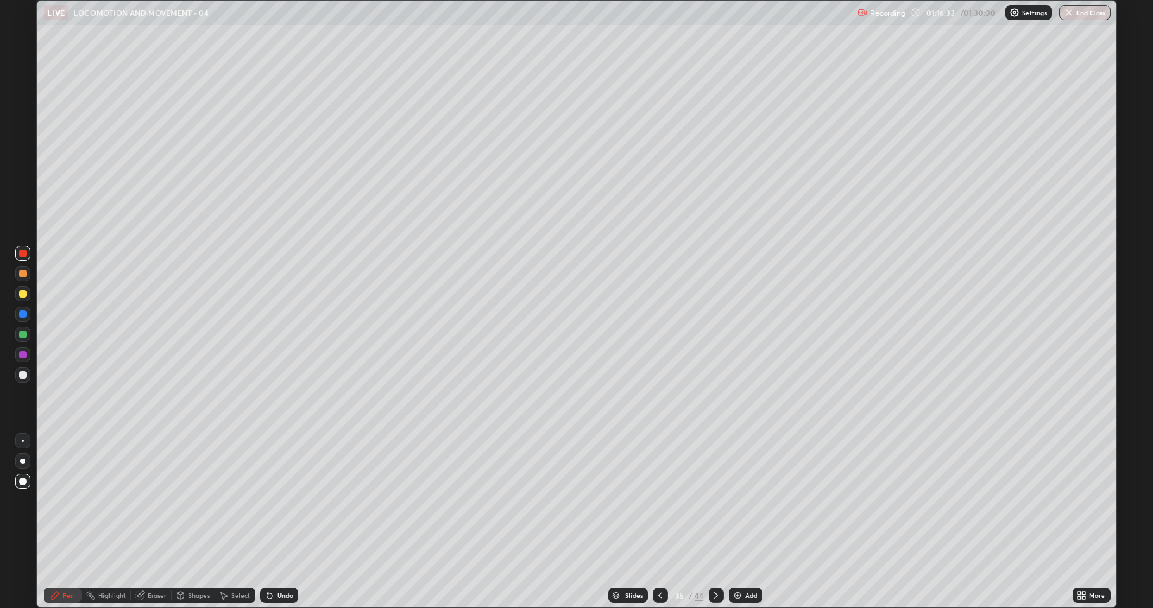
click at [661, 522] on icon at bounding box center [661, 595] width 4 height 6
click at [660, 522] on icon at bounding box center [660, 595] width 10 height 10
click at [659, 522] on icon at bounding box center [660, 595] width 10 height 10
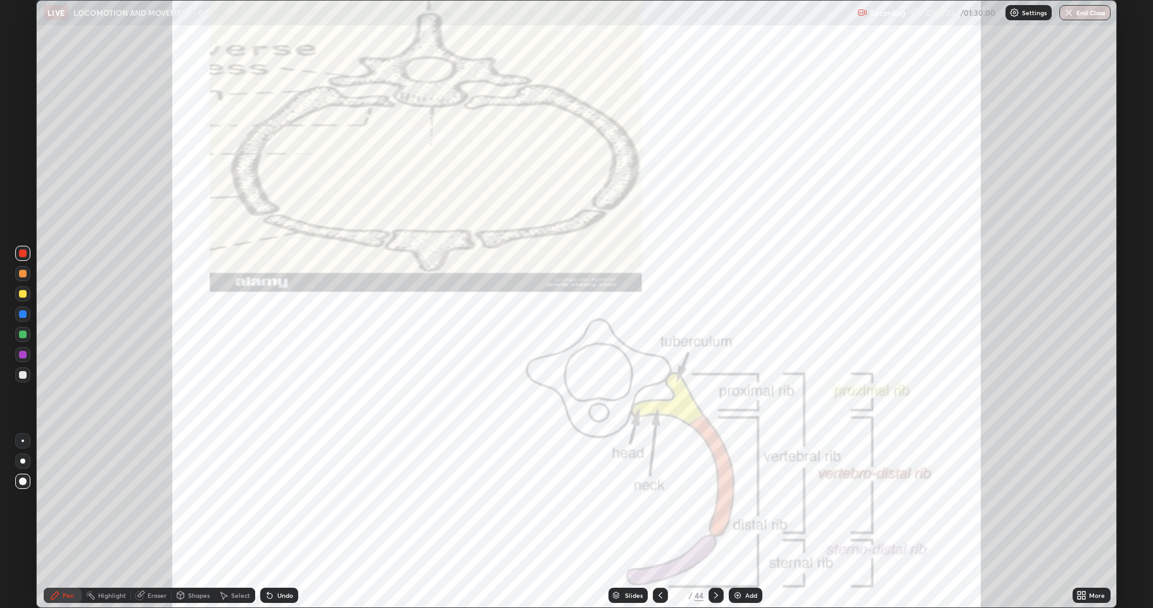
click at [659, 522] on icon at bounding box center [660, 595] width 10 height 10
click at [661, 522] on icon at bounding box center [660, 595] width 10 height 10
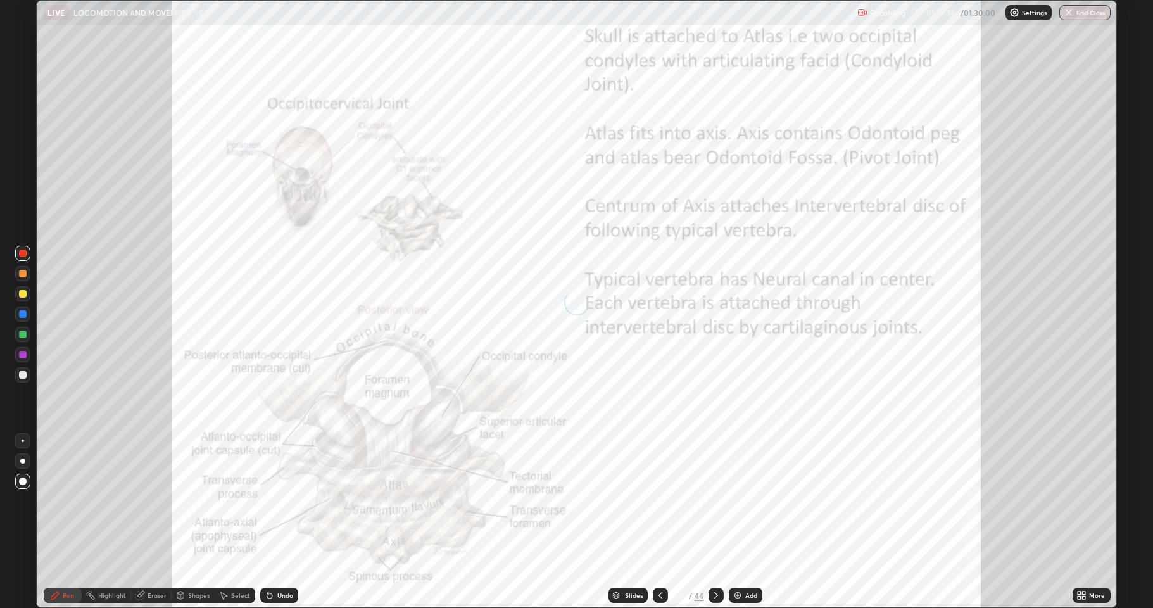
click at [659, 522] on icon at bounding box center [661, 595] width 4 height 6
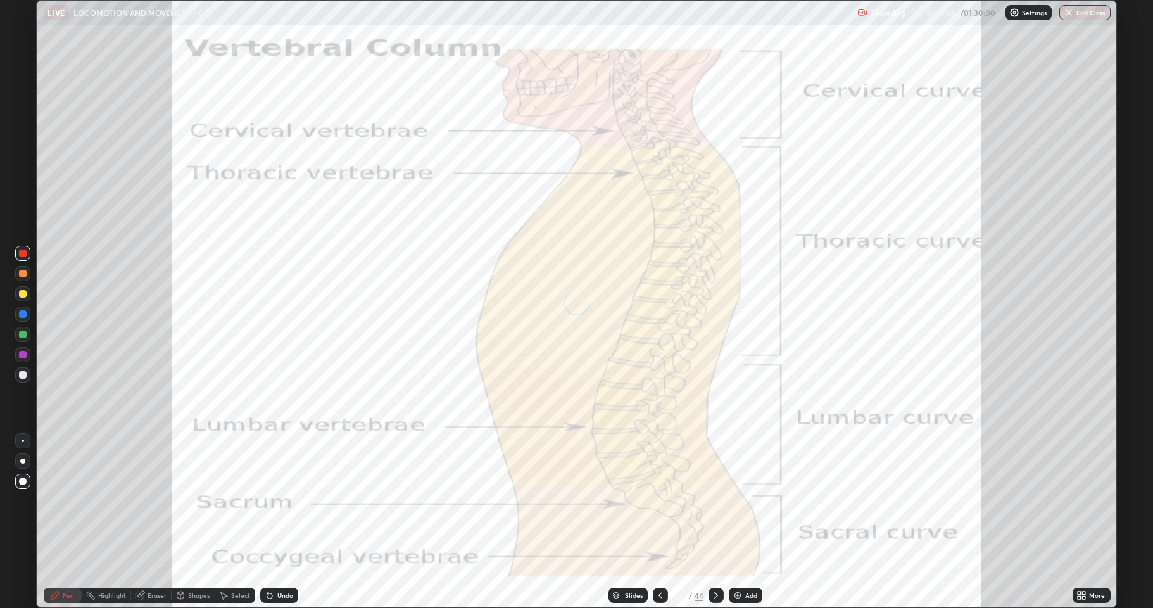
click at [659, 522] on icon at bounding box center [660, 595] width 10 height 10
click at [660, 522] on icon at bounding box center [660, 595] width 10 height 10
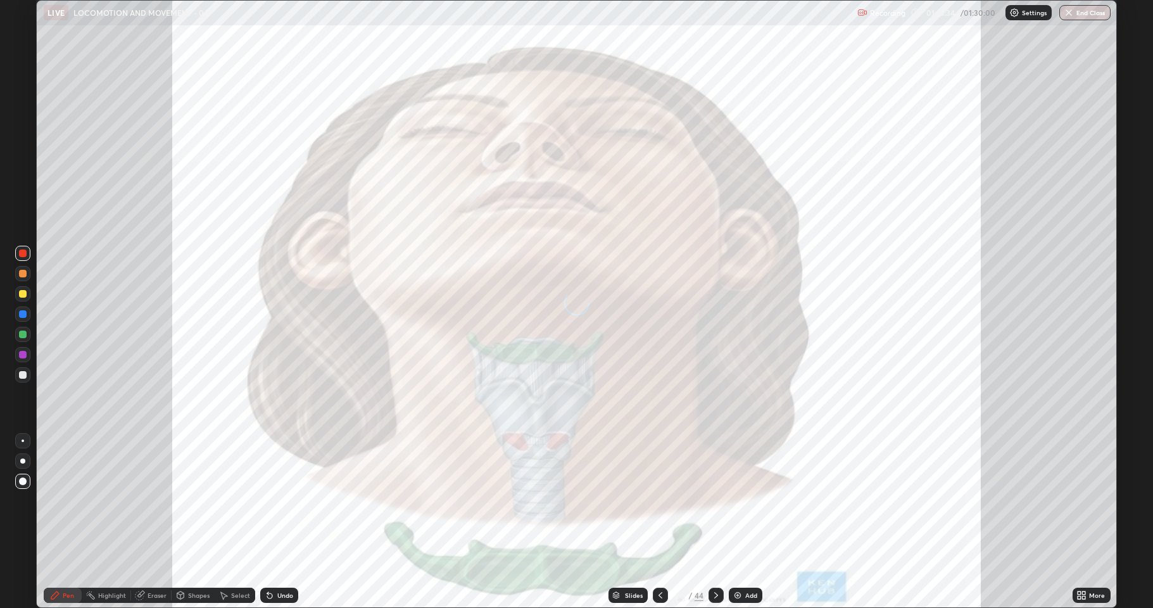
click at [659, 522] on icon at bounding box center [660, 595] width 10 height 10
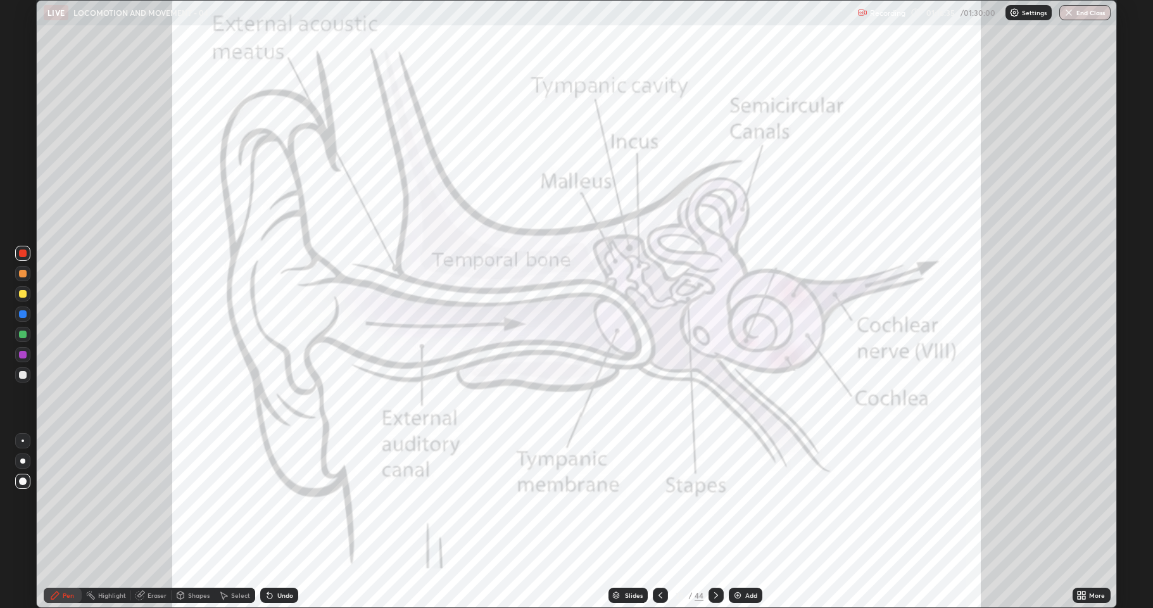
click at [659, 522] on icon at bounding box center [661, 595] width 4 height 6
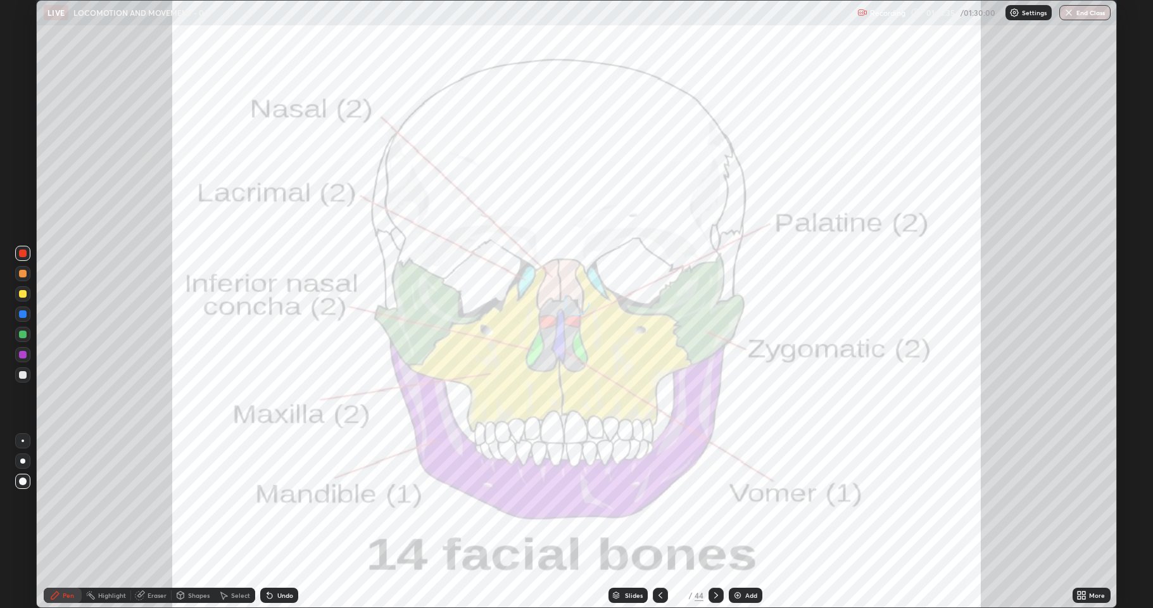
click at [659, 522] on icon at bounding box center [660, 595] width 10 height 10
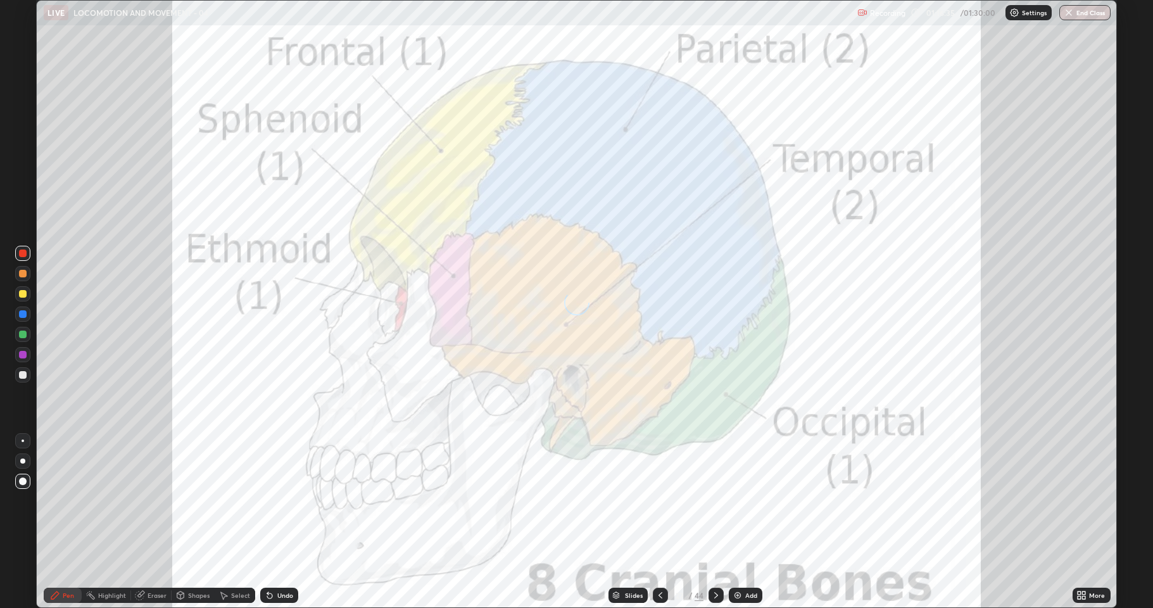
click at [659, 522] on icon at bounding box center [661, 595] width 4 height 6
click at [659, 522] on icon at bounding box center [660, 595] width 10 height 10
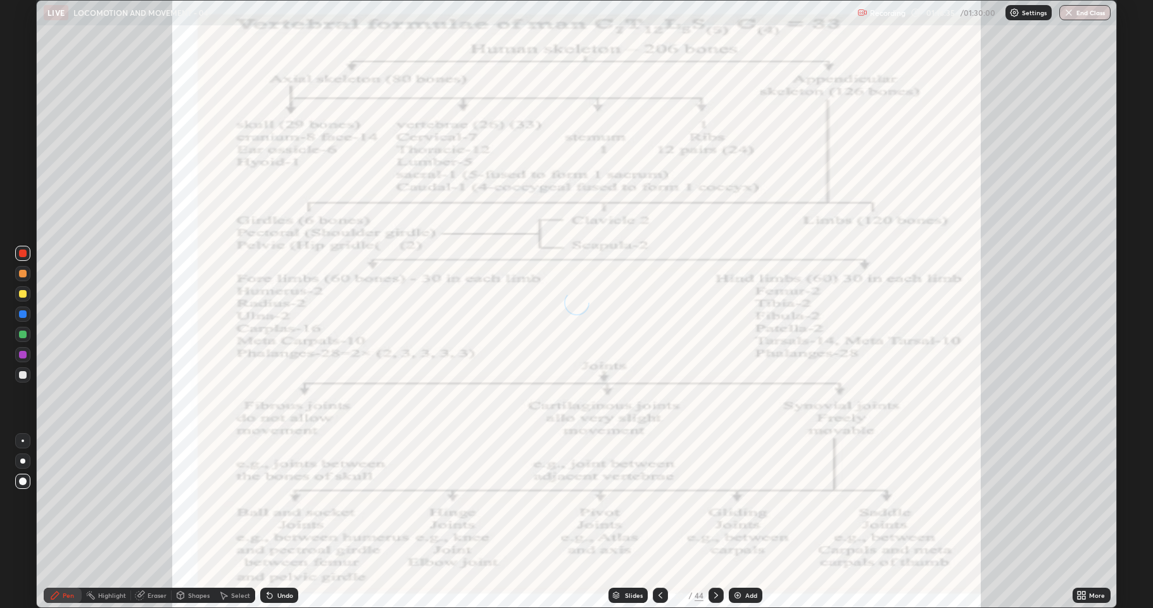
click at [659, 522] on icon at bounding box center [660, 595] width 10 height 10
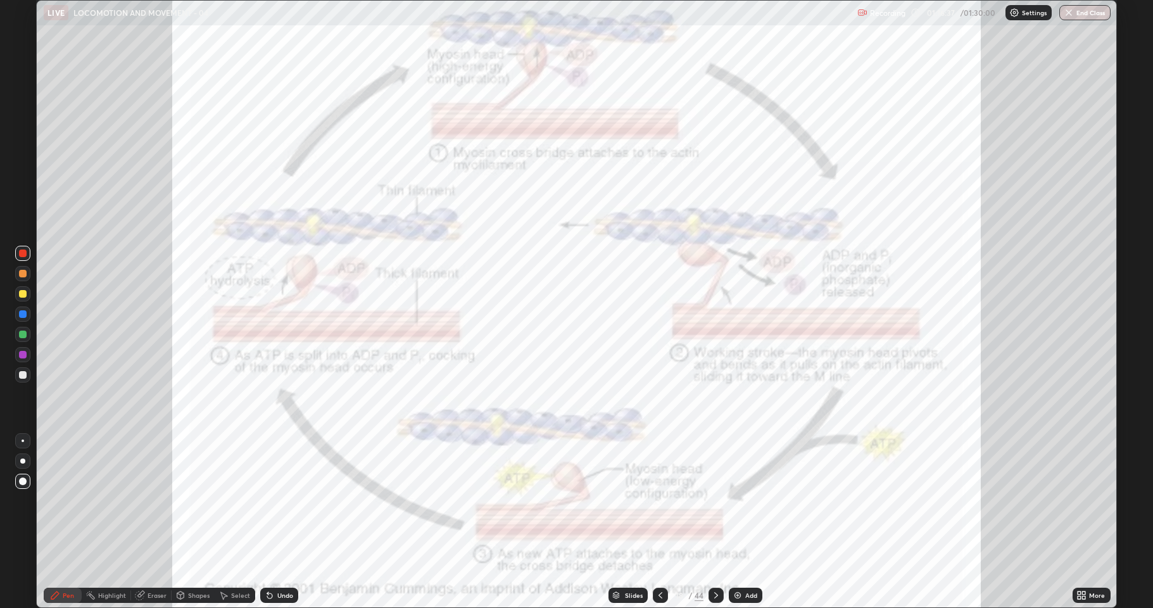
click at [713, 522] on icon at bounding box center [716, 595] width 10 height 10
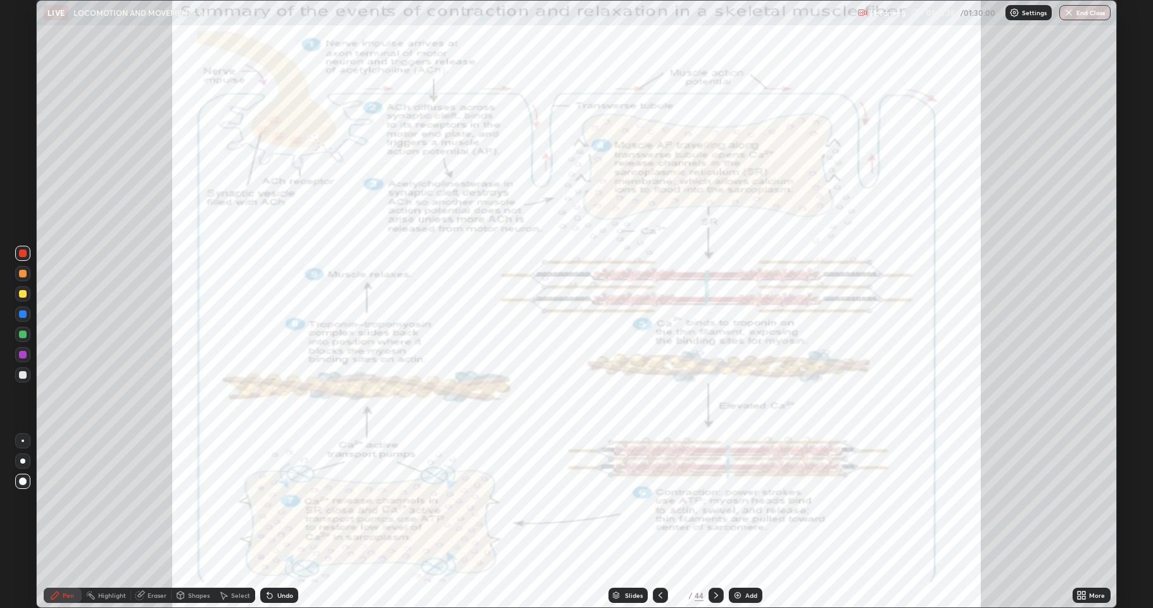
click at [717, 522] on icon at bounding box center [716, 595] width 10 height 10
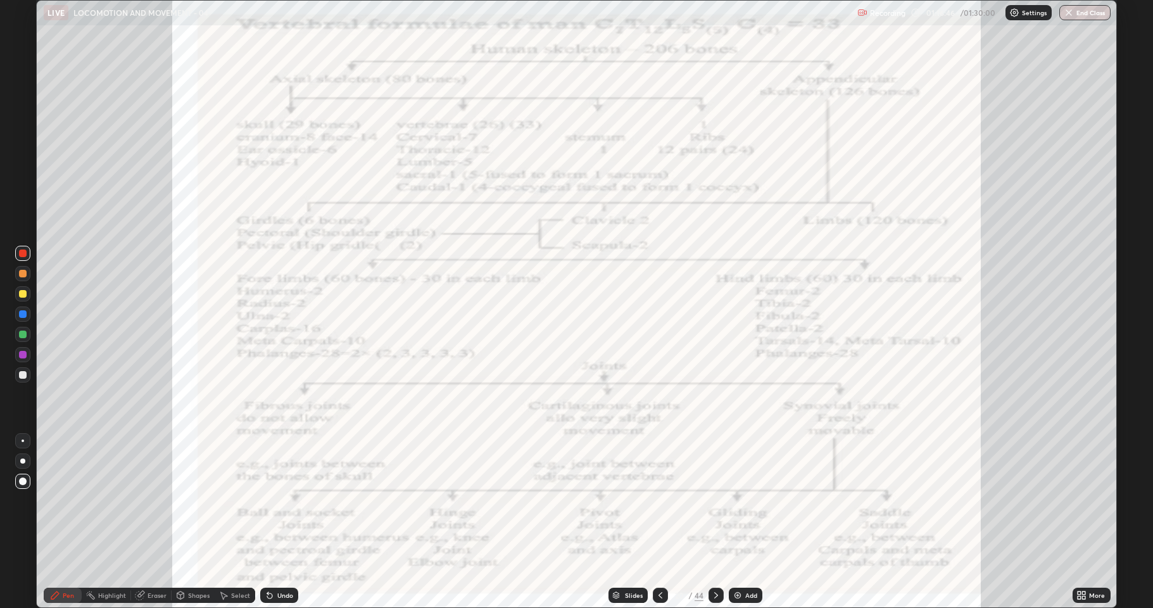
click at [291, 522] on div "Undo" at bounding box center [279, 595] width 38 height 15
click at [1092, 522] on div "More" at bounding box center [1097, 595] width 16 height 6
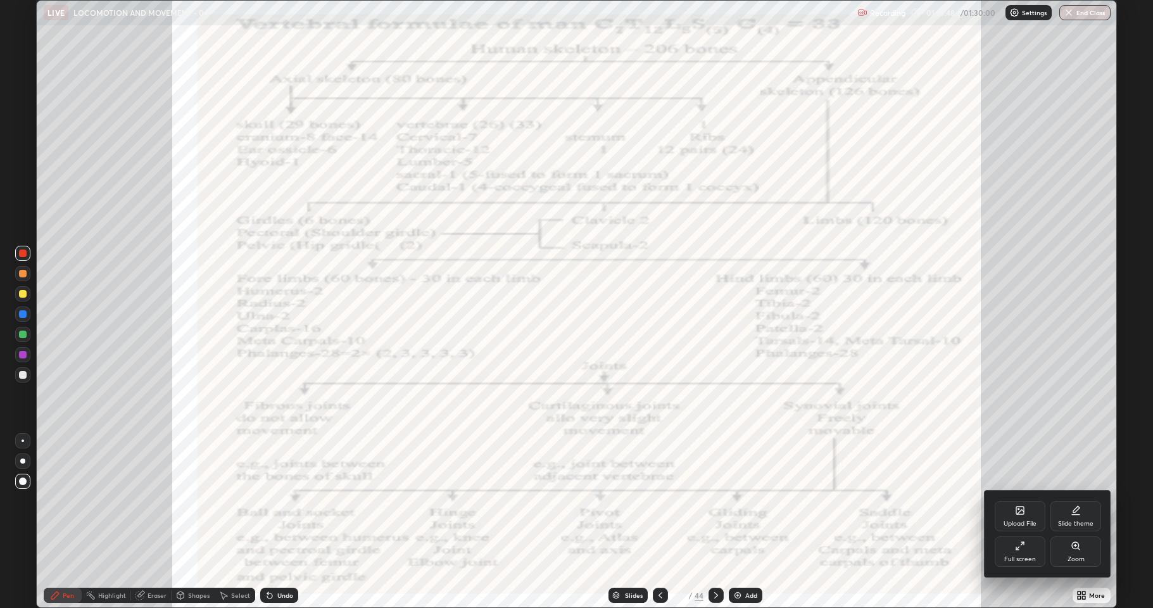
click at [1069, 522] on div "Zoom" at bounding box center [1076, 551] width 51 height 30
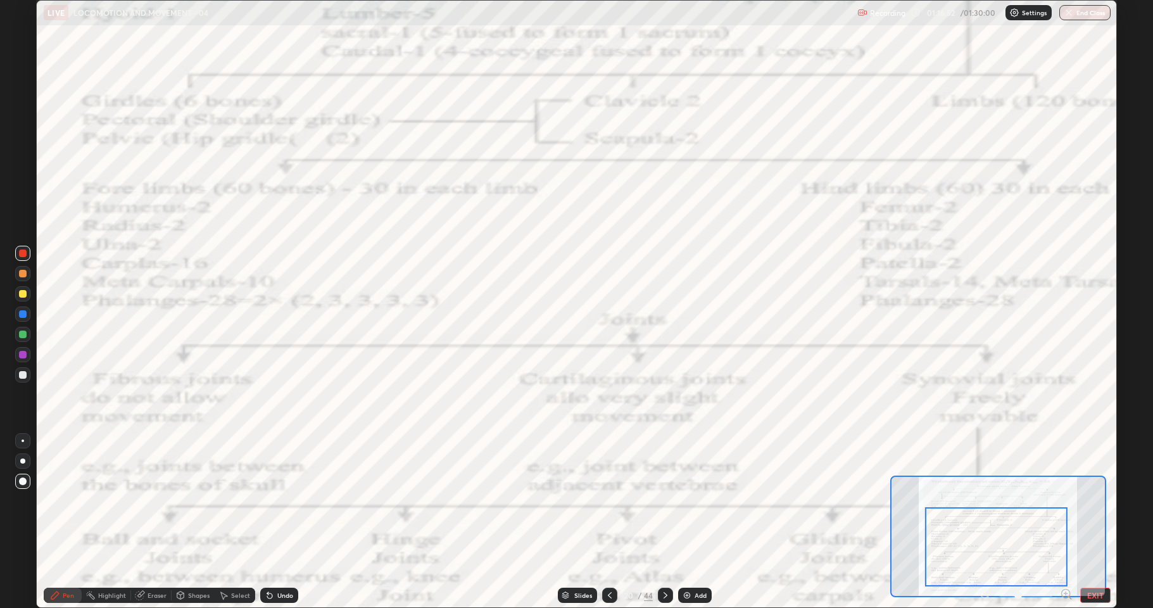
click at [1066, 522] on icon at bounding box center [1065, 593] width 3 height 0
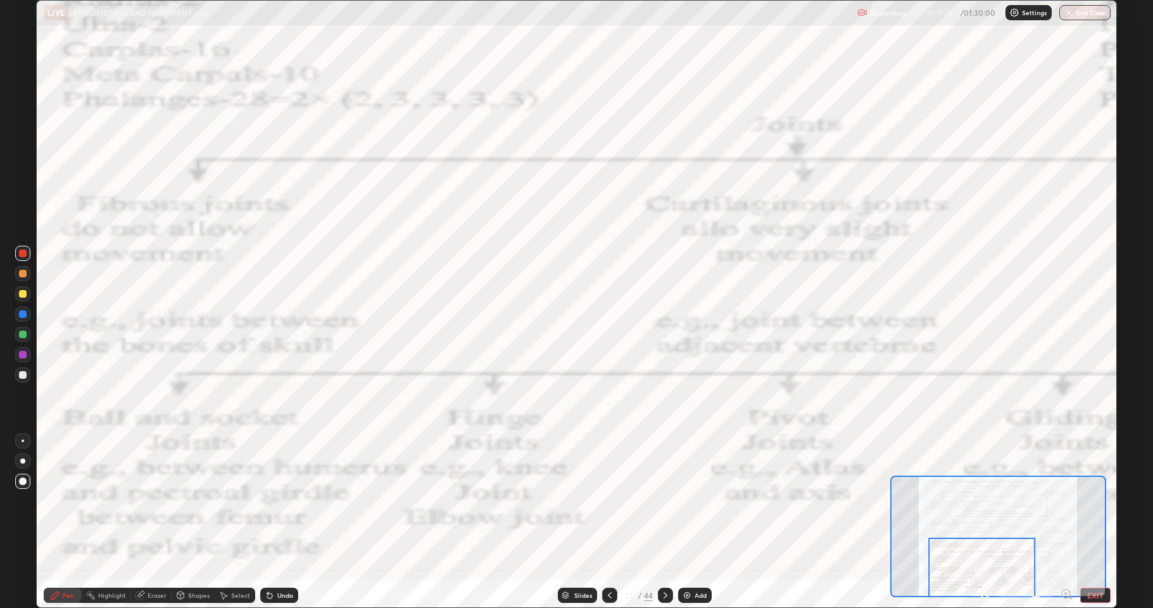
click at [1097, 522] on button "EXIT" at bounding box center [1095, 595] width 30 height 15
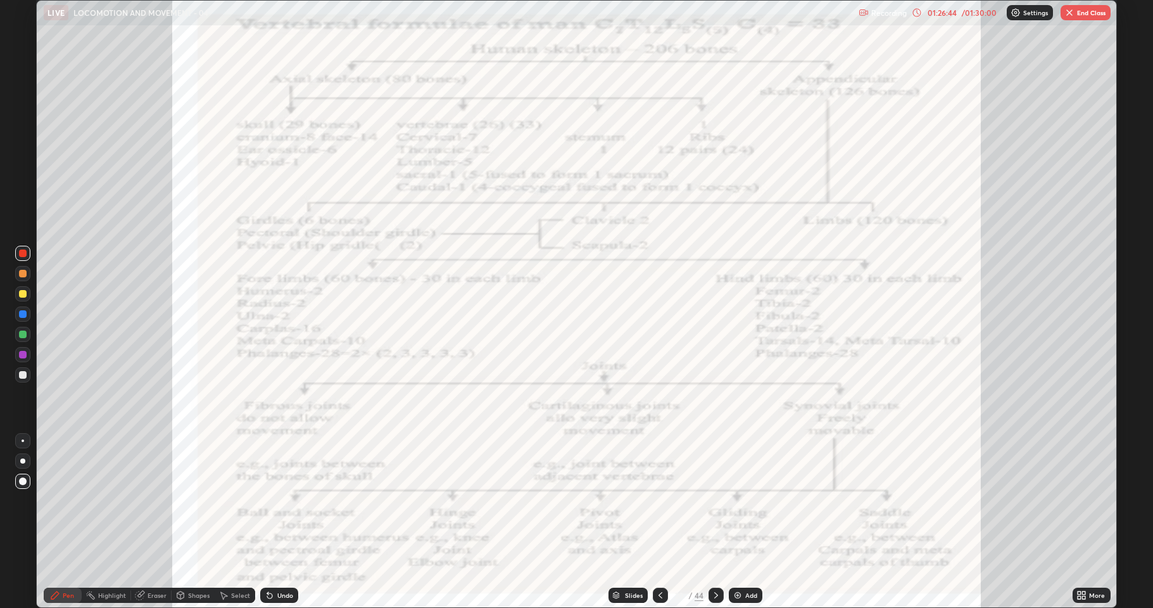
click at [1080, 522] on icon at bounding box center [1079, 592] width 3 height 3
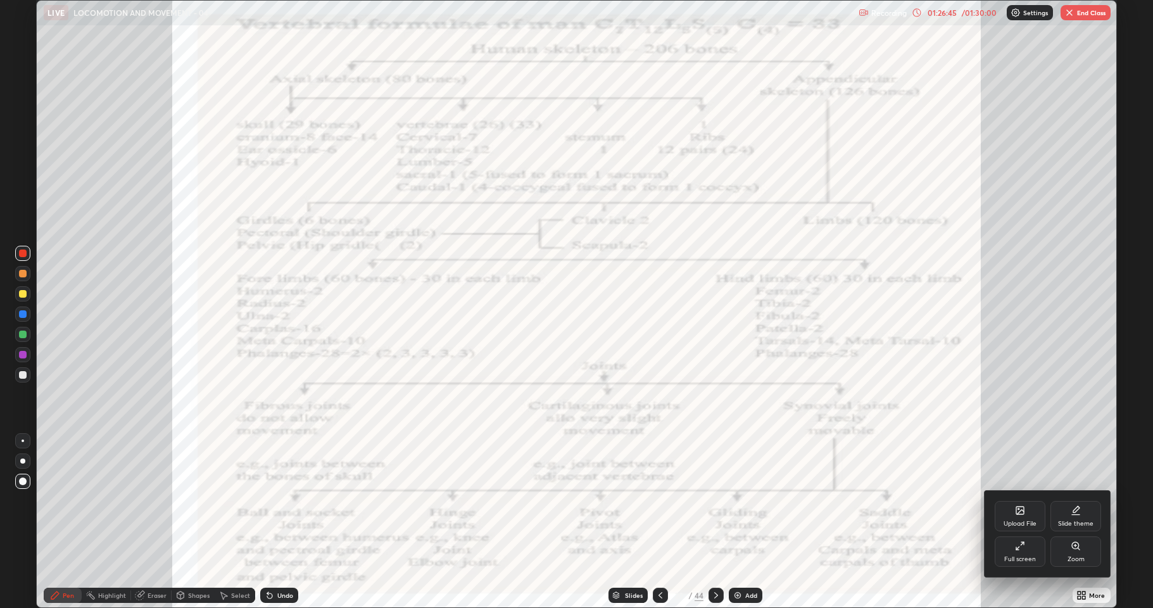
click at [1061, 522] on div "Zoom" at bounding box center [1076, 551] width 51 height 30
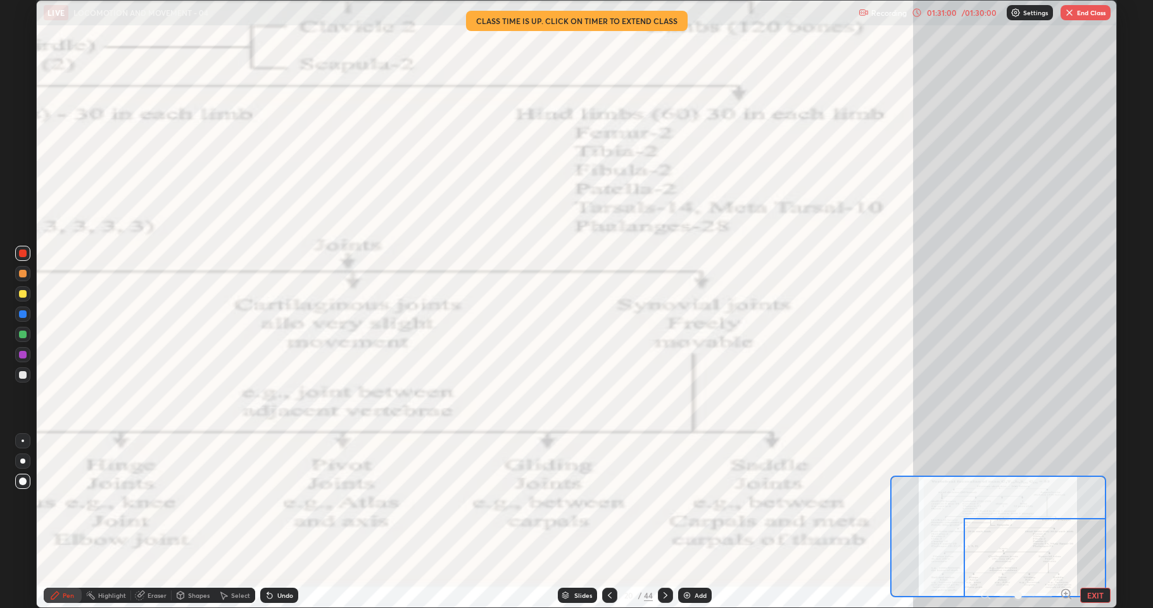
click at [1085, 522] on div at bounding box center [1035, 557] width 142 height 79
click at [1091, 522] on div at bounding box center [1035, 557] width 142 height 79
click at [1096, 522] on div at bounding box center [1035, 557] width 142 height 79
click at [1098, 522] on button "EXIT" at bounding box center [1095, 595] width 30 height 15
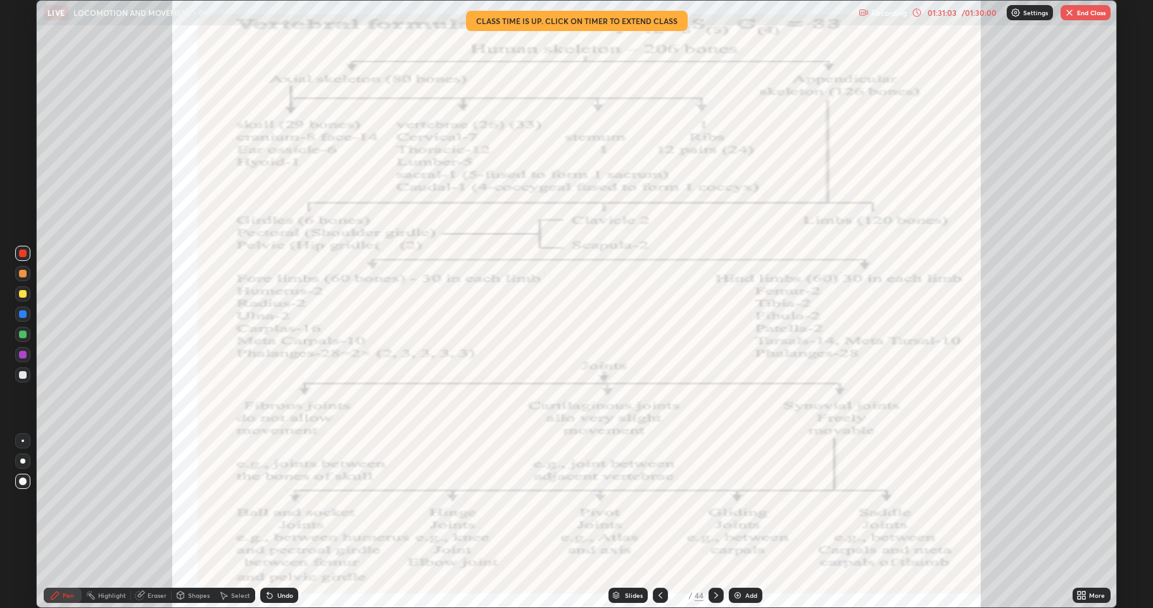
click at [1094, 522] on div "More" at bounding box center [1097, 595] width 16 height 6
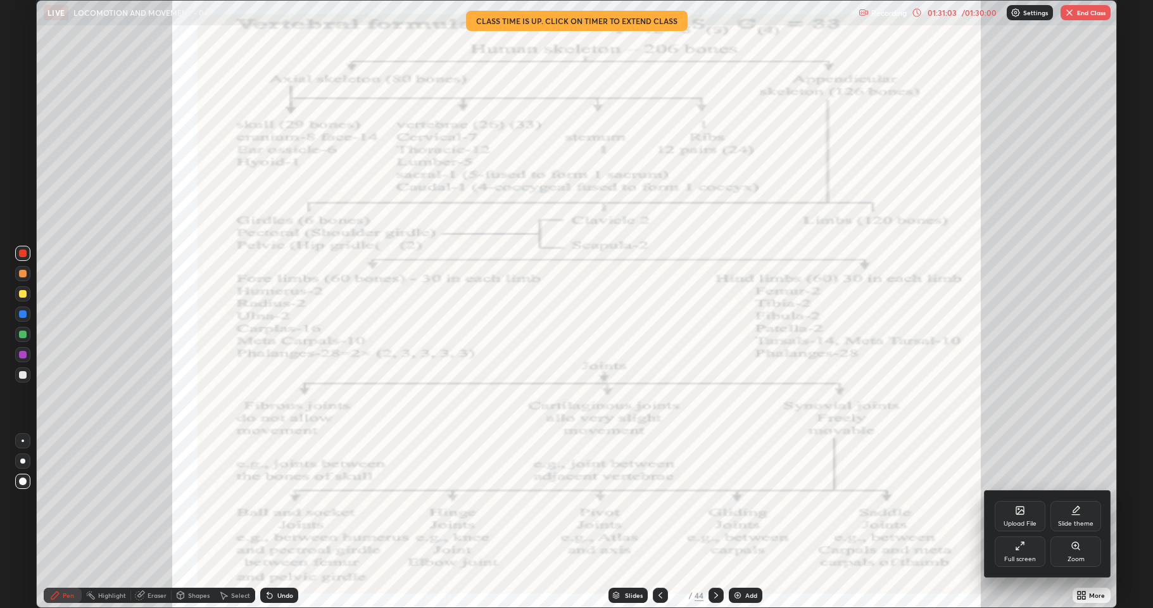
click at [1094, 522] on div at bounding box center [576, 304] width 1153 height 608
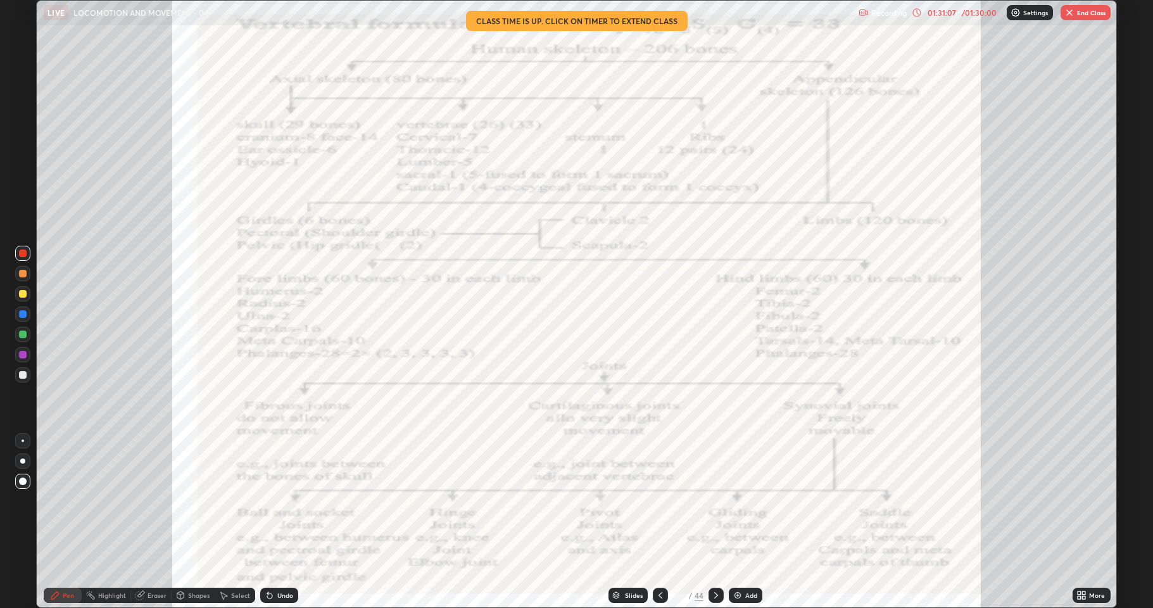
click at [1093, 10] on button "End Class" at bounding box center [1086, 12] width 50 height 15
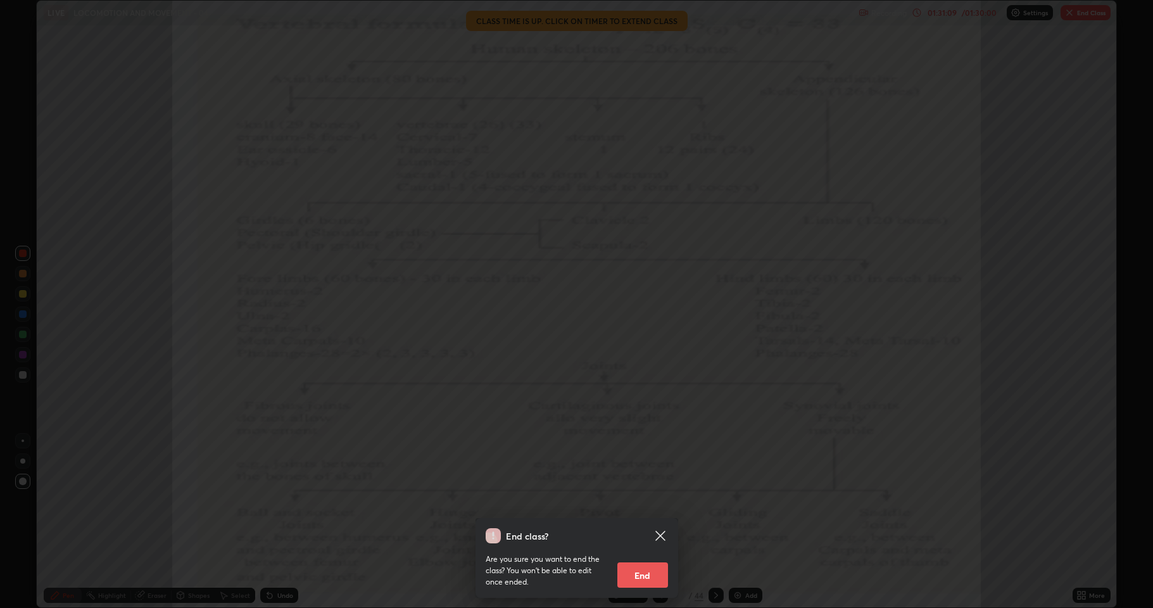
click at [654, 522] on button "End" at bounding box center [642, 574] width 51 height 25
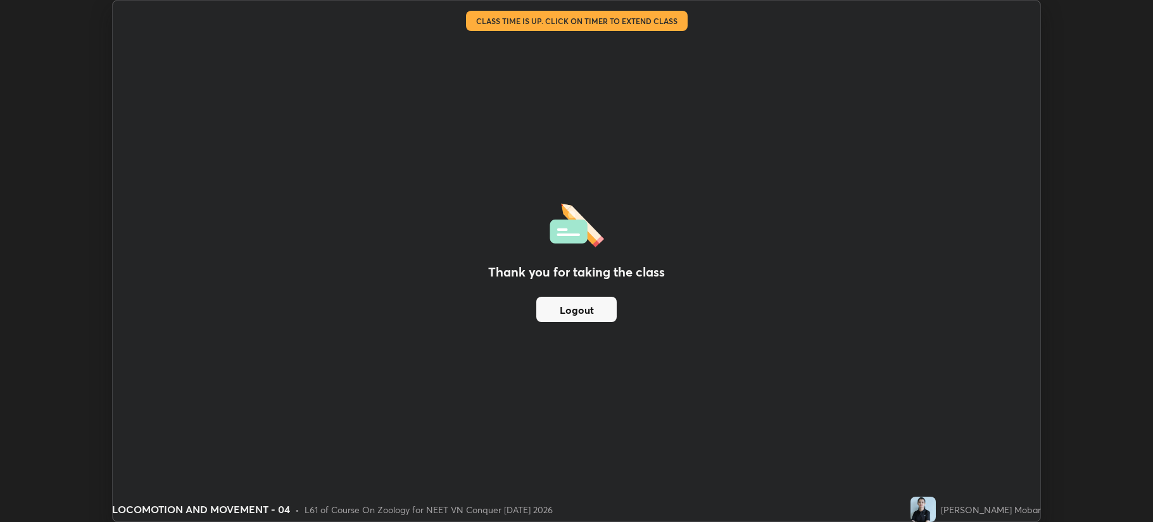
scroll to position [62806, 62175]
